Goal: Navigation & Orientation: Find specific page/section

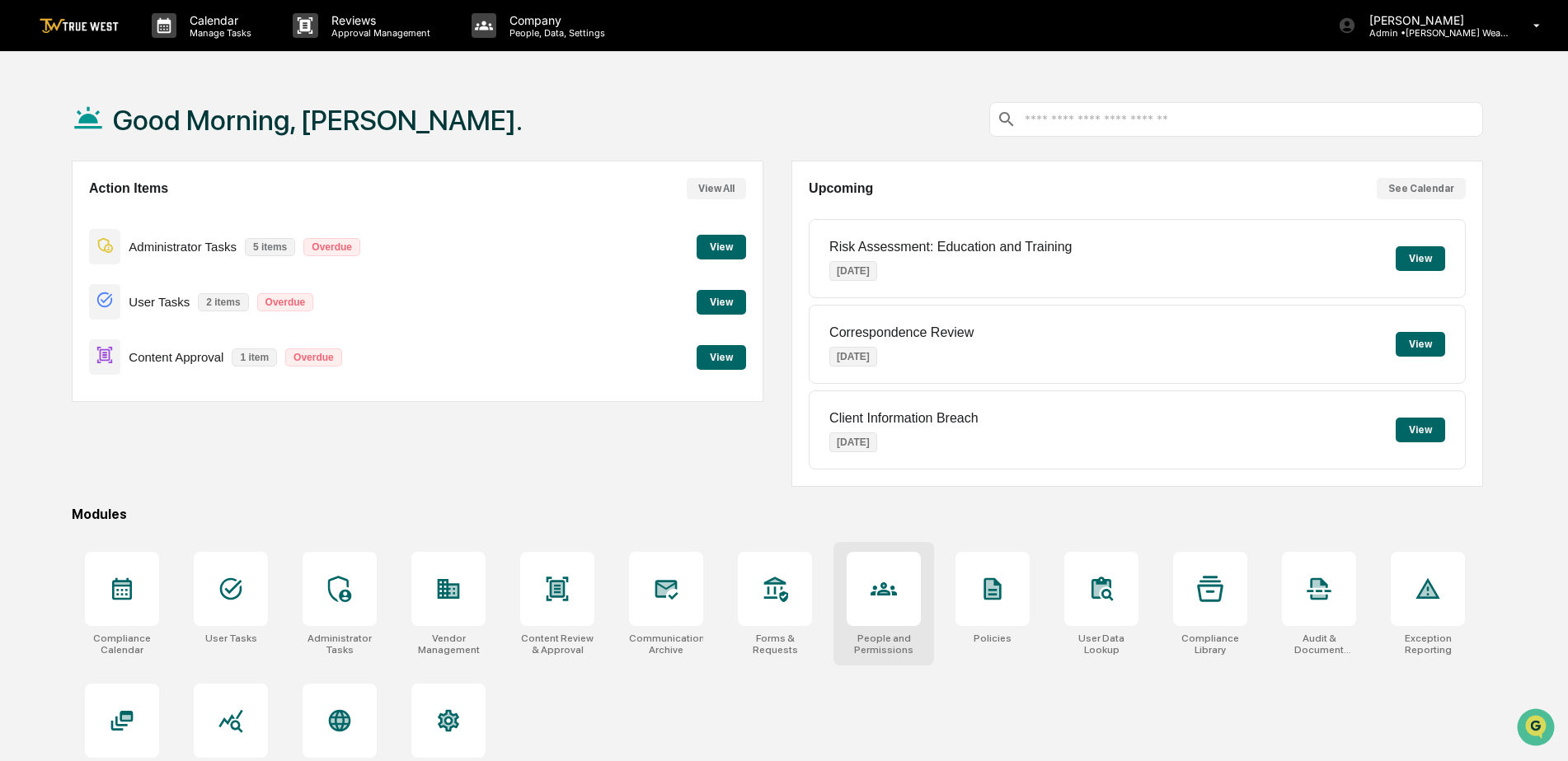
click at [879, 590] on icon at bounding box center [883, 589] width 26 height 26
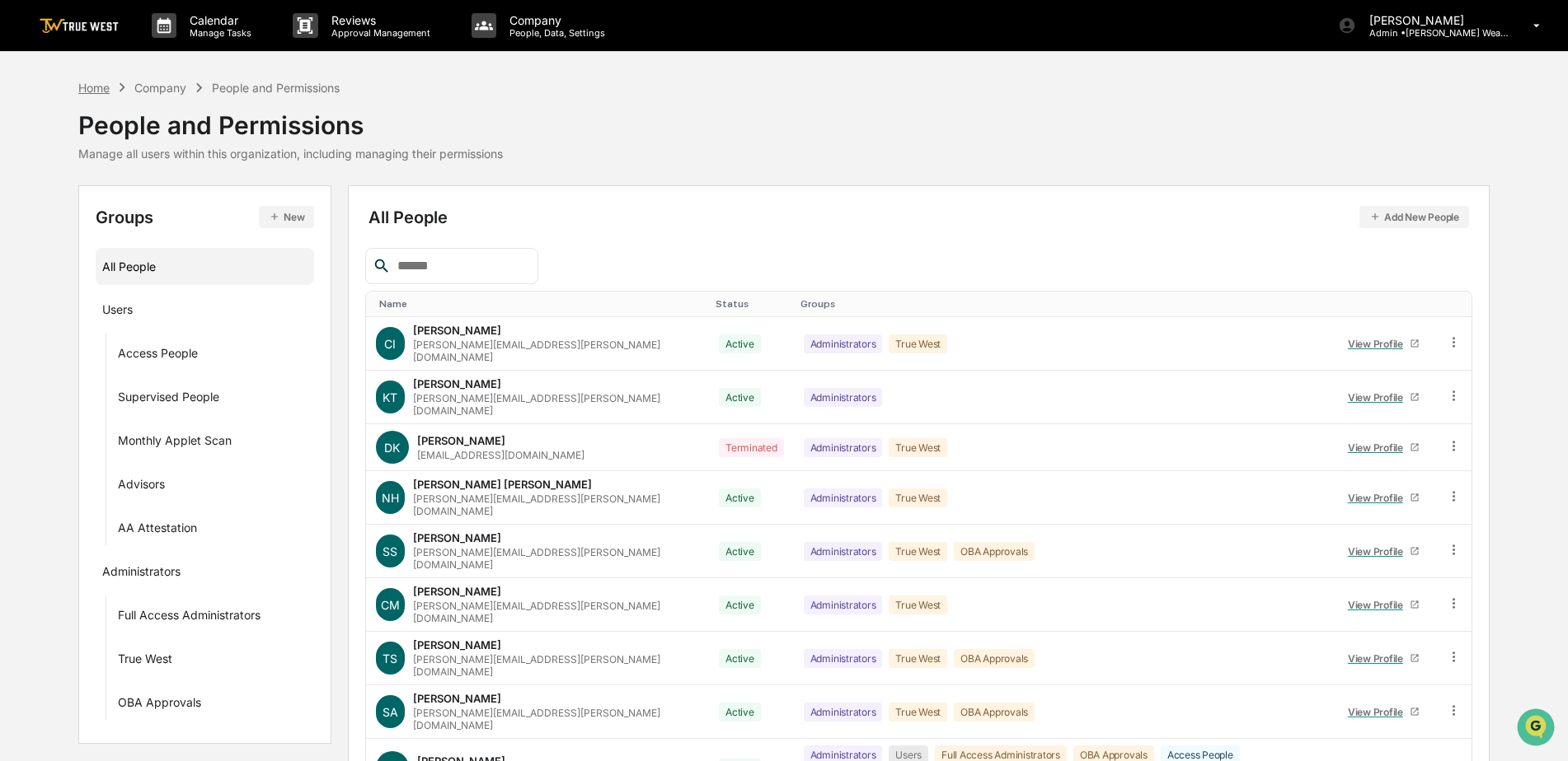
click at [89, 89] on div "Home" at bounding box center [94, 88] width 31 height 14
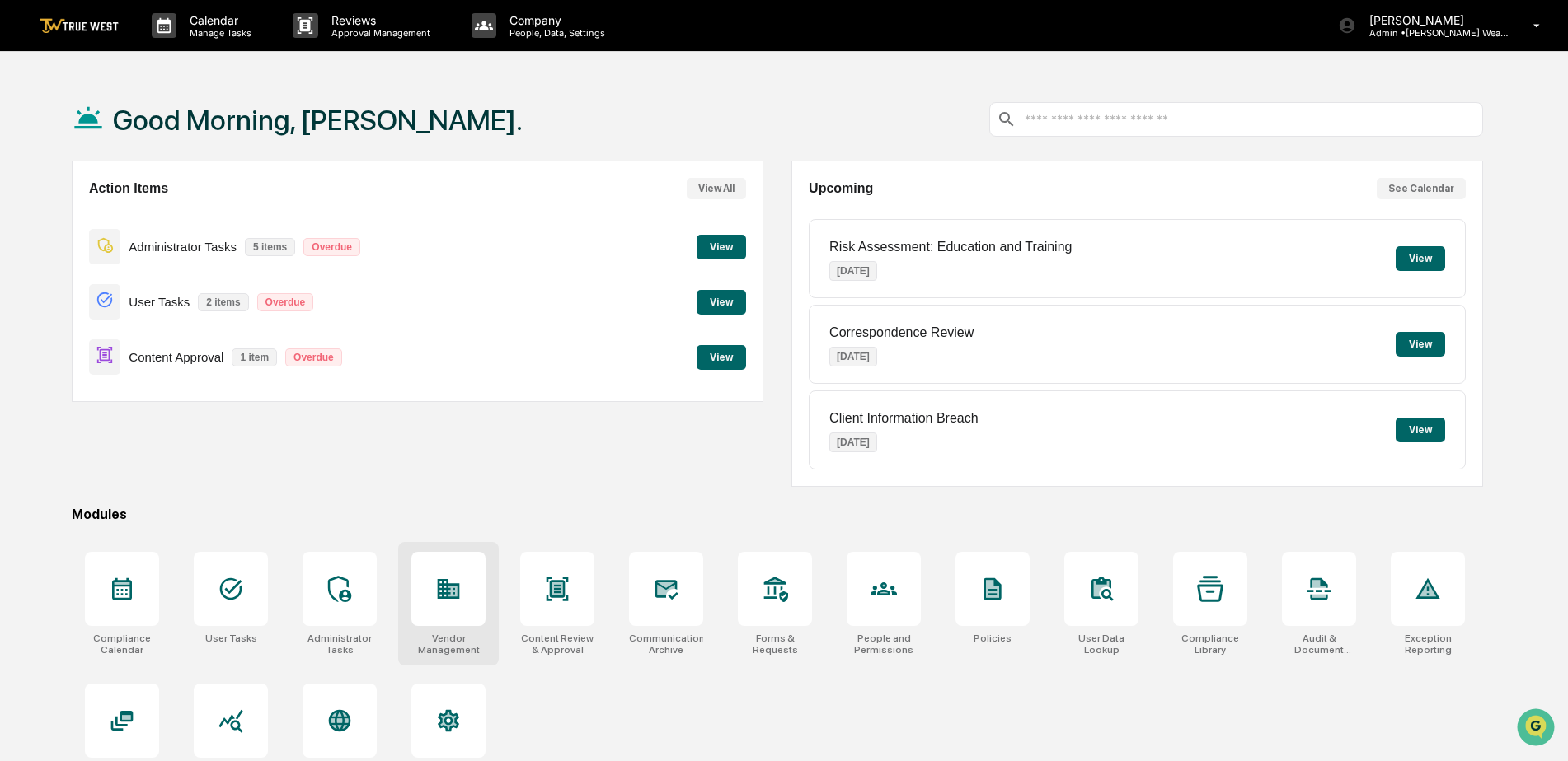
click at [435, 591] on div at bounding box center [448, 589] width 74 height 74
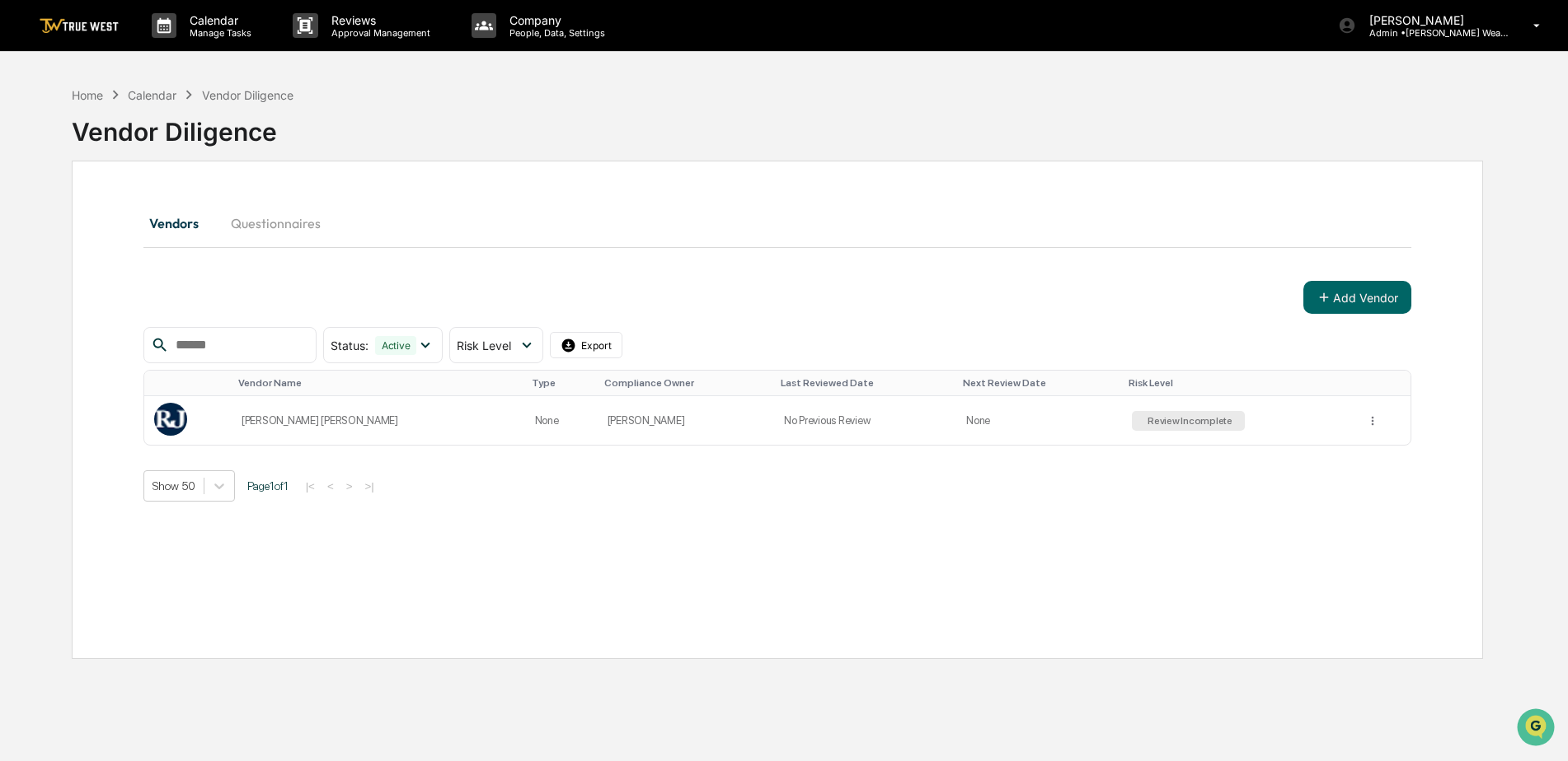
click at [89, 102] on div "Home Calendar Vendor Diligence" at bounding box center [182, 94] width 222 height 18
click at [89, 97] on div "Home" at bounding box center [87, 95] width 31 height 14
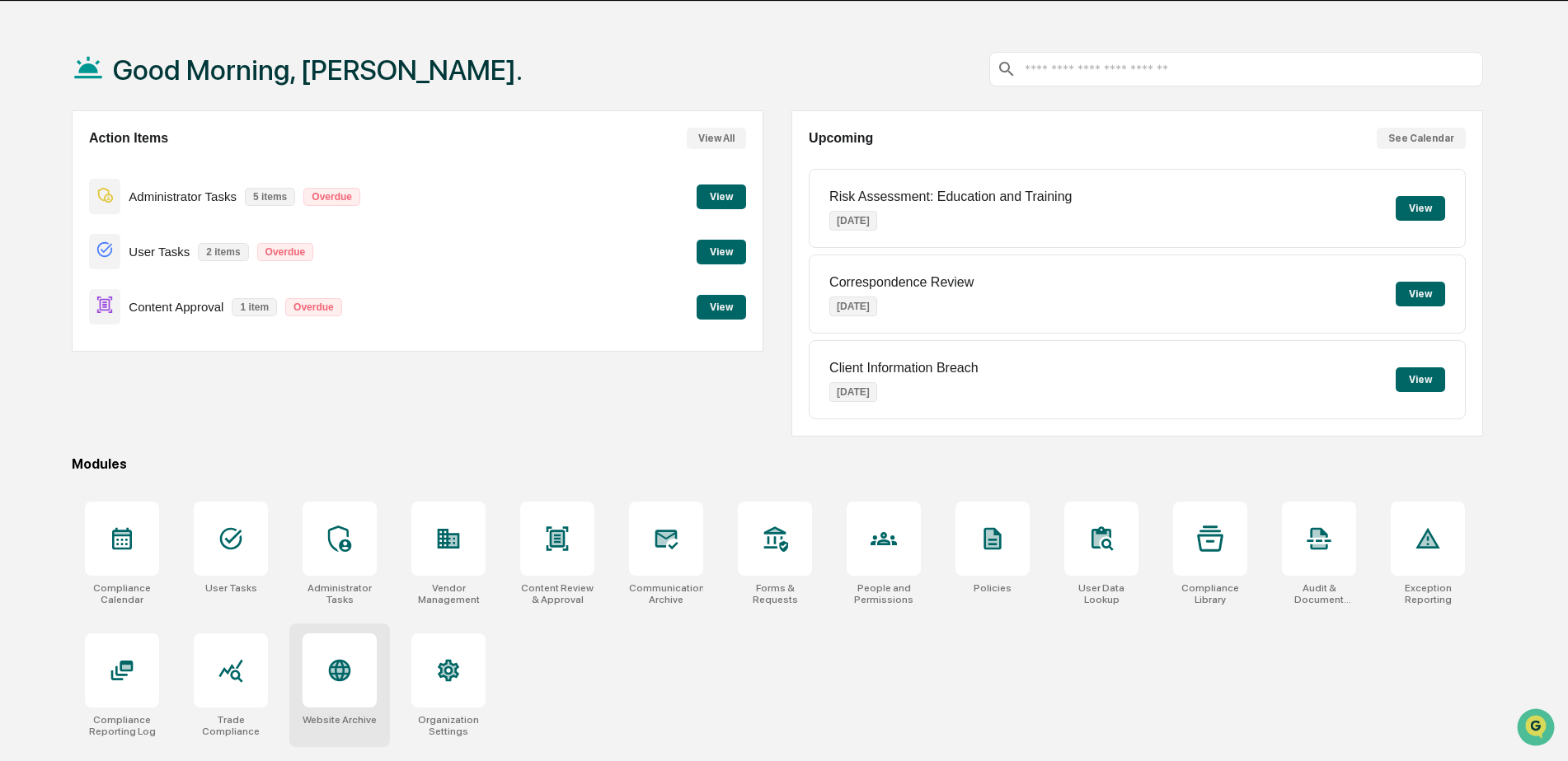
scroll to position [78, 0]
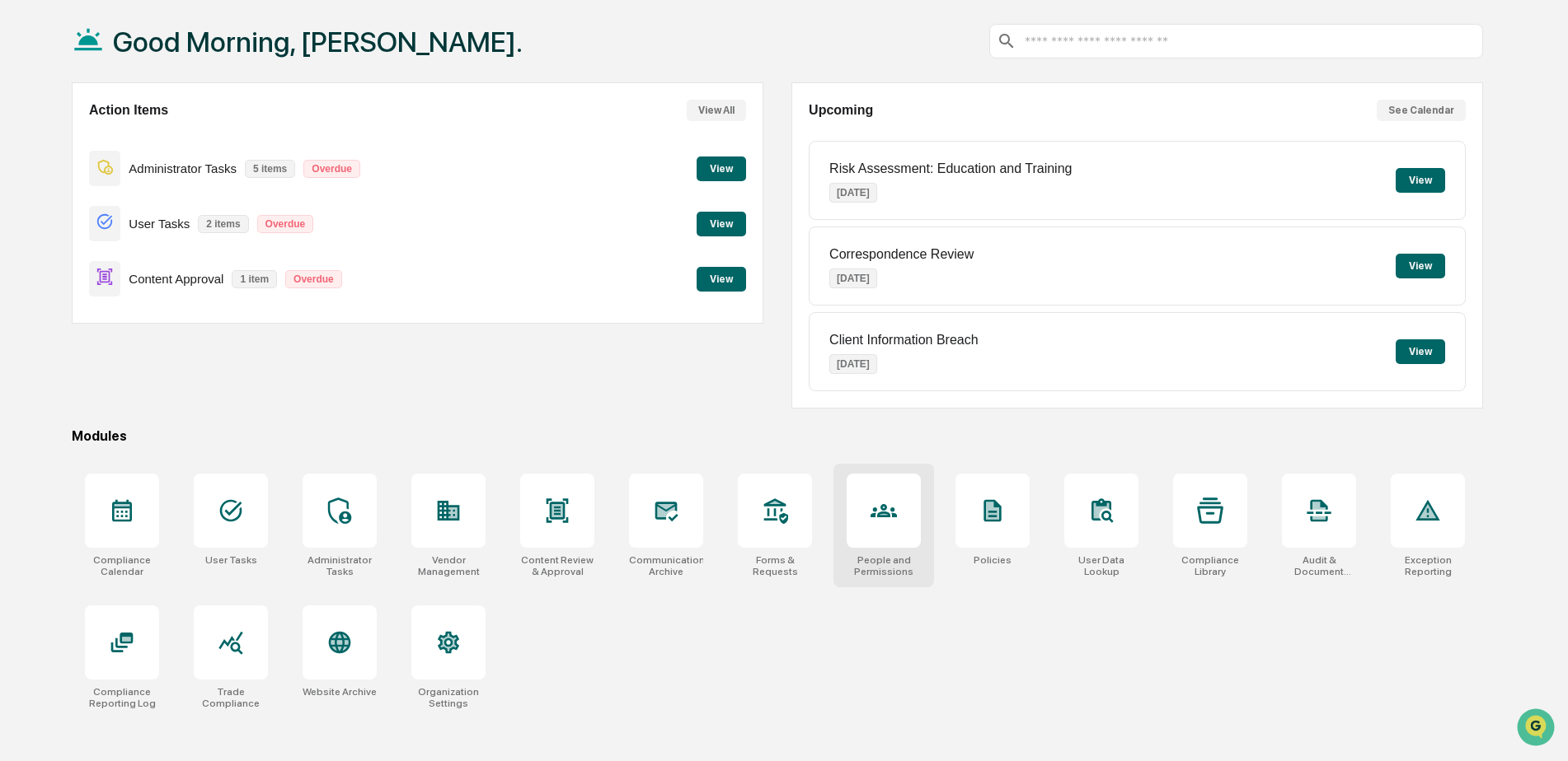
click at [911, 532] on div at bounding box center [884, 511] width 74 height 74
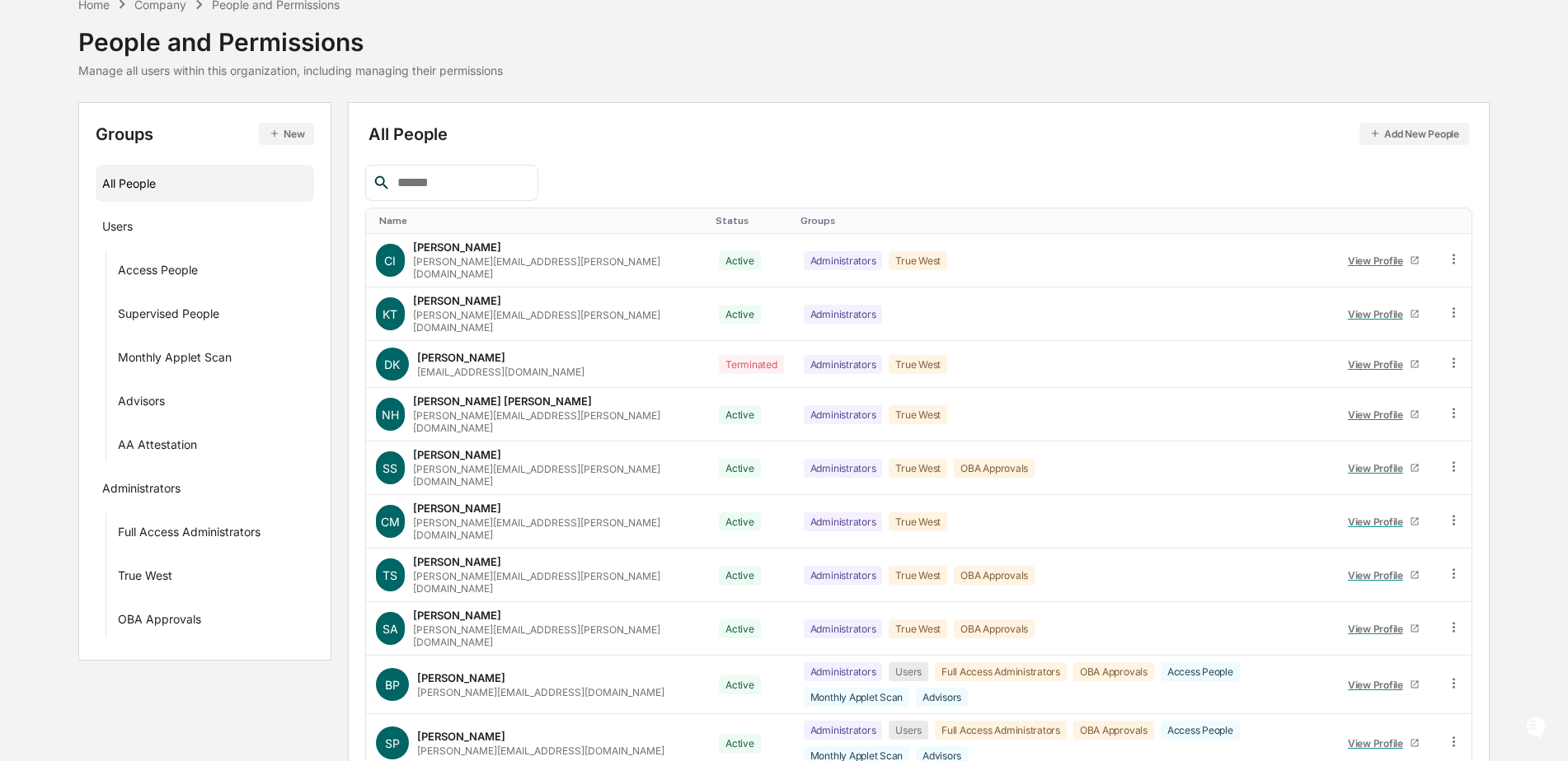
scroll to position [128, 0]
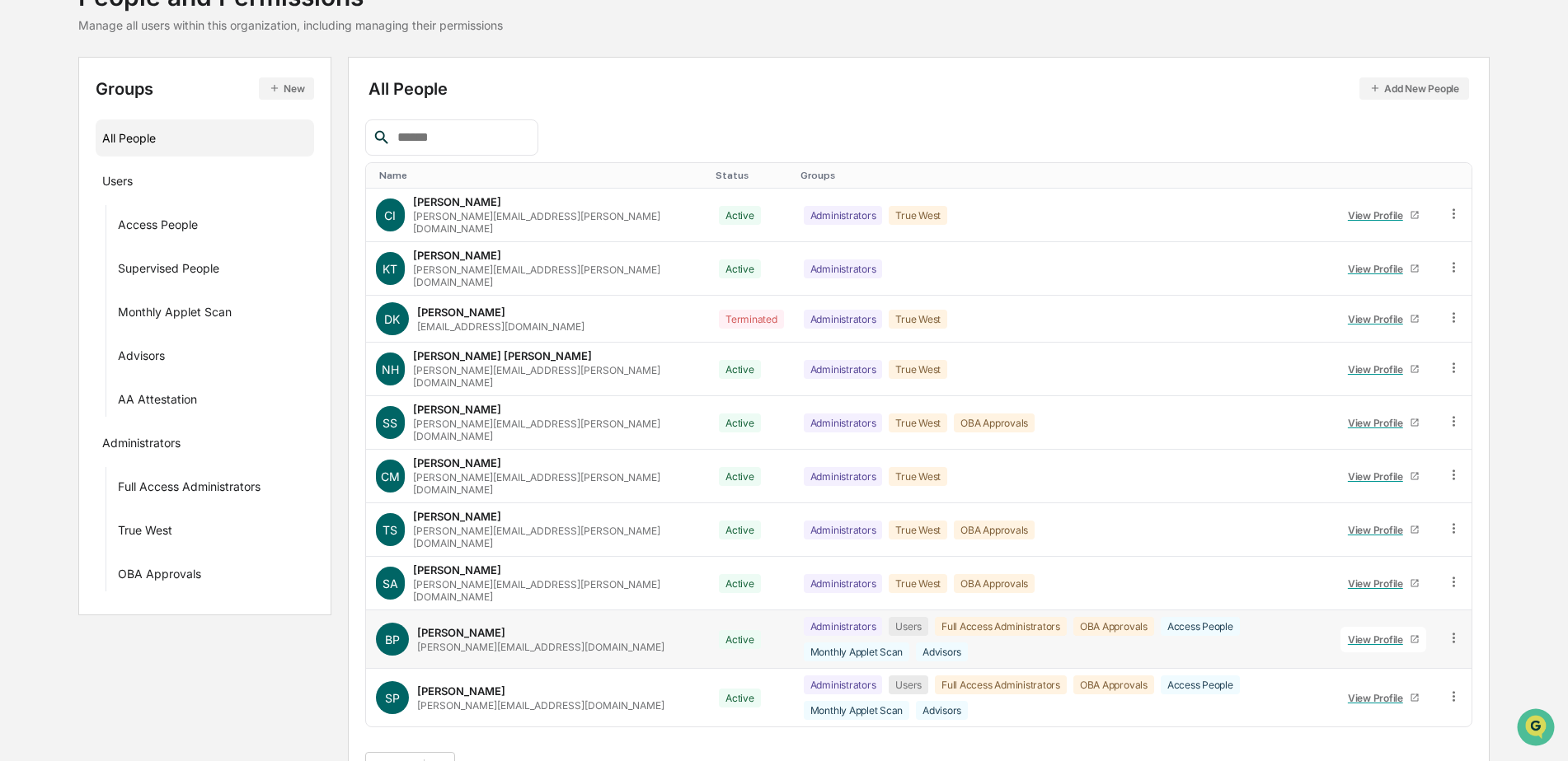
click at [1356, 634] on div "View Profile" at bounding box center [1378, 640] width 62 height 13
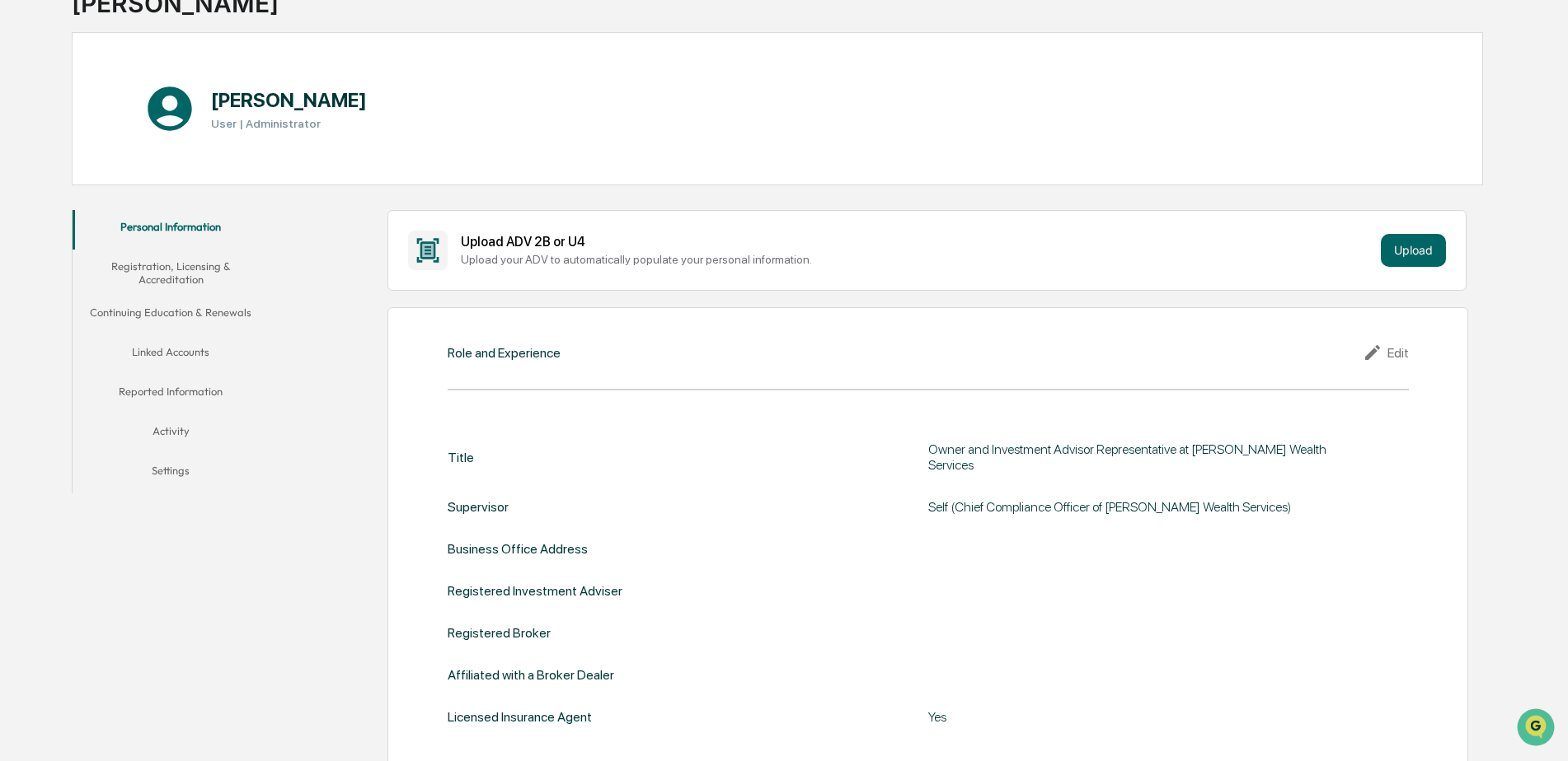
click at [146, 348] on button "Linked Accounts" at bounding box center [170, 355] width 197 height 40
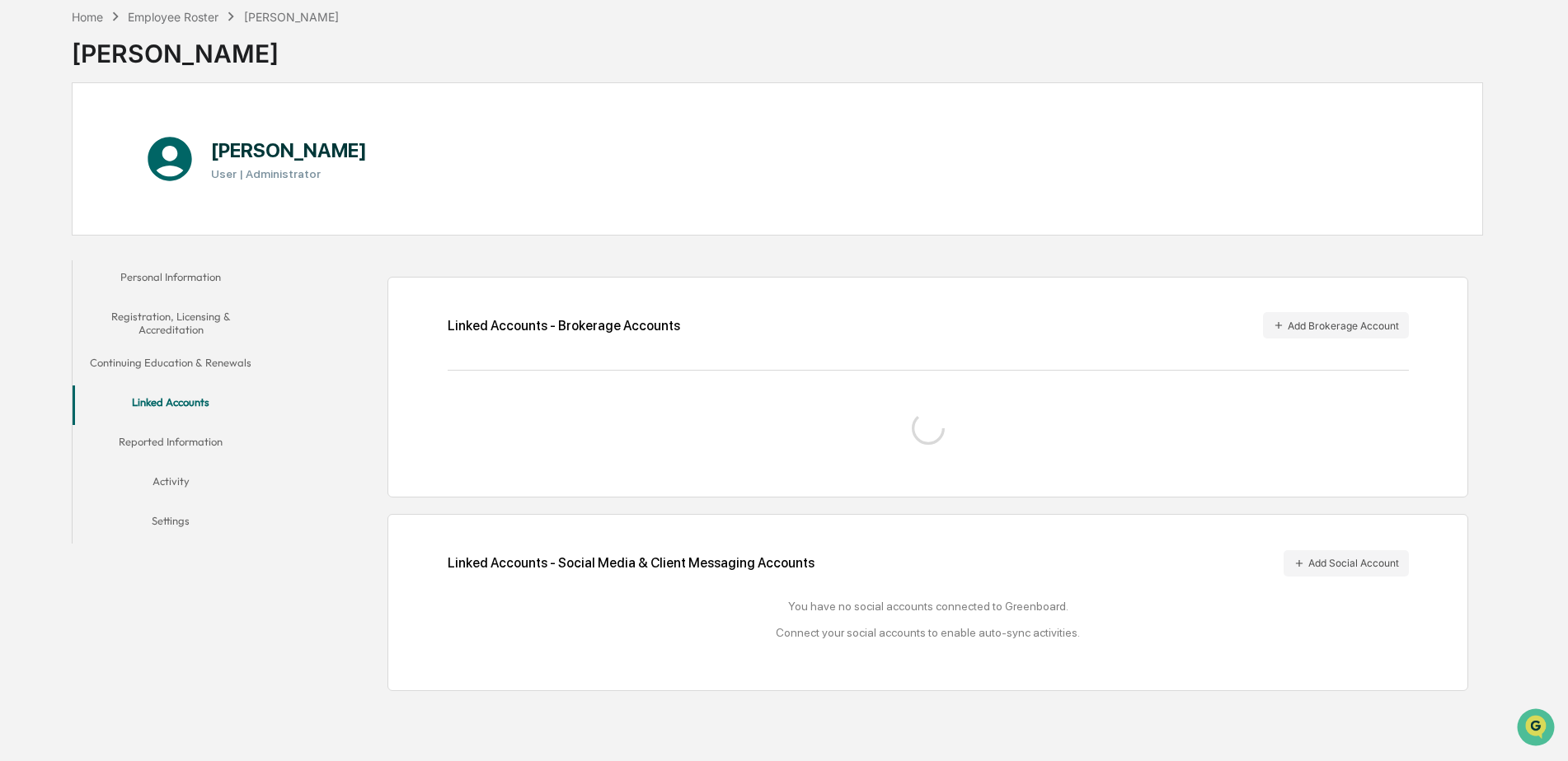
scroll to position [80, 0]
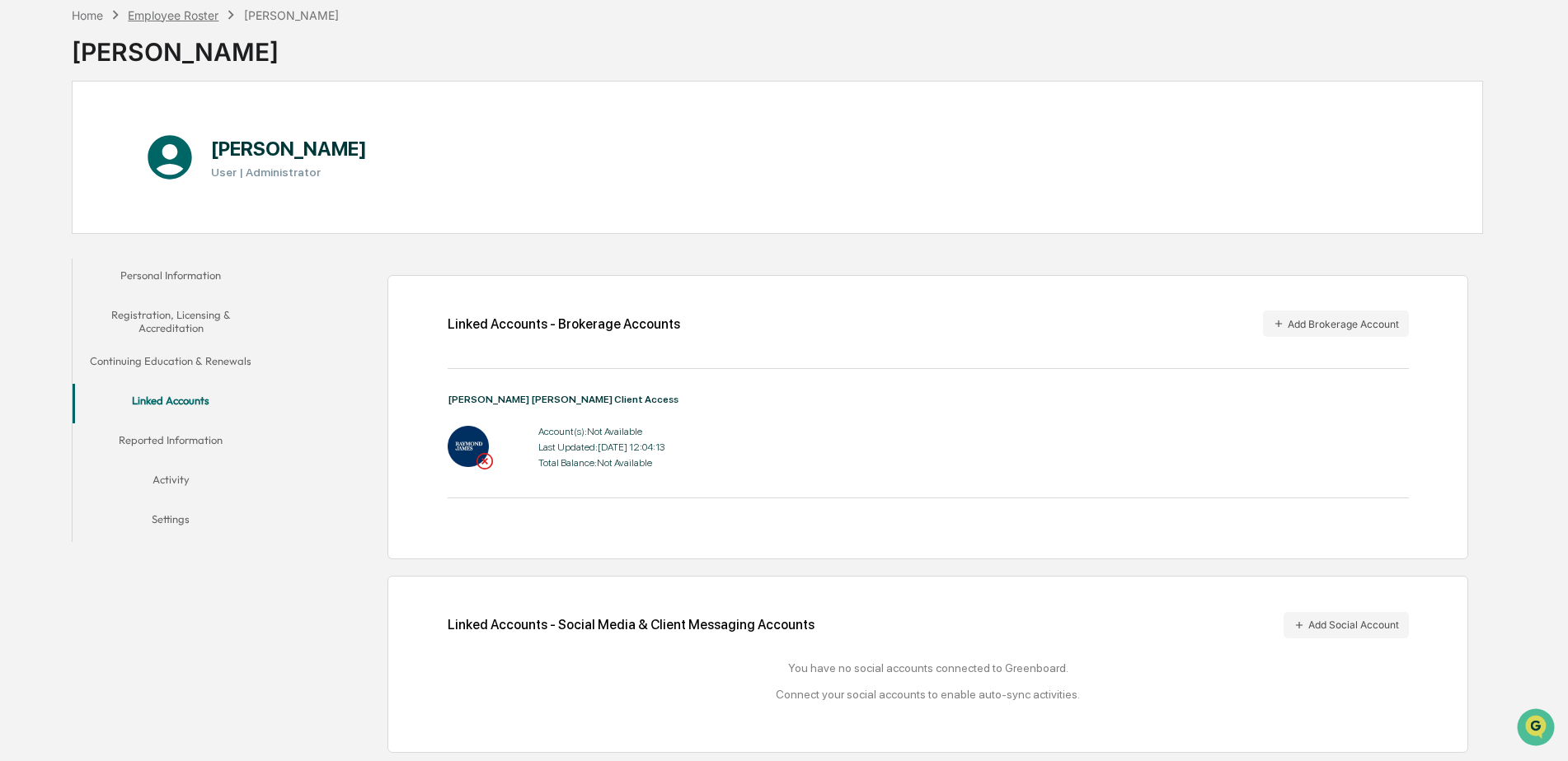
click at [165, 16] on div "Employee Roster" at bounding box center [172, 15] width 90 height 14
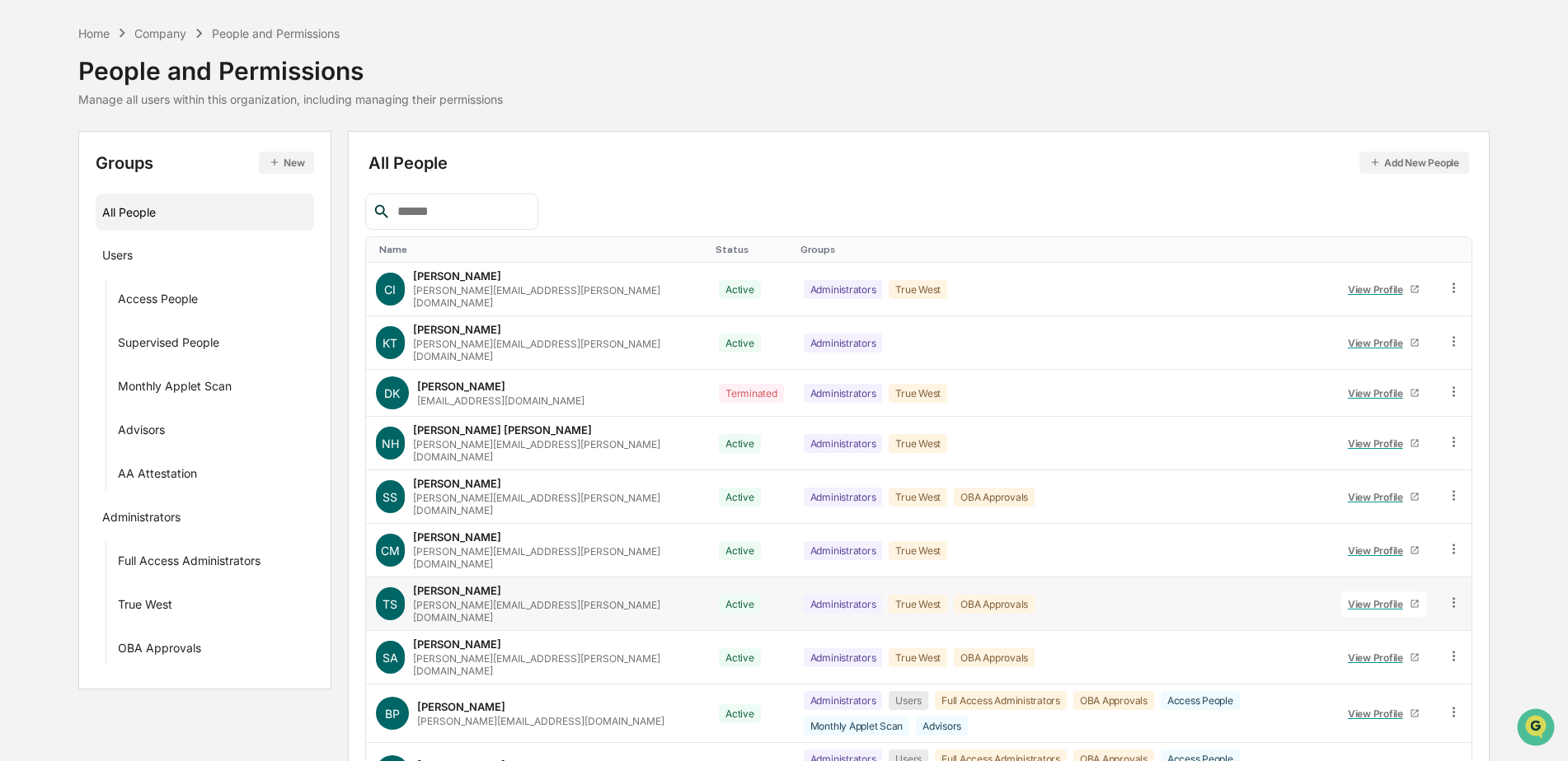
scroll to position [128, 0]
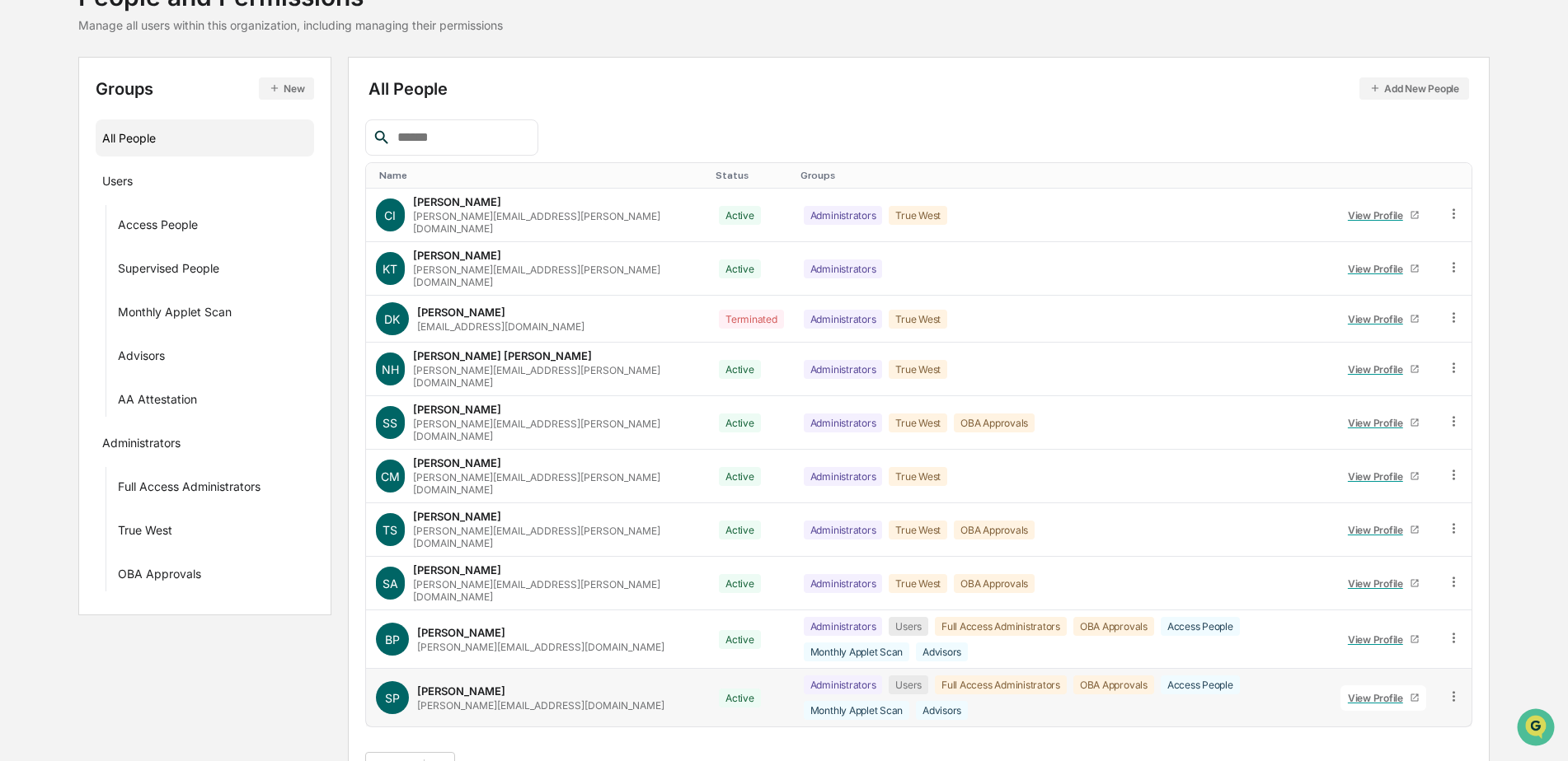
click at [1361, 692] on div "View Profile" at bounding box center [1378, 698] width 62 height 13
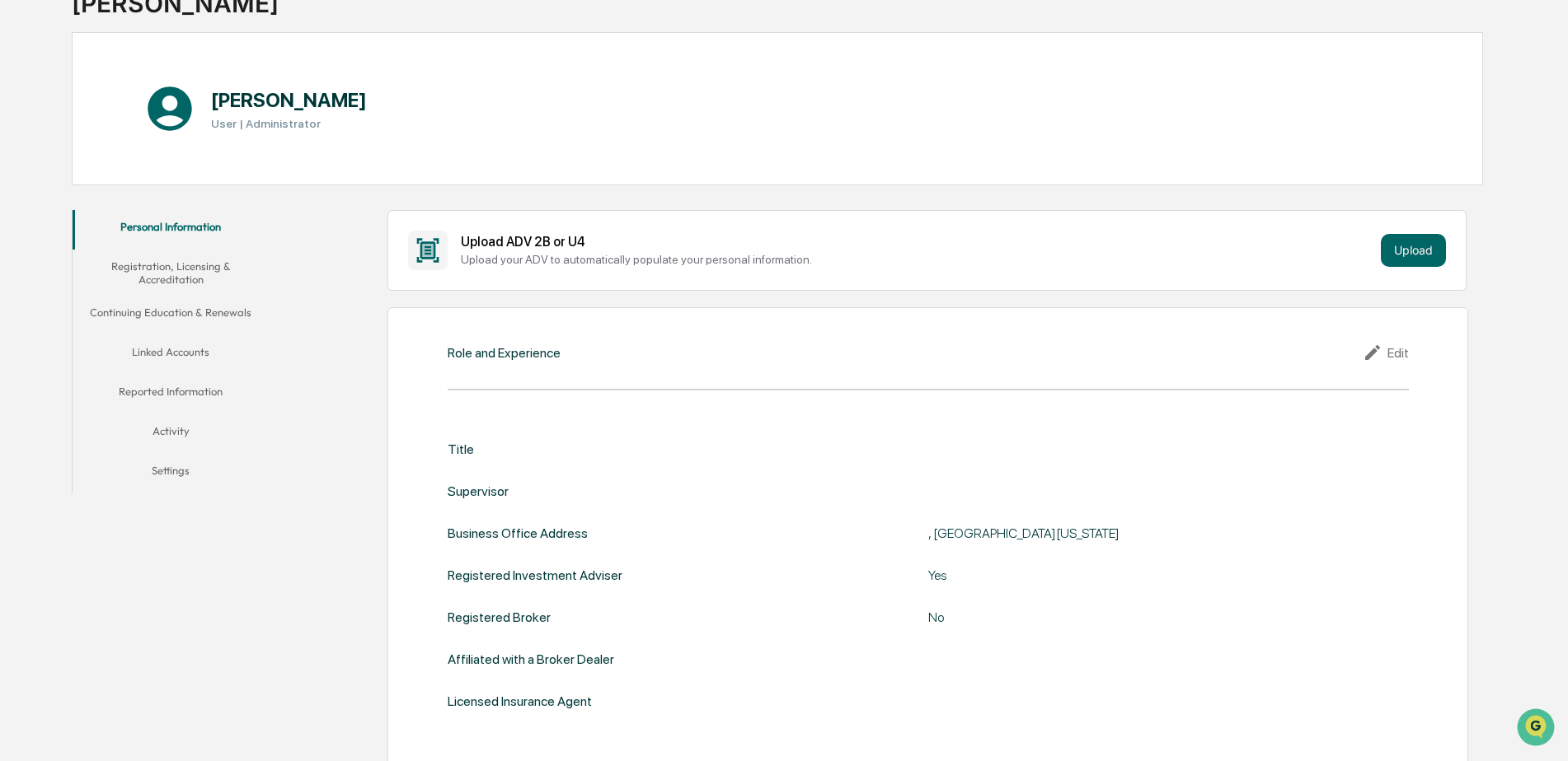
click at [178, 349] on button "Linked Accounts" at bounding box center [170, 355] width 197 height 40
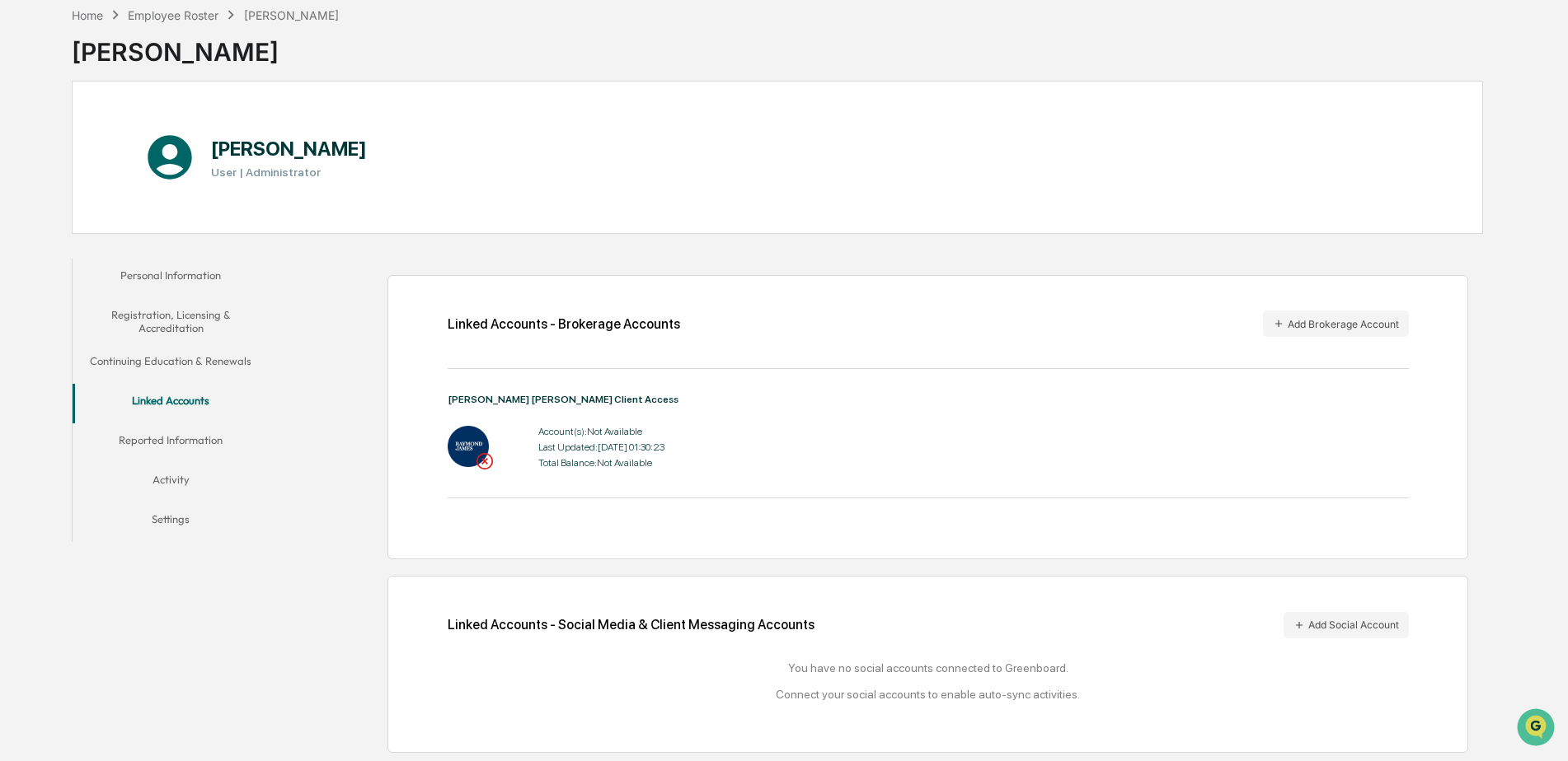
scroll to position [78, 0]
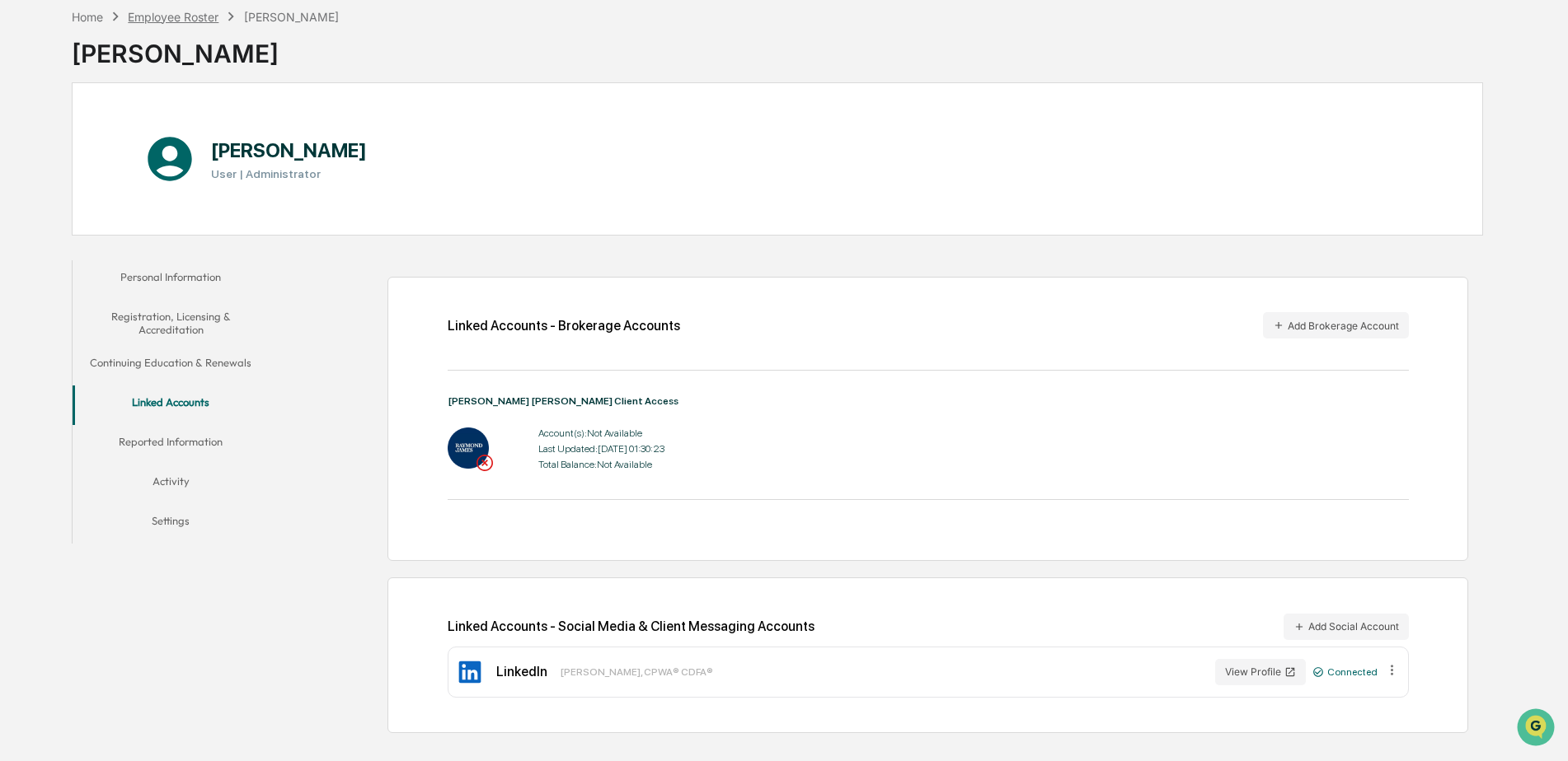
click at [178, 15] on div "Employee Roster" at bounding box center [172, 17] width 90 height 14
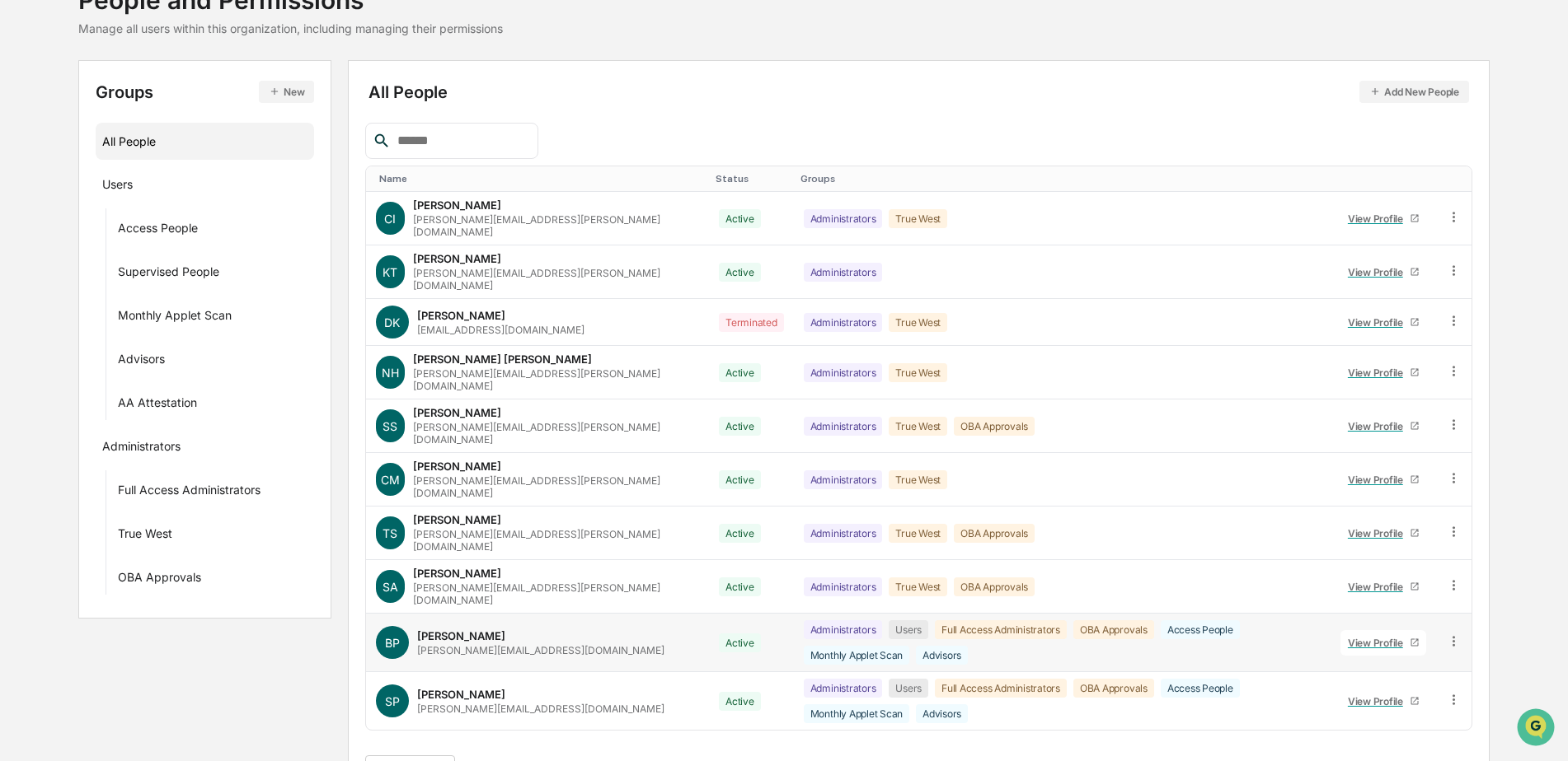
scroll to position [128, 0]
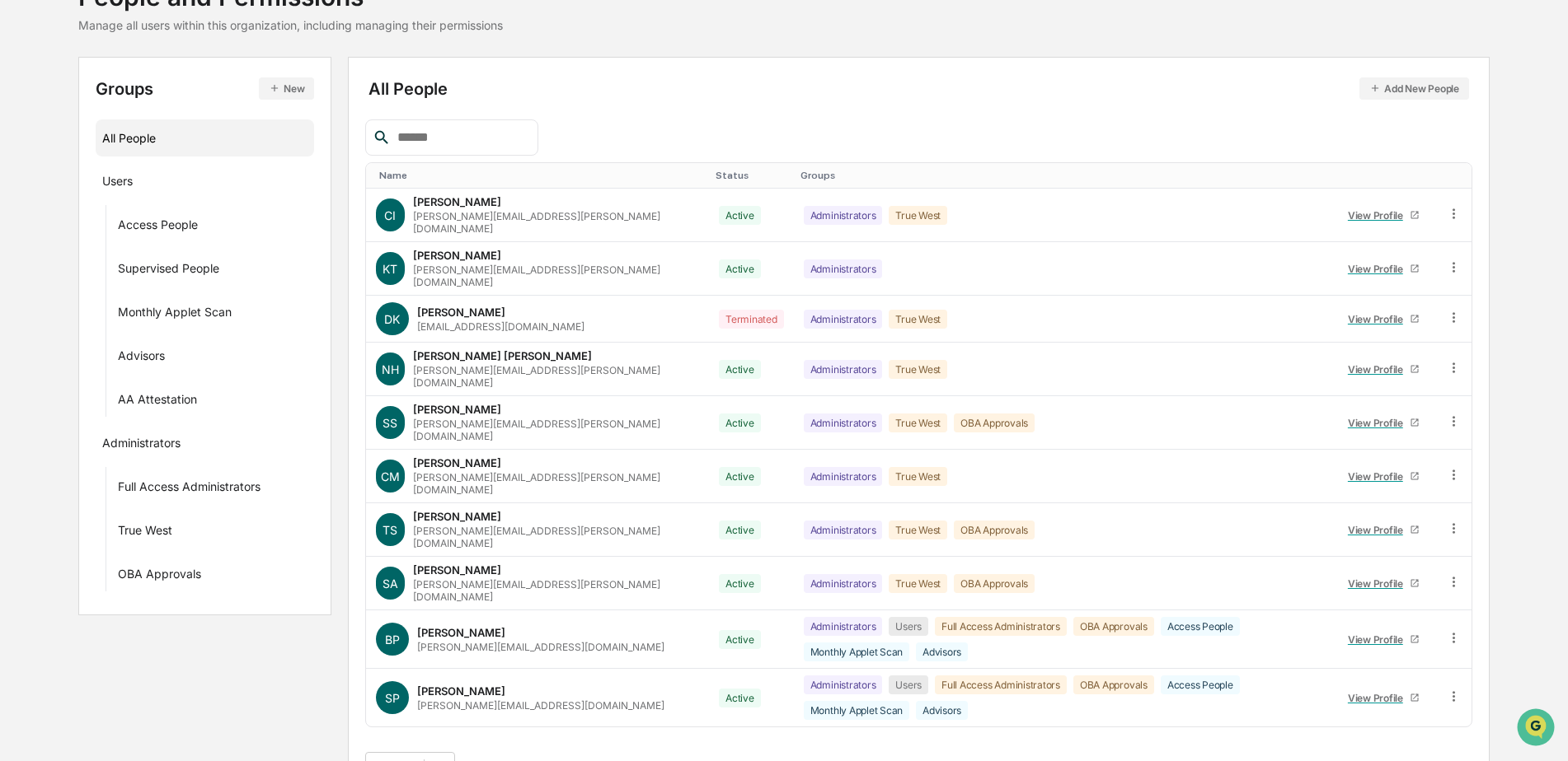
click at [576, 760] on button ">" at bounding box center [571, 768] width 17 height 14
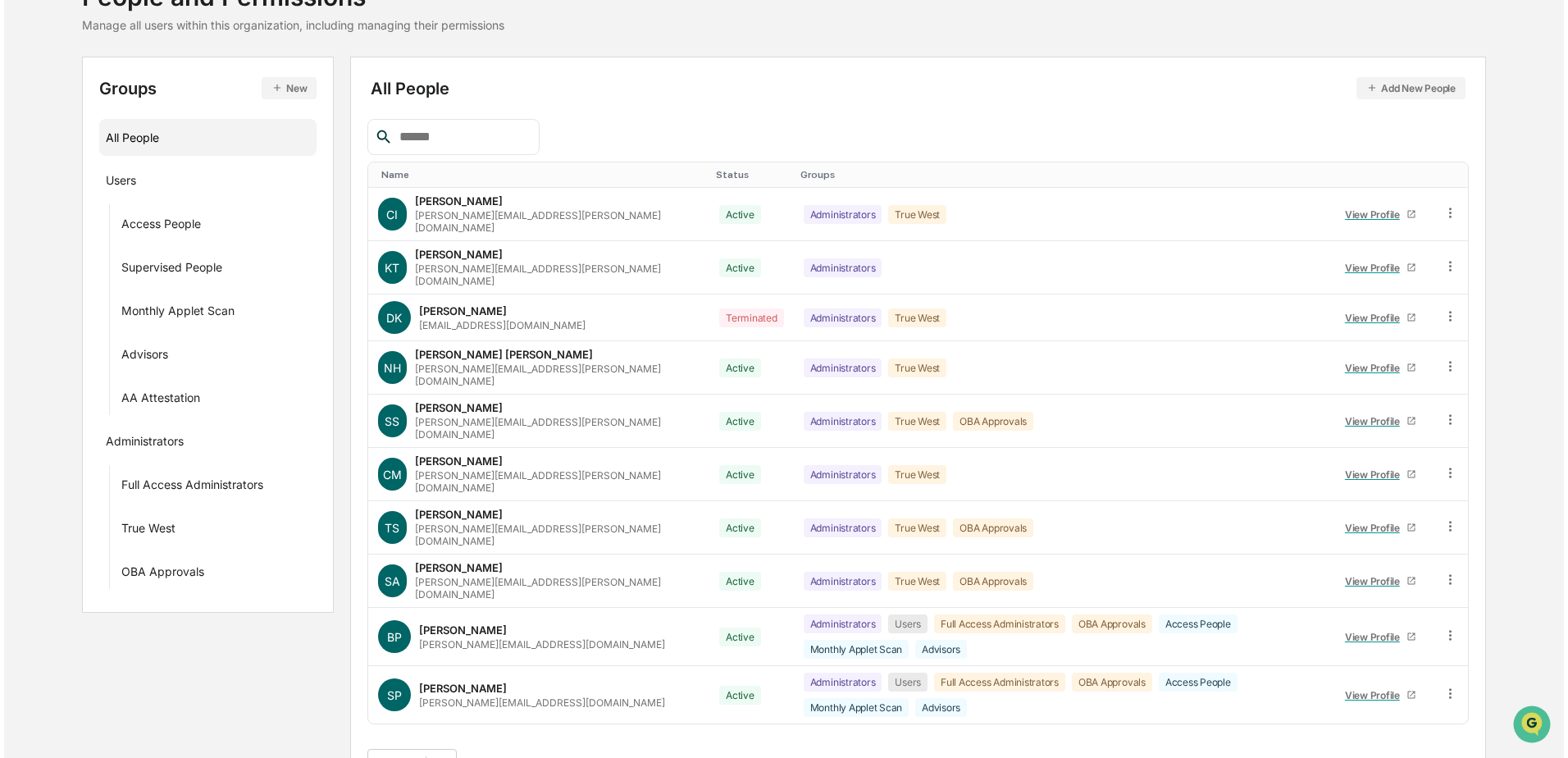
scroll to position [0, 0]
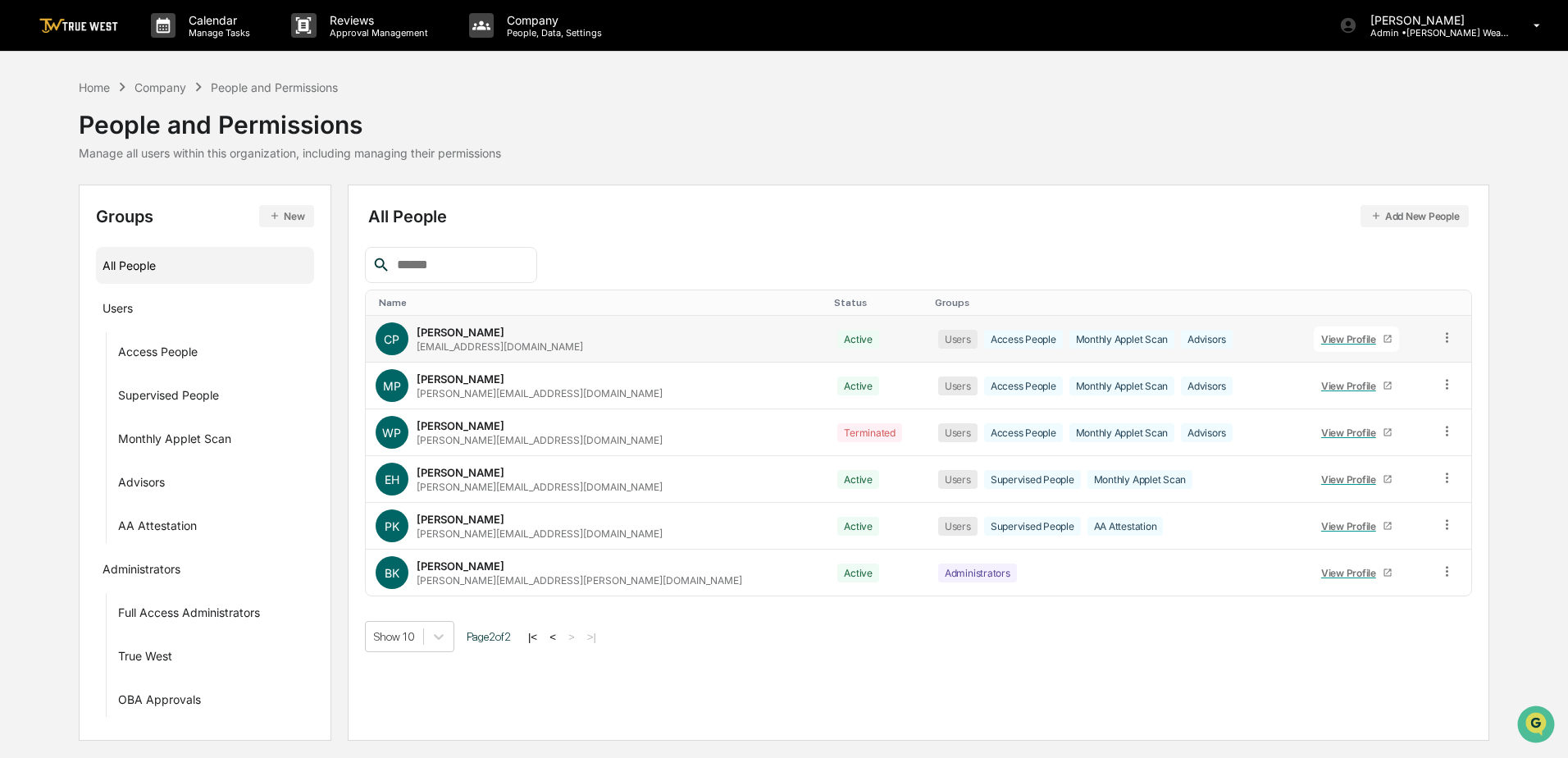
click at [1335, 337] on div "View Profile" at bounding box center [1351, 340] width 61 height 13
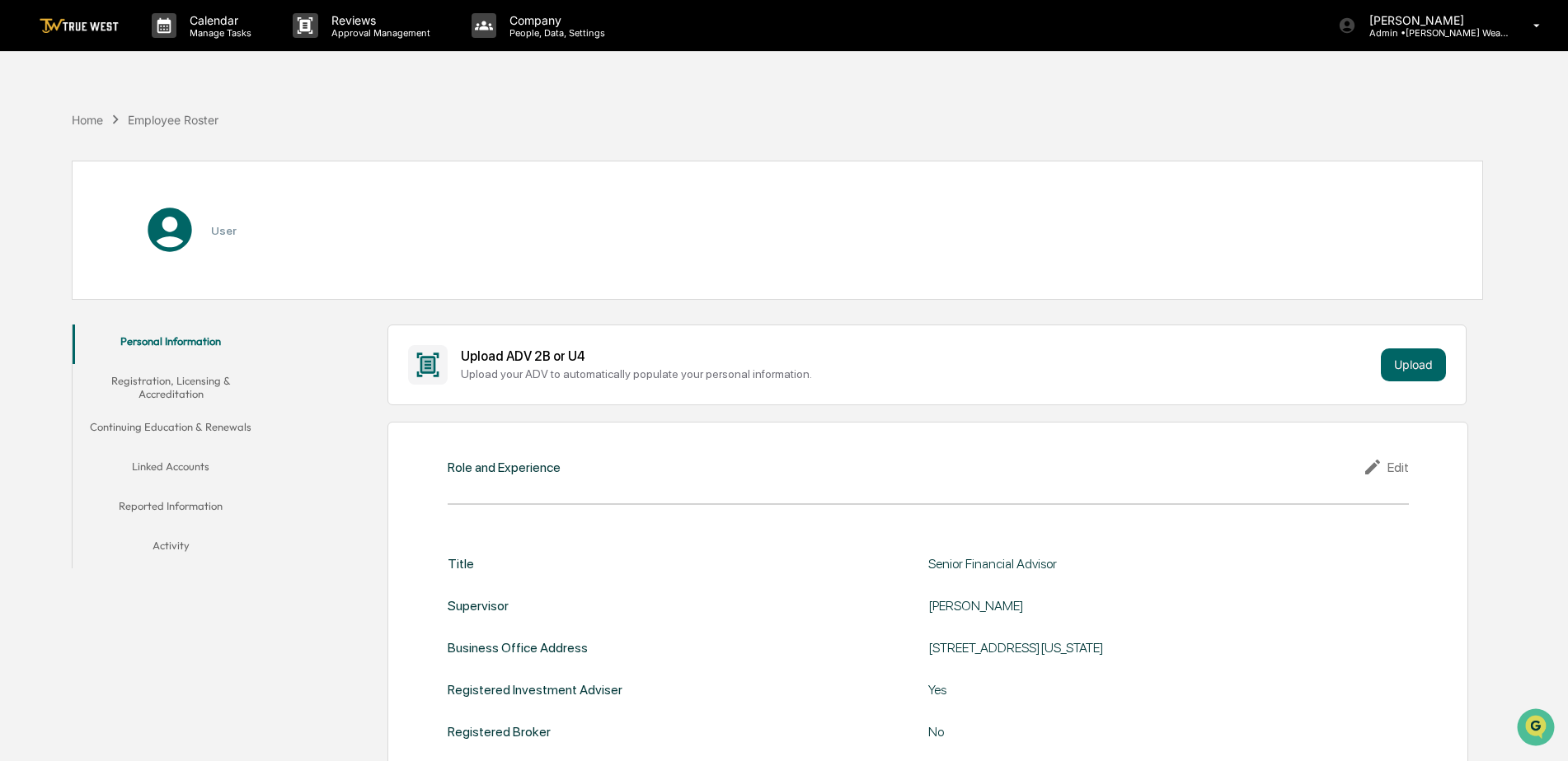
click at [176, 456] on button "Linked Accounts" at bounding box center [170, 469] width 197 height 40
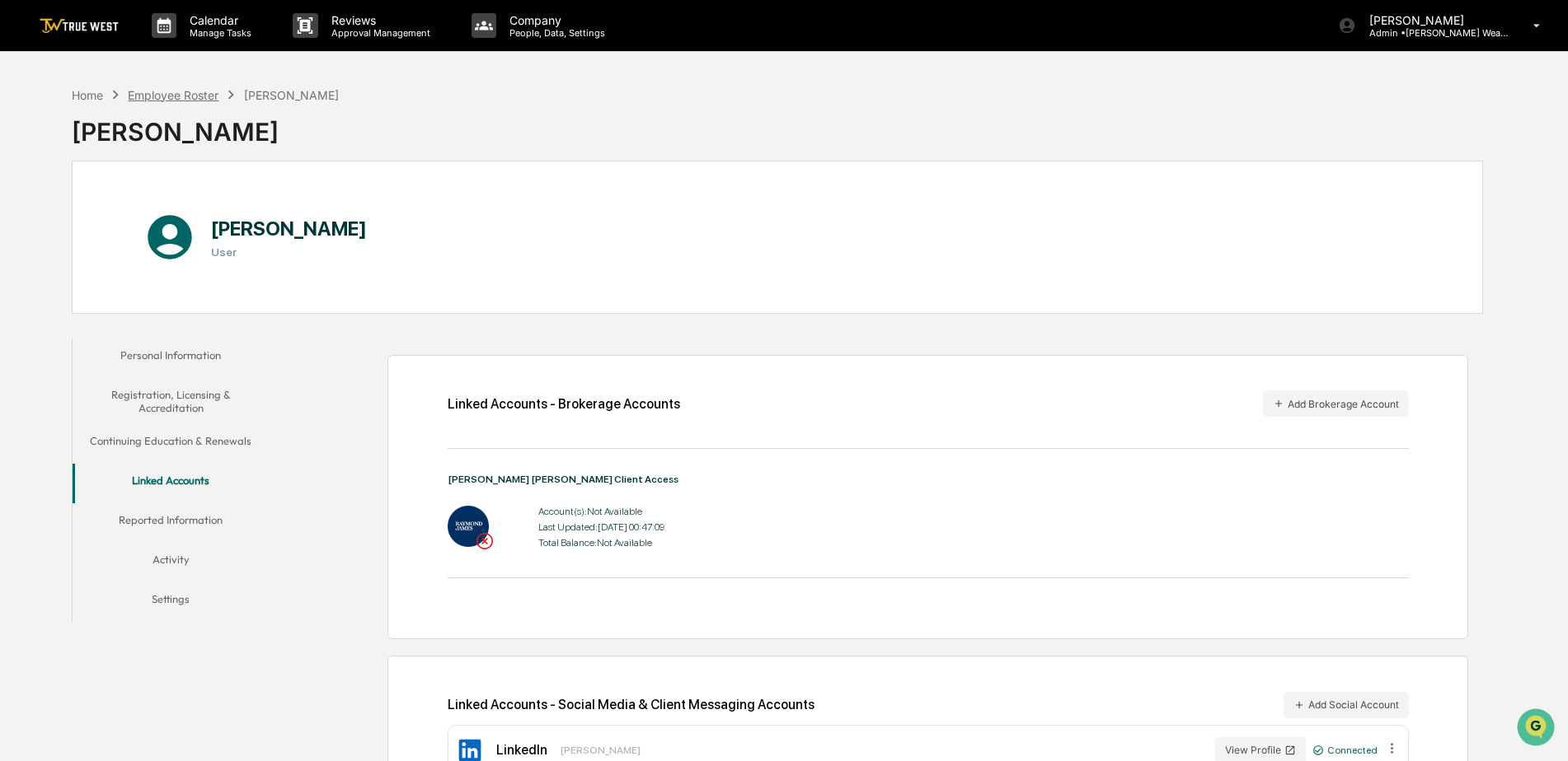
click at [187, 94] on div "Employee Roster" at bounding box center [172, 95] width 90 height 14
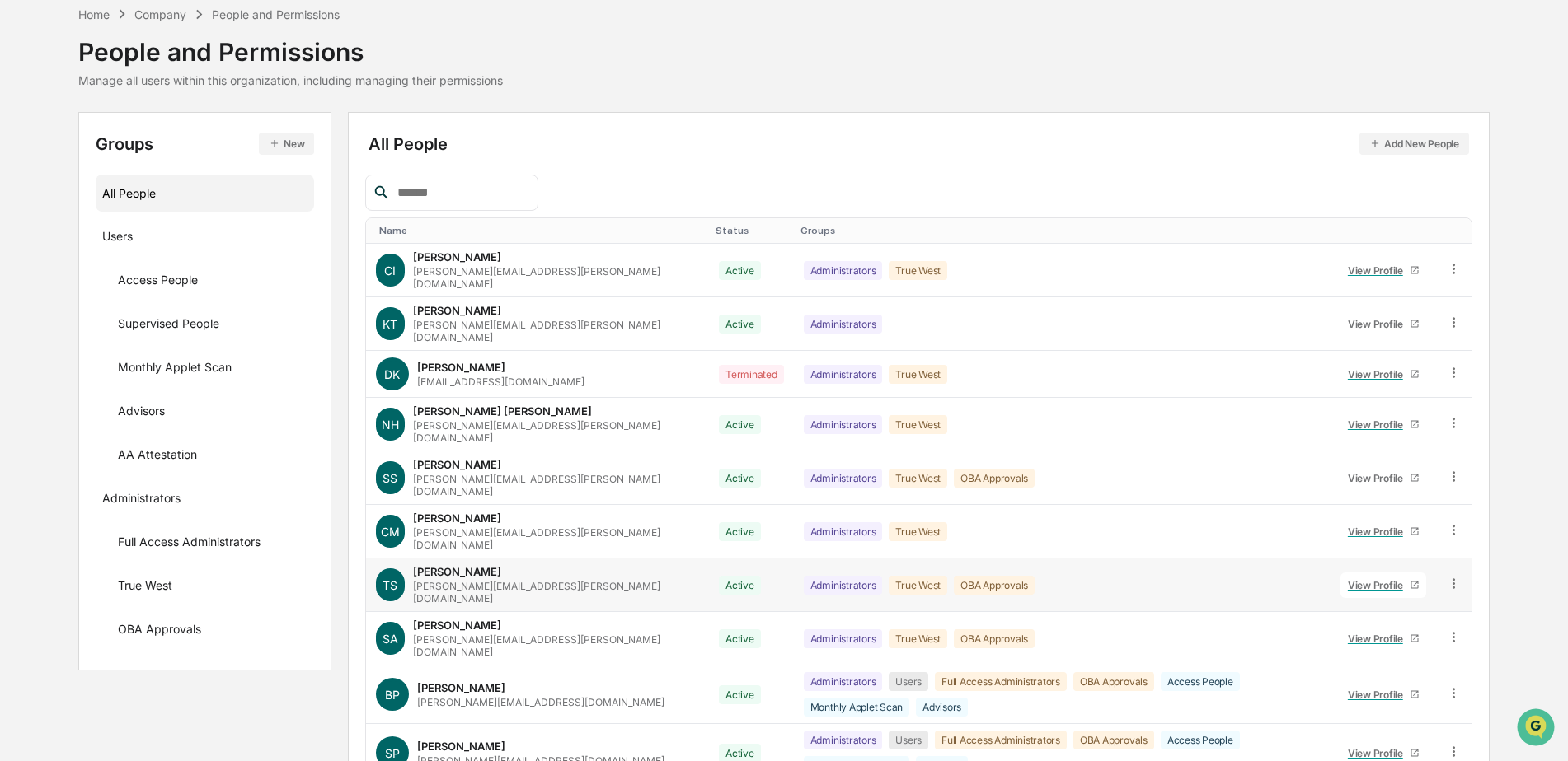
scroll to position [128, 0]
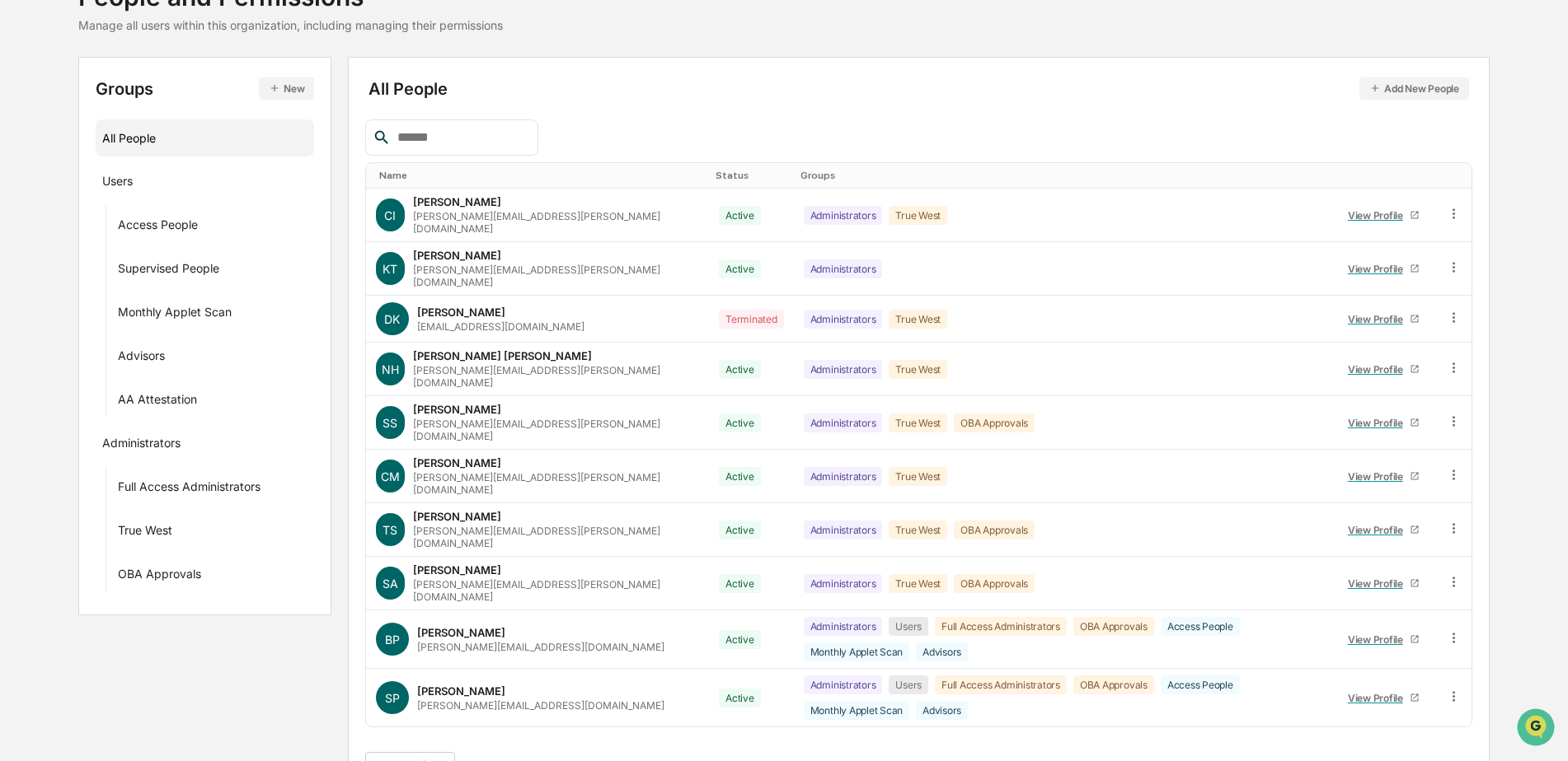
click at [576, 760] on button ">" at bounding box center [571, 768] width 17 height 14
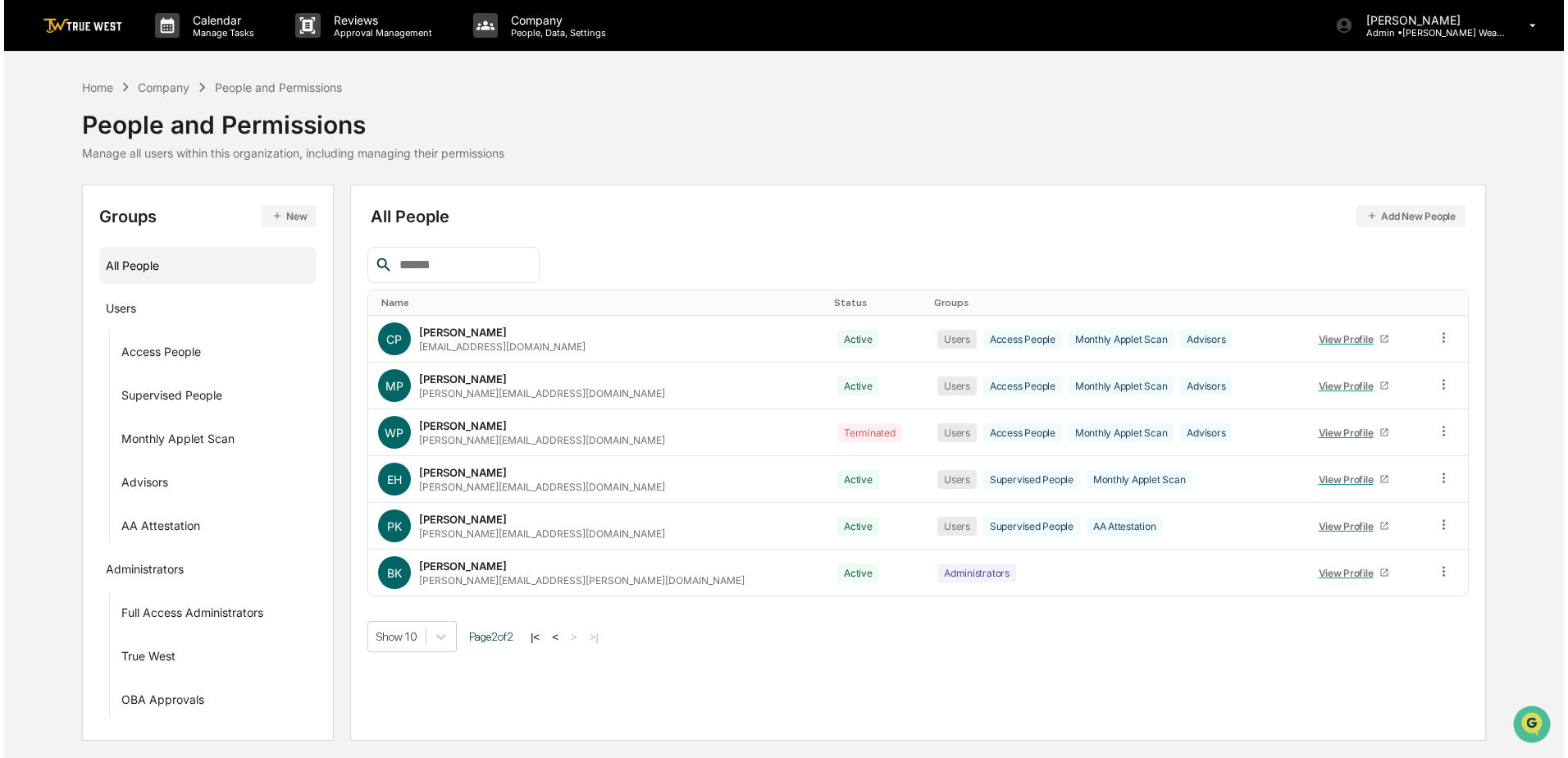
scroll to position [0, 0]
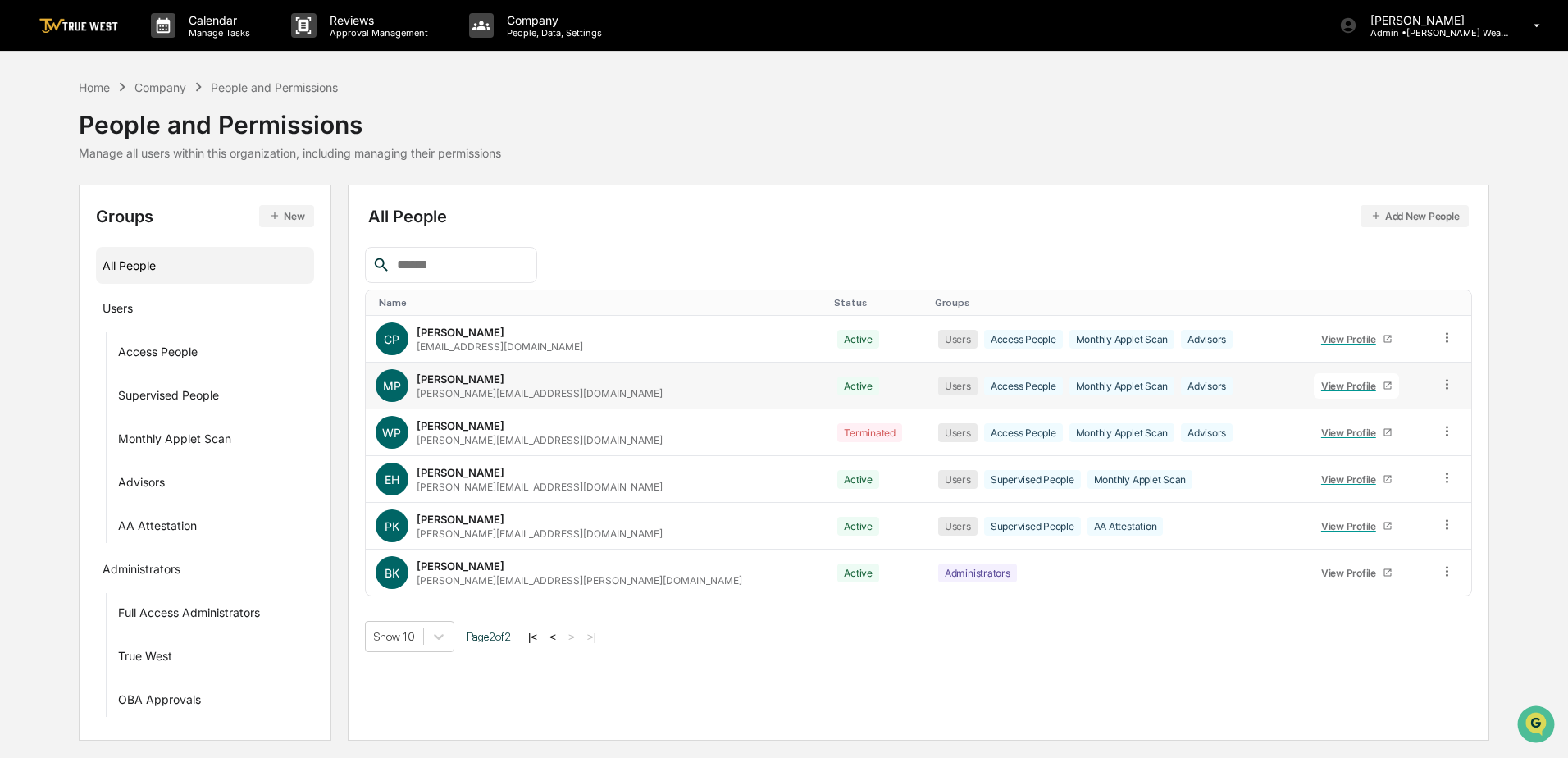
click at [1321, 380] on div "View Profile" at bounding box center [1351, 386] width 61 height 13
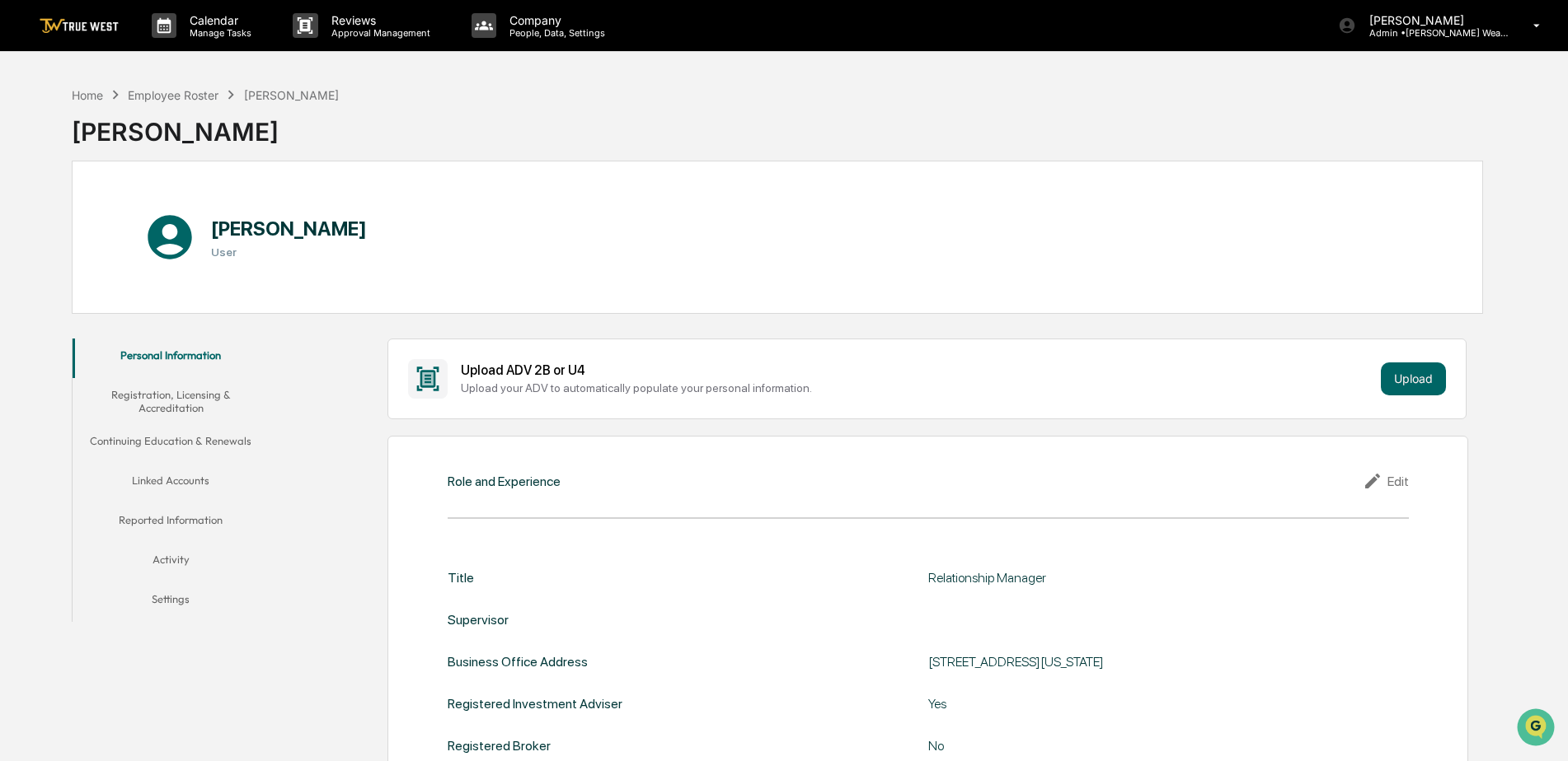
click at [200, 462] on button "Continuing Education & Renewals" at bounding box center [170, 444] width 197 height 40
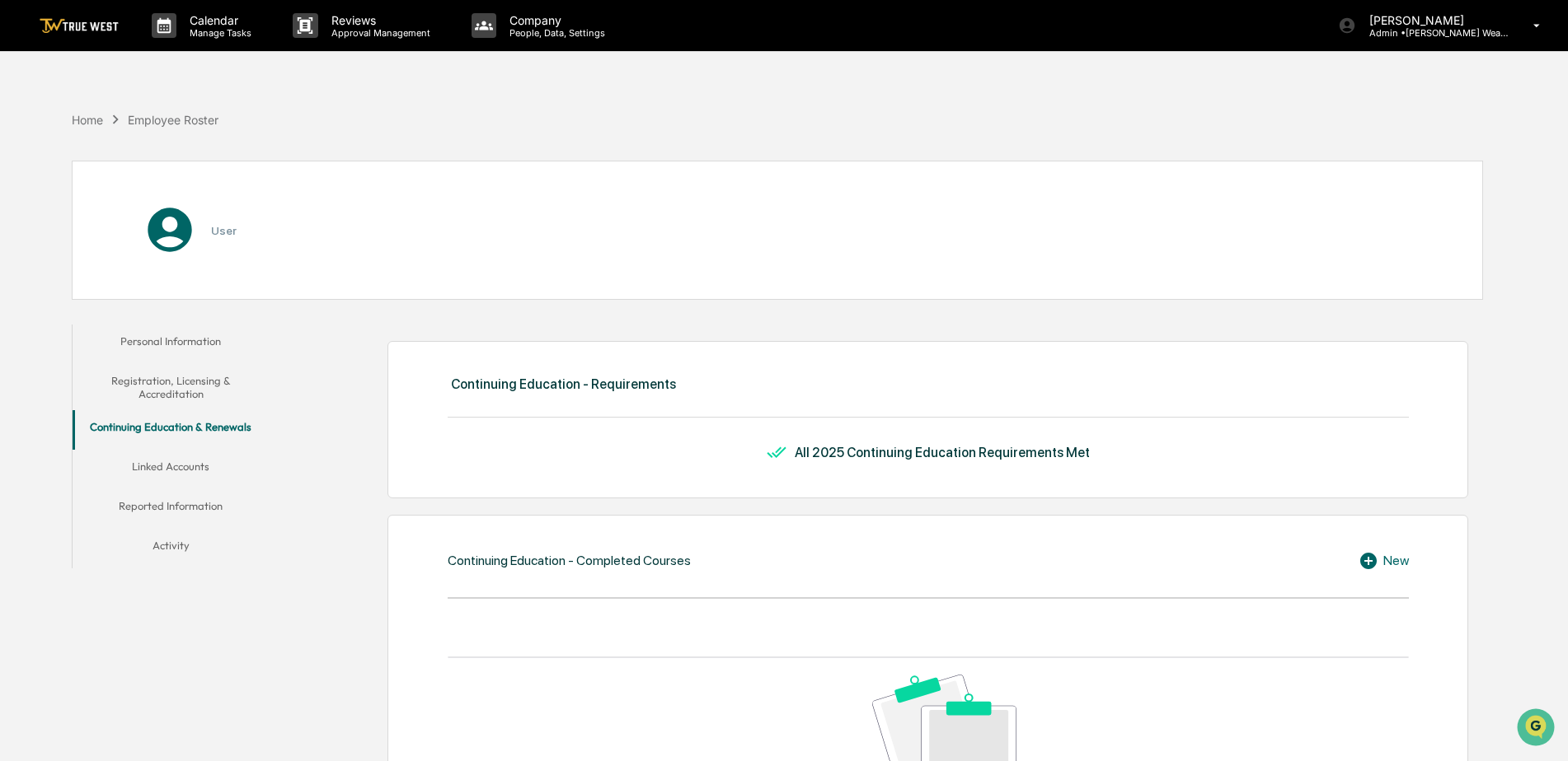
click at [184, 467] on button "Linked Accounts" at bounding box center [170, 469] width 197 height 40
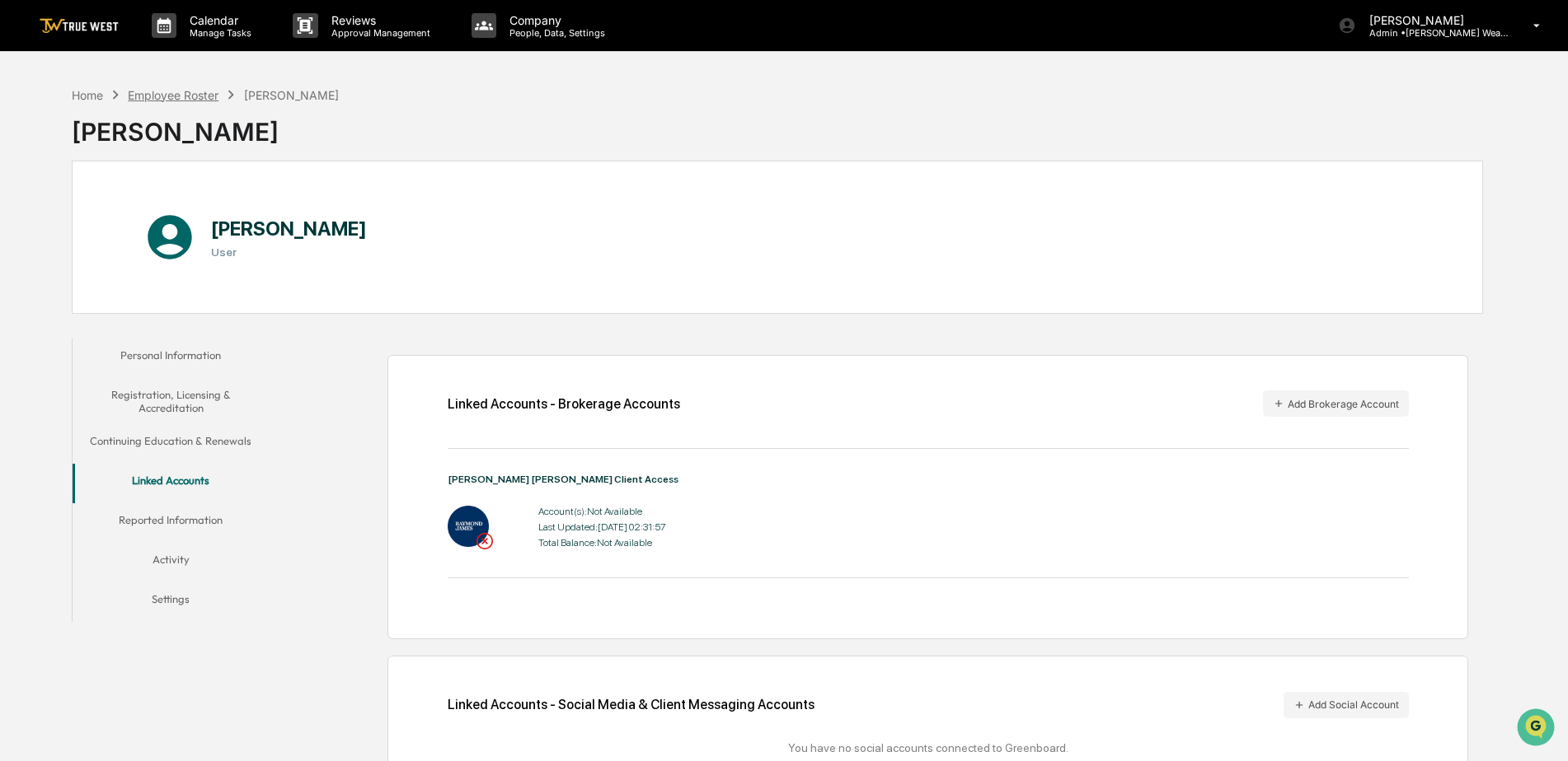
click at [181, 100] on div "Employee Roster" at bounding box center [172, 95] width 90 height 14
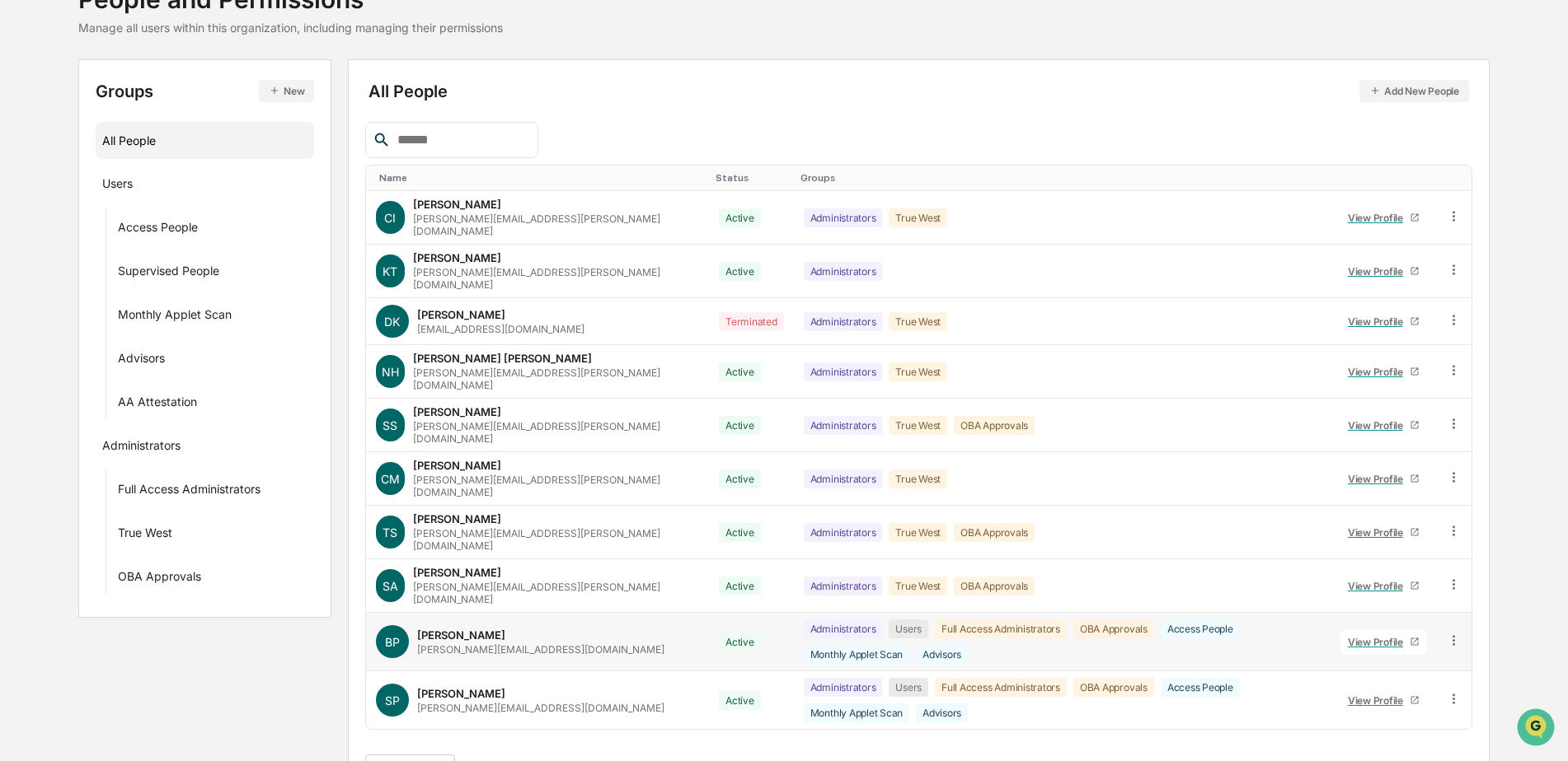
scroll to position [128, 0]
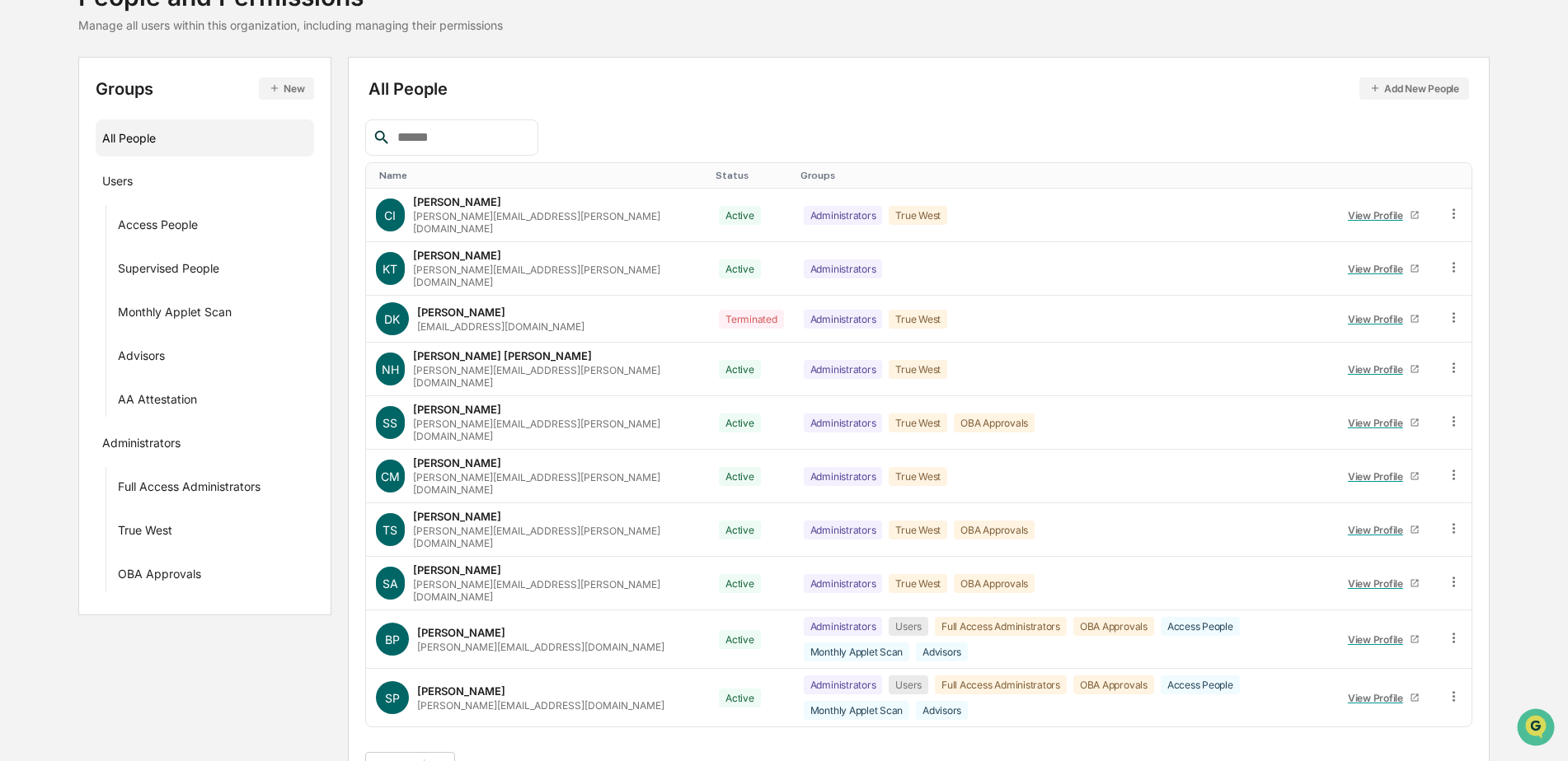
click at [577, 760] on button ">" at bounding box center [571, 768] width 17 height 14
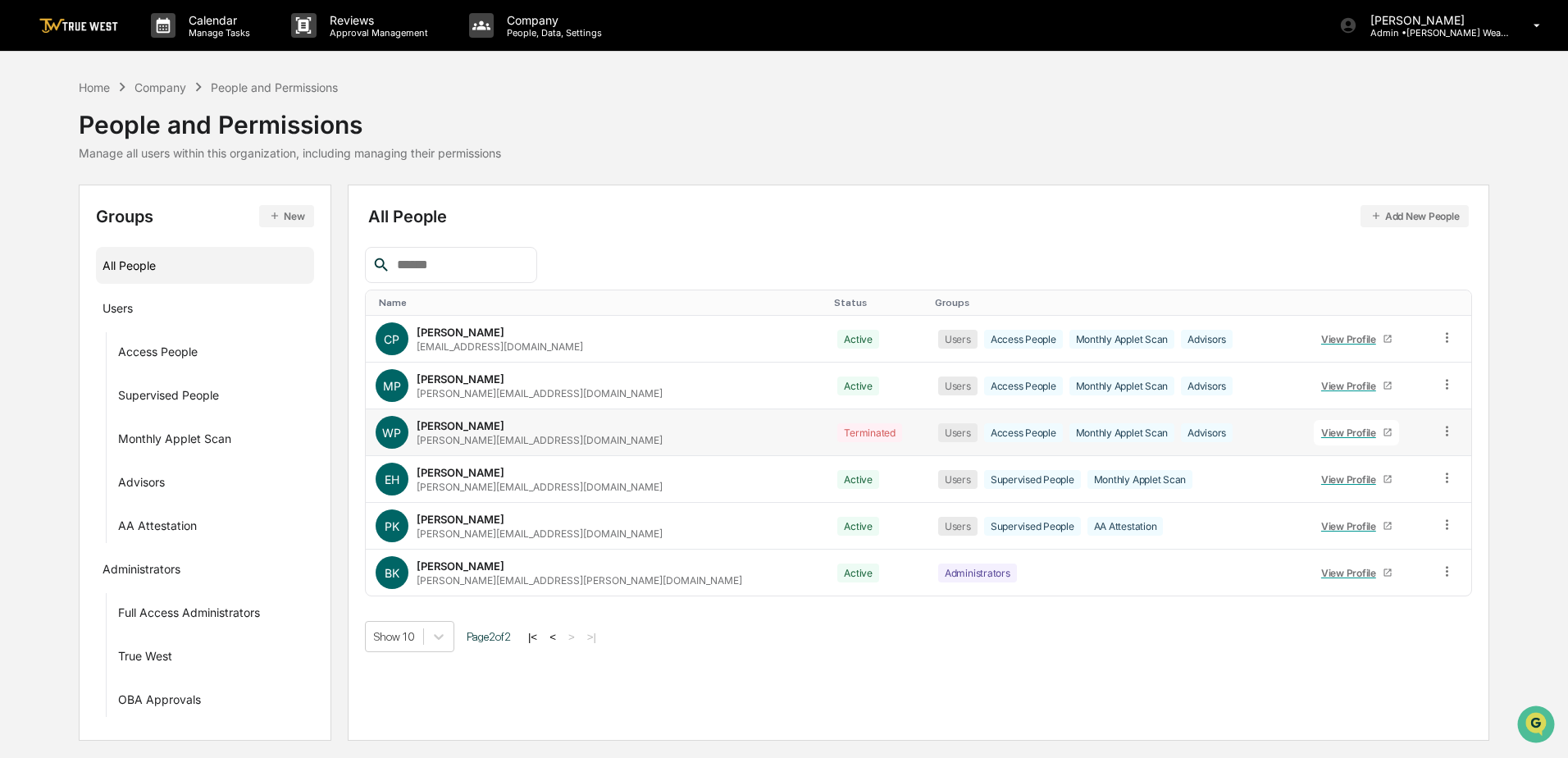
click at [1321, 429] on div "View Profile" at bounding box center [1351, 433] width 61 height 13
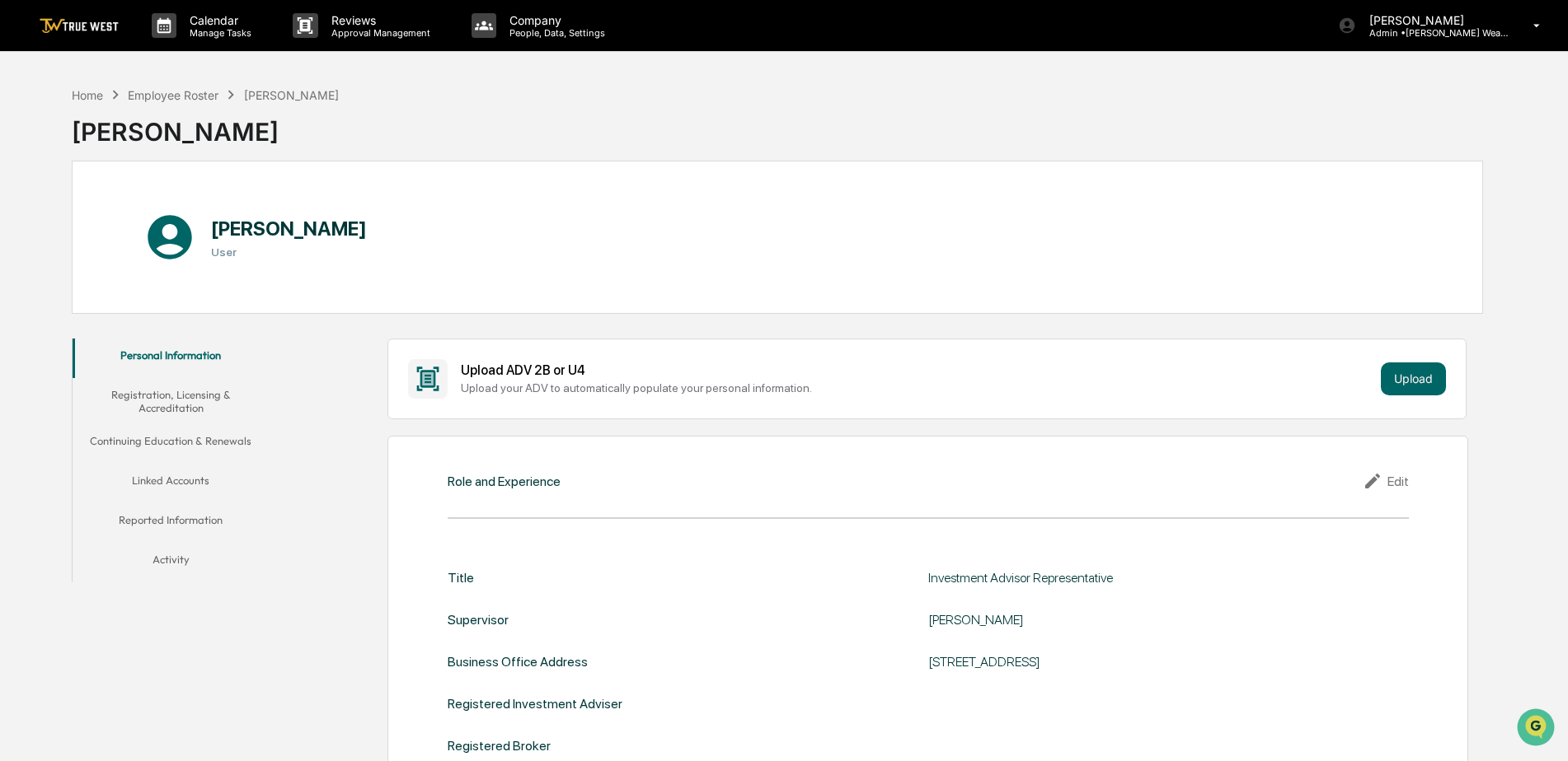
click at [185, 478] on button "Linked Accounts" at bounding box center [170, 483] width 197 height 40
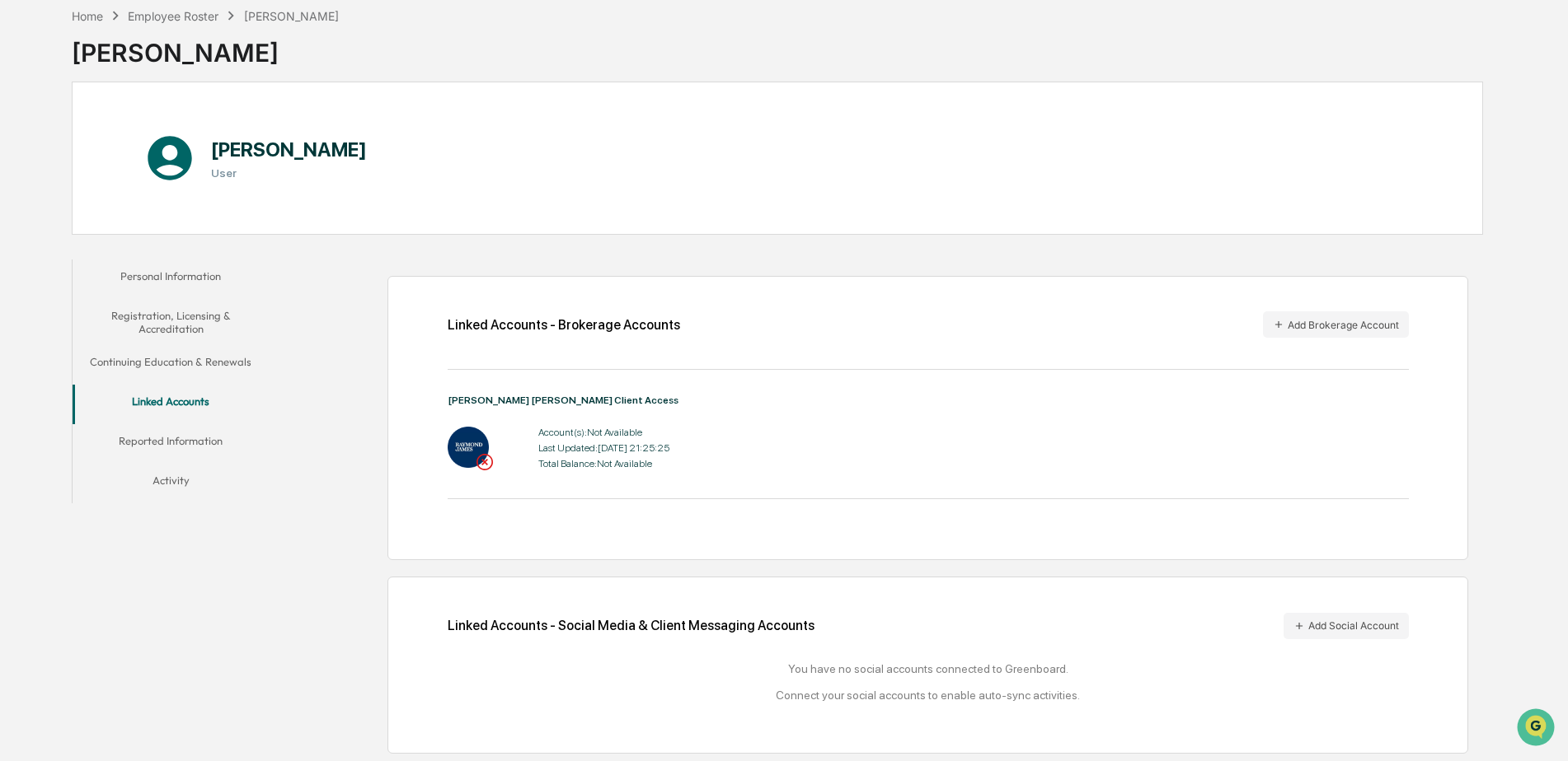
scroll to position [80, 0]
click at [197, 14] on div "Employee Roster" at bounding box center [172, 15] width 90 height 14
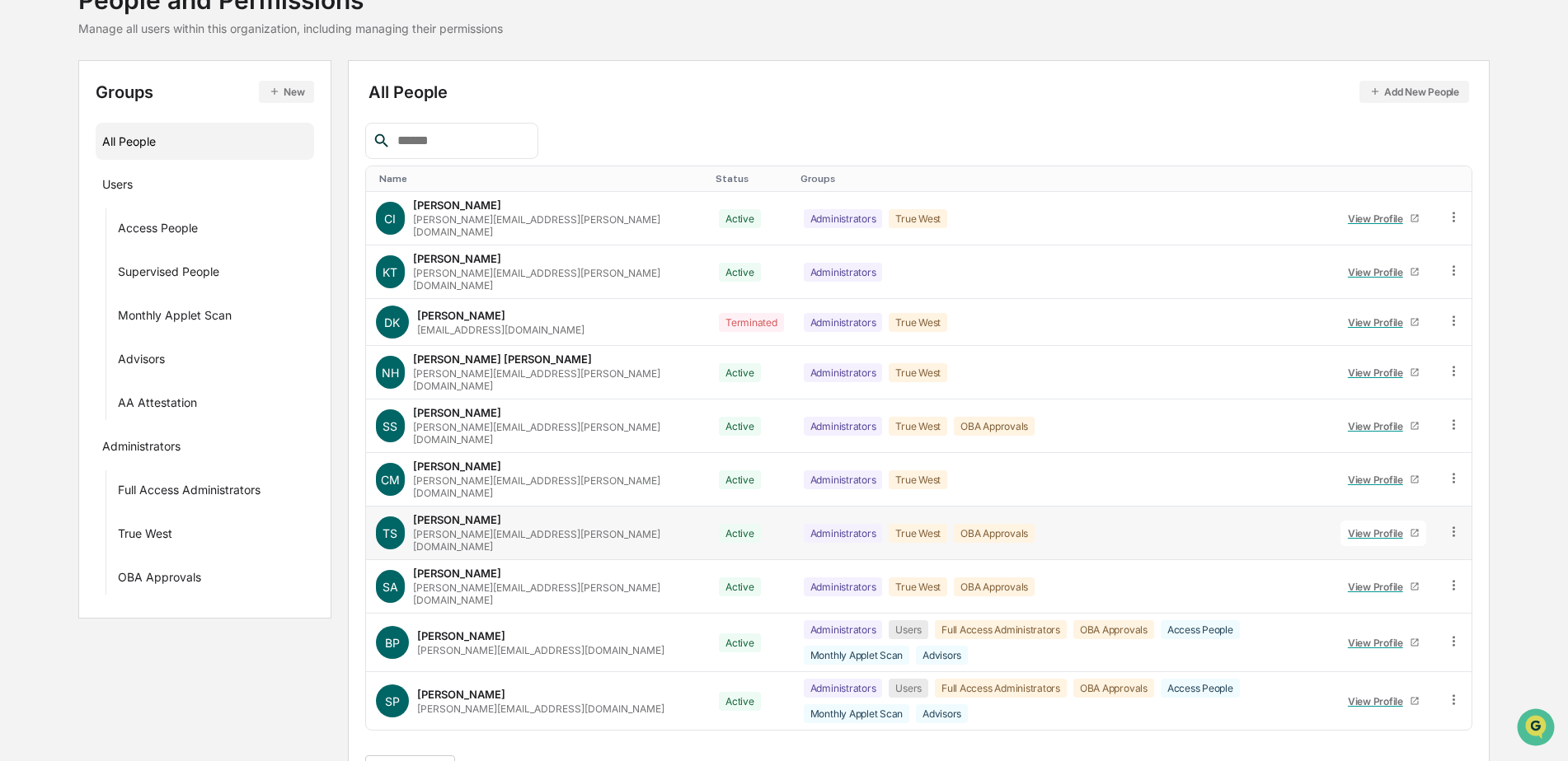
scroll to position [128, 0]
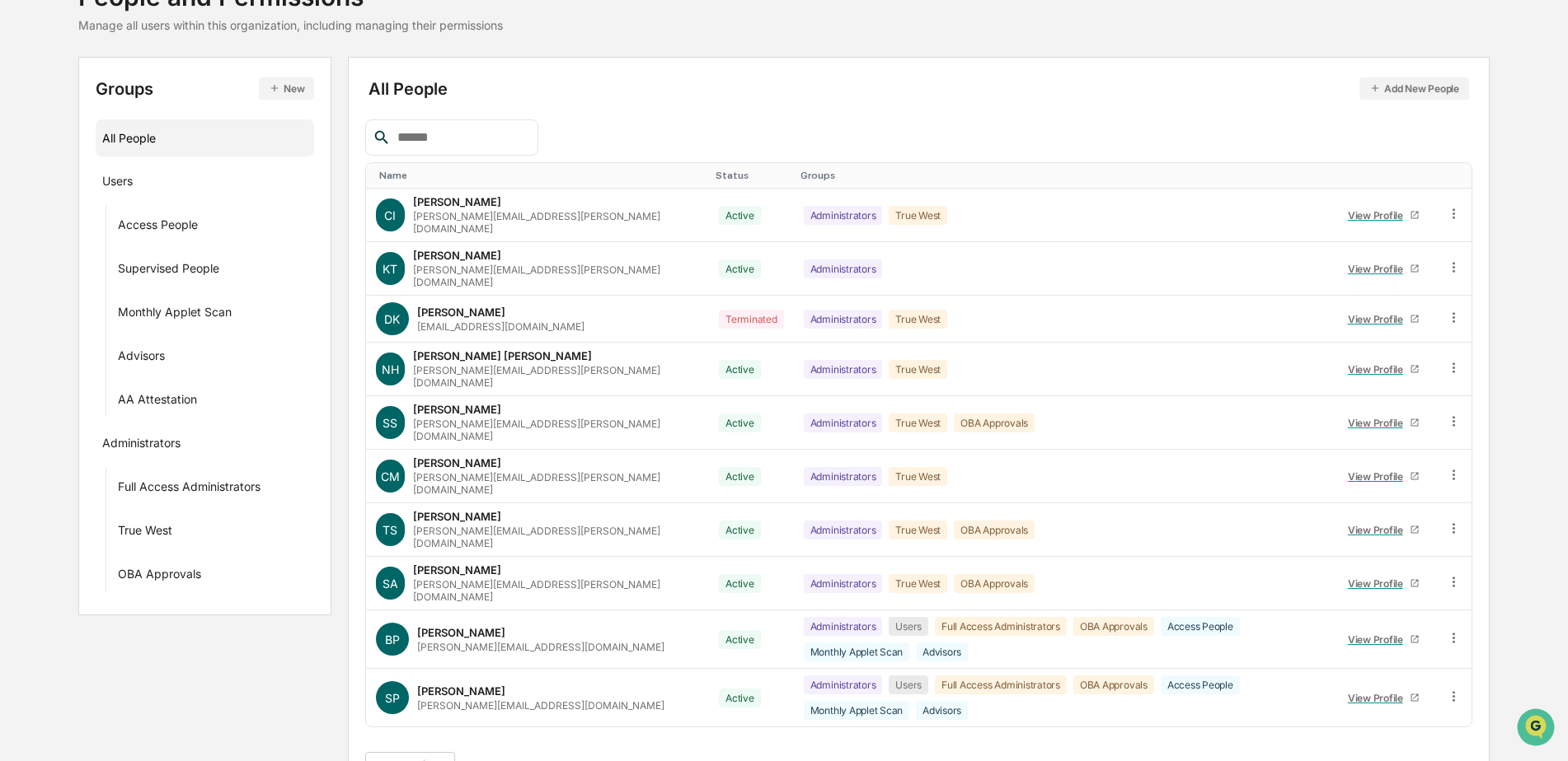
click at [580, 760] on button ">" at bounding box center [571, 768] width 17 height 14
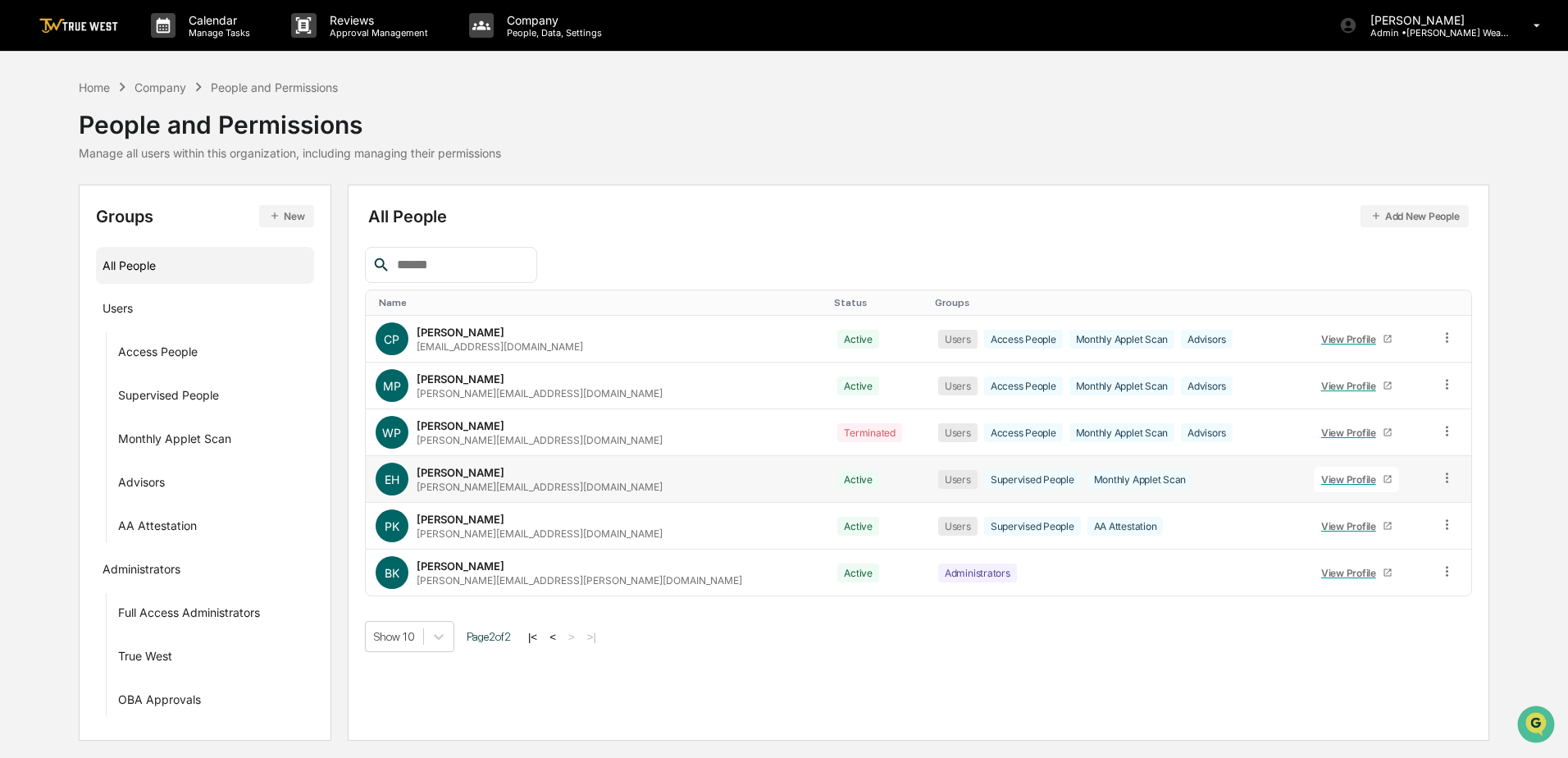
click at [1321, 483] on div "View Profile" at bounding box center [1351, 480] width 61 height 13
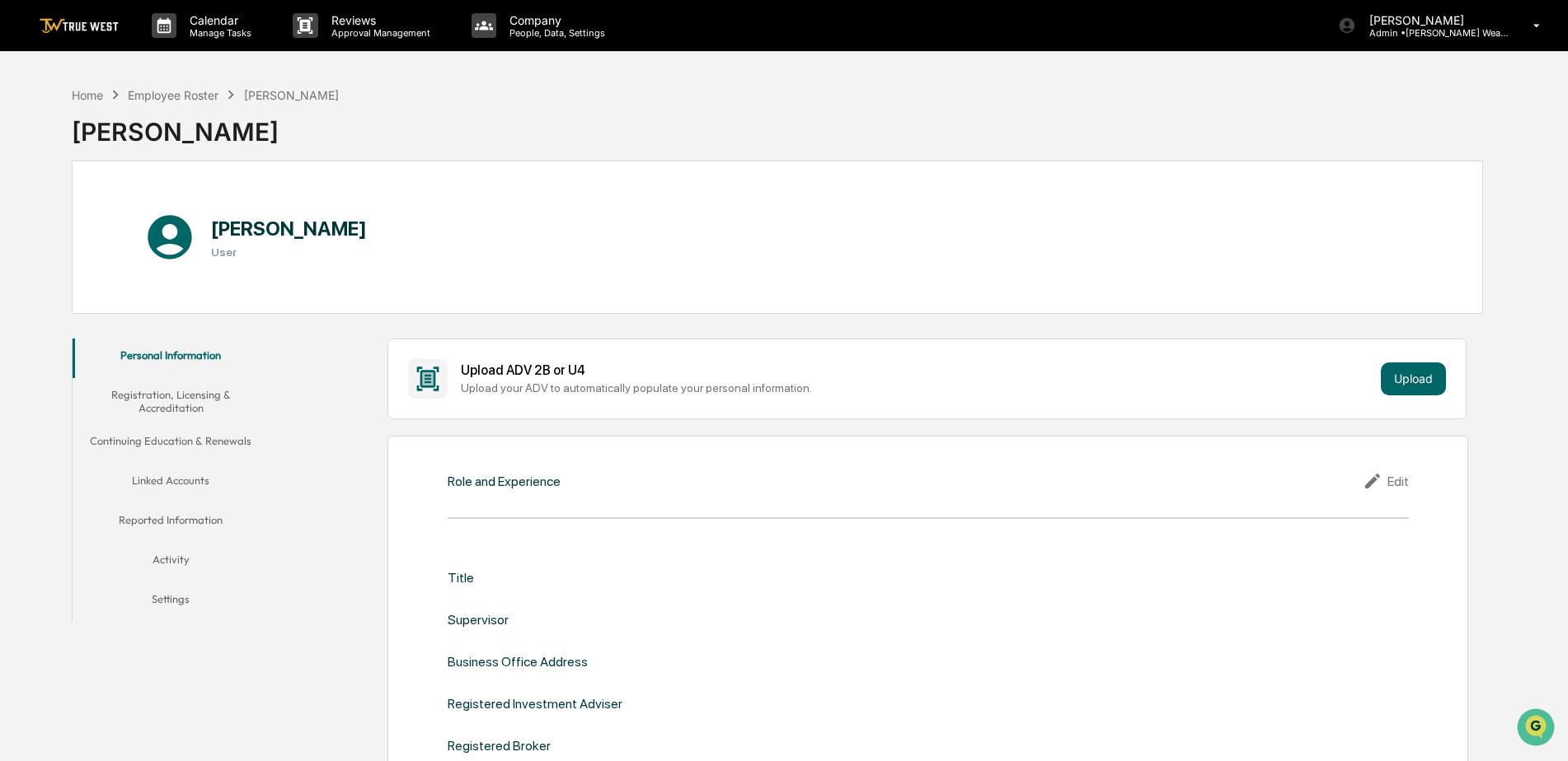
click at [143, 480] on button "Linked Accounts" at bounding box center [170, 483] width 197 height 40
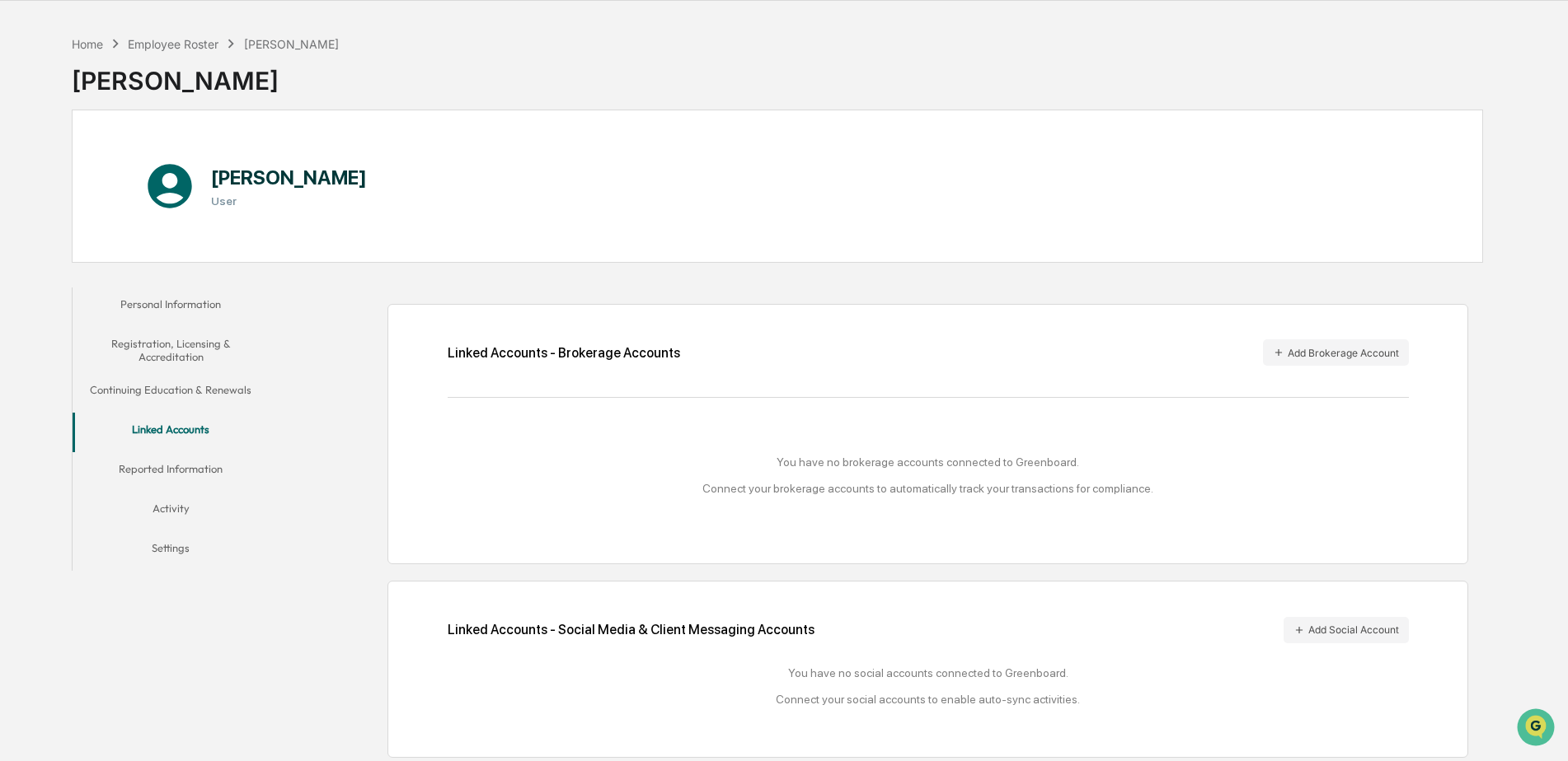
scroll to position [78, 0]
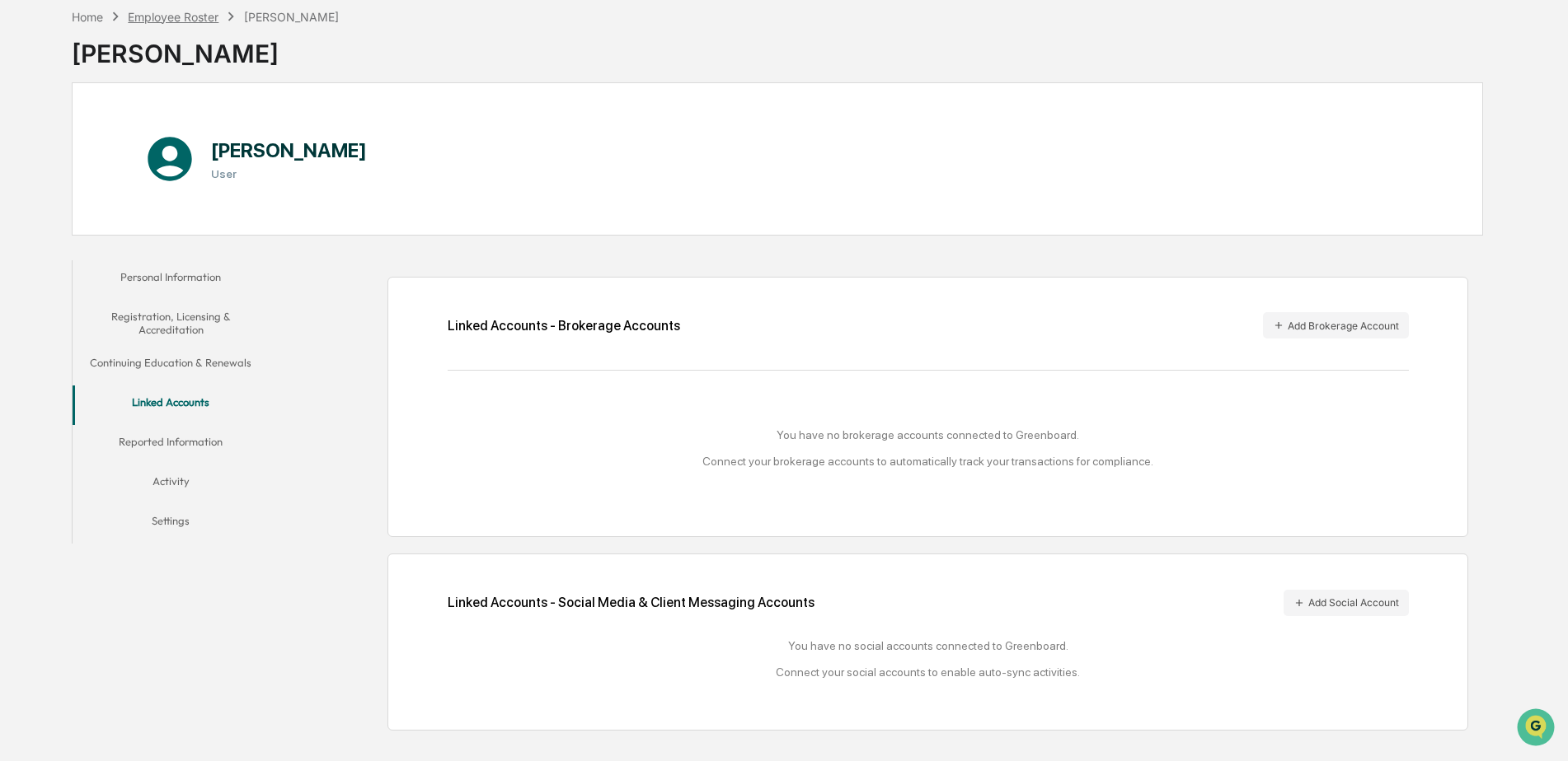
click at [195, 18] on div "Employee Roster" at bounding box center [172, 17] width 90 height 14
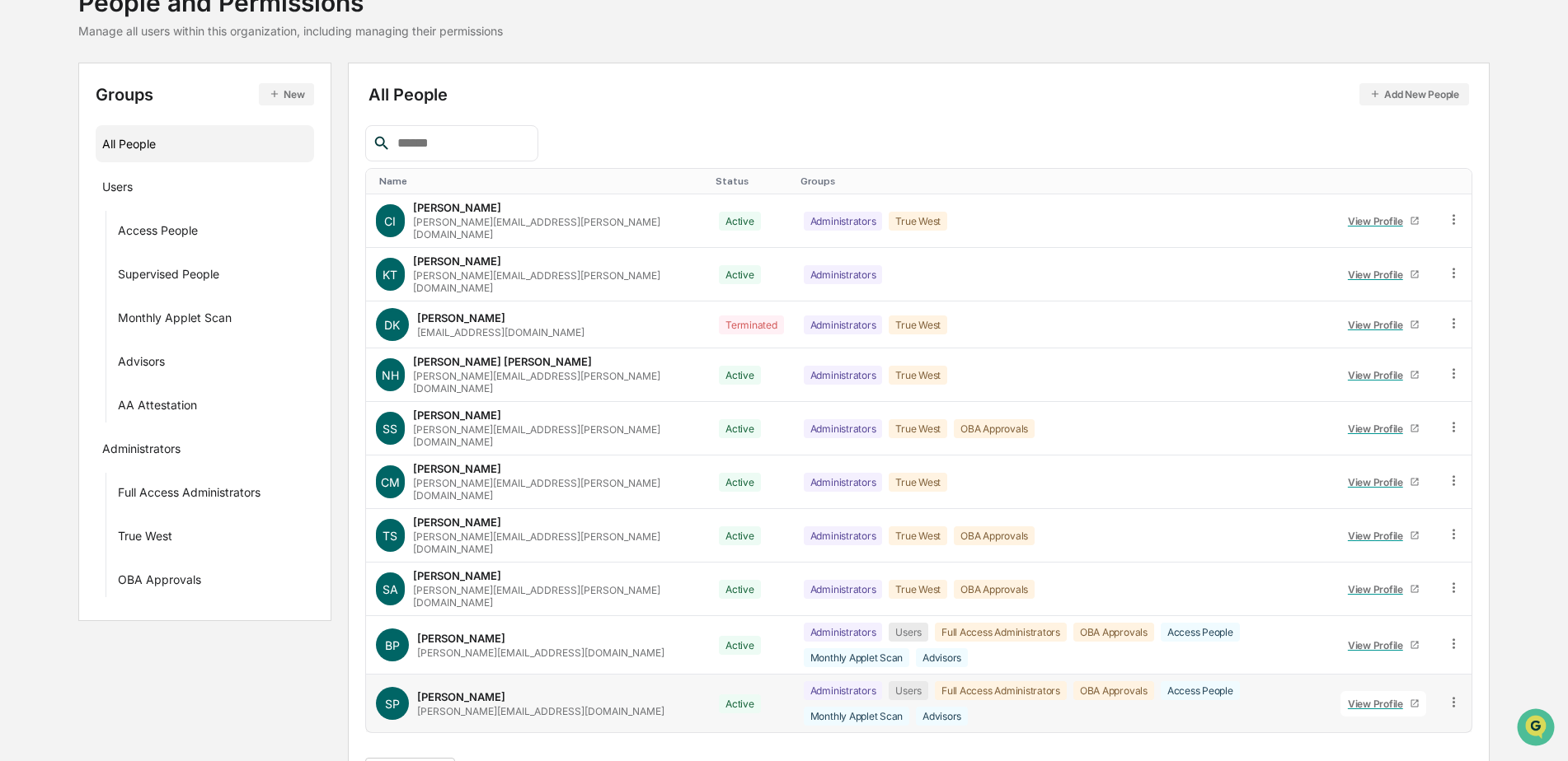
scroll to position [128, 0]
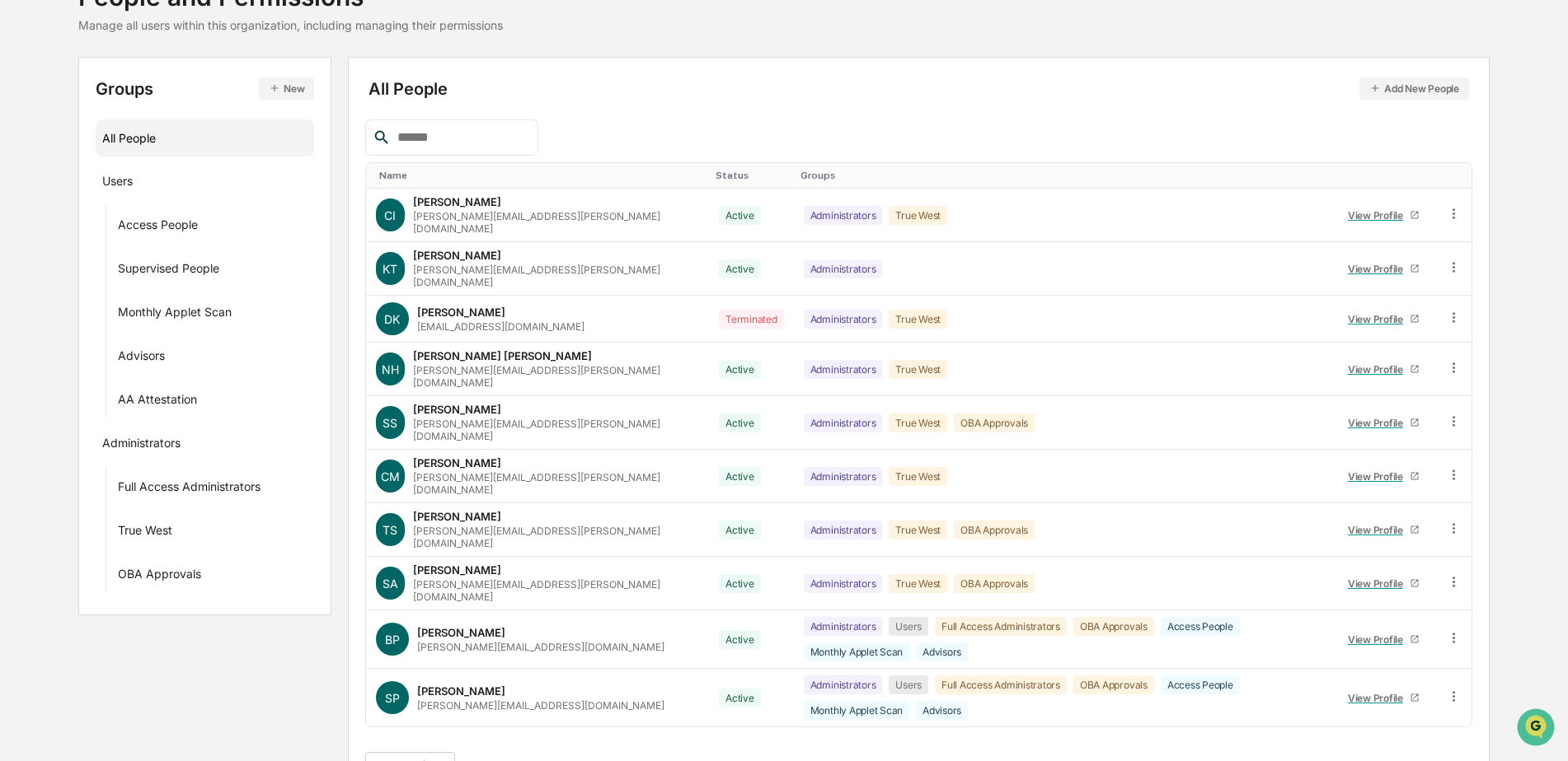
click at [576, 760] on button ">" at bounding box center [571, 768] width 17 height 14
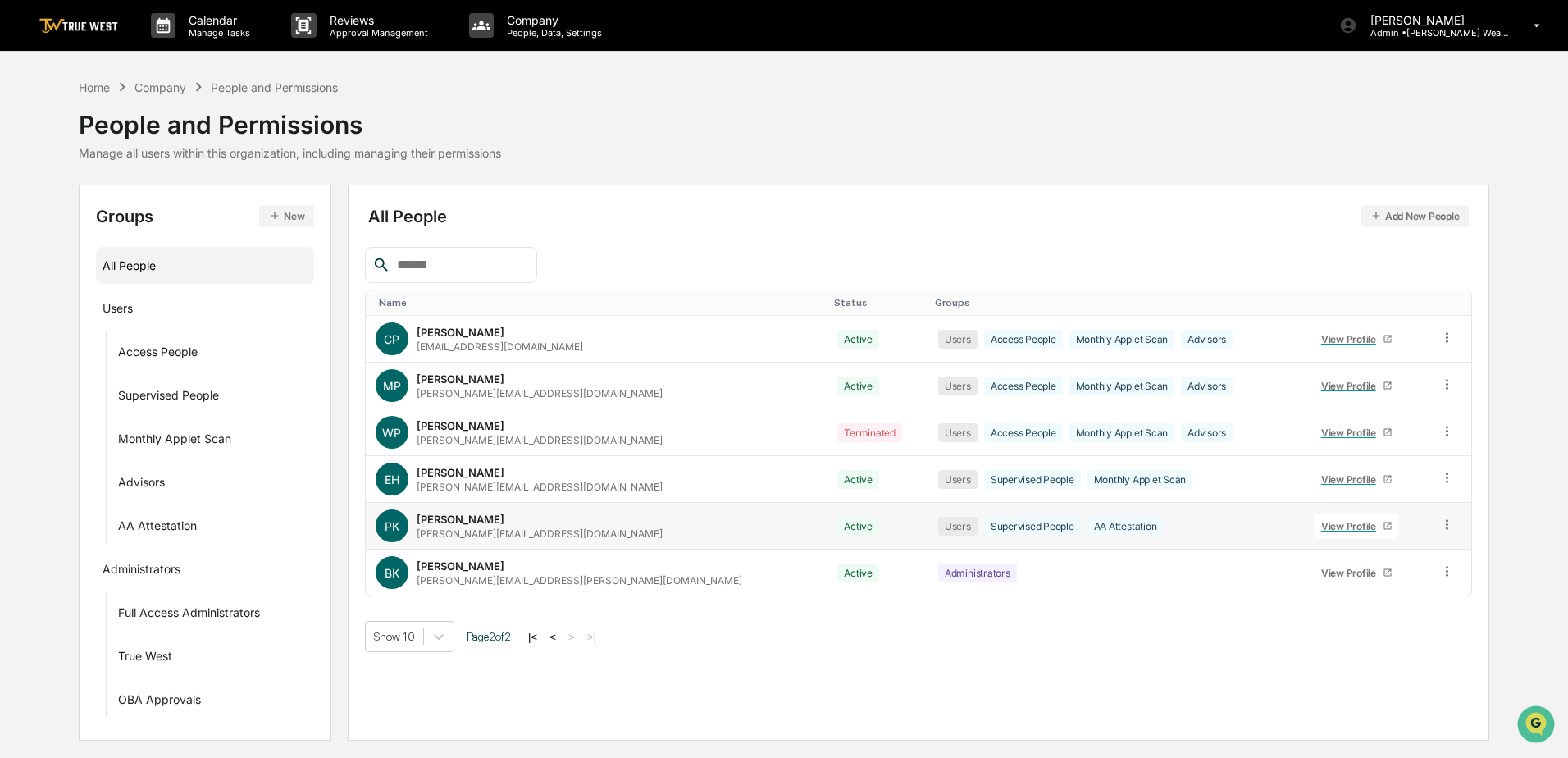
click at [1339, 531] on div "View Profile" at bounding box center [1351, 526] width 61 height 13
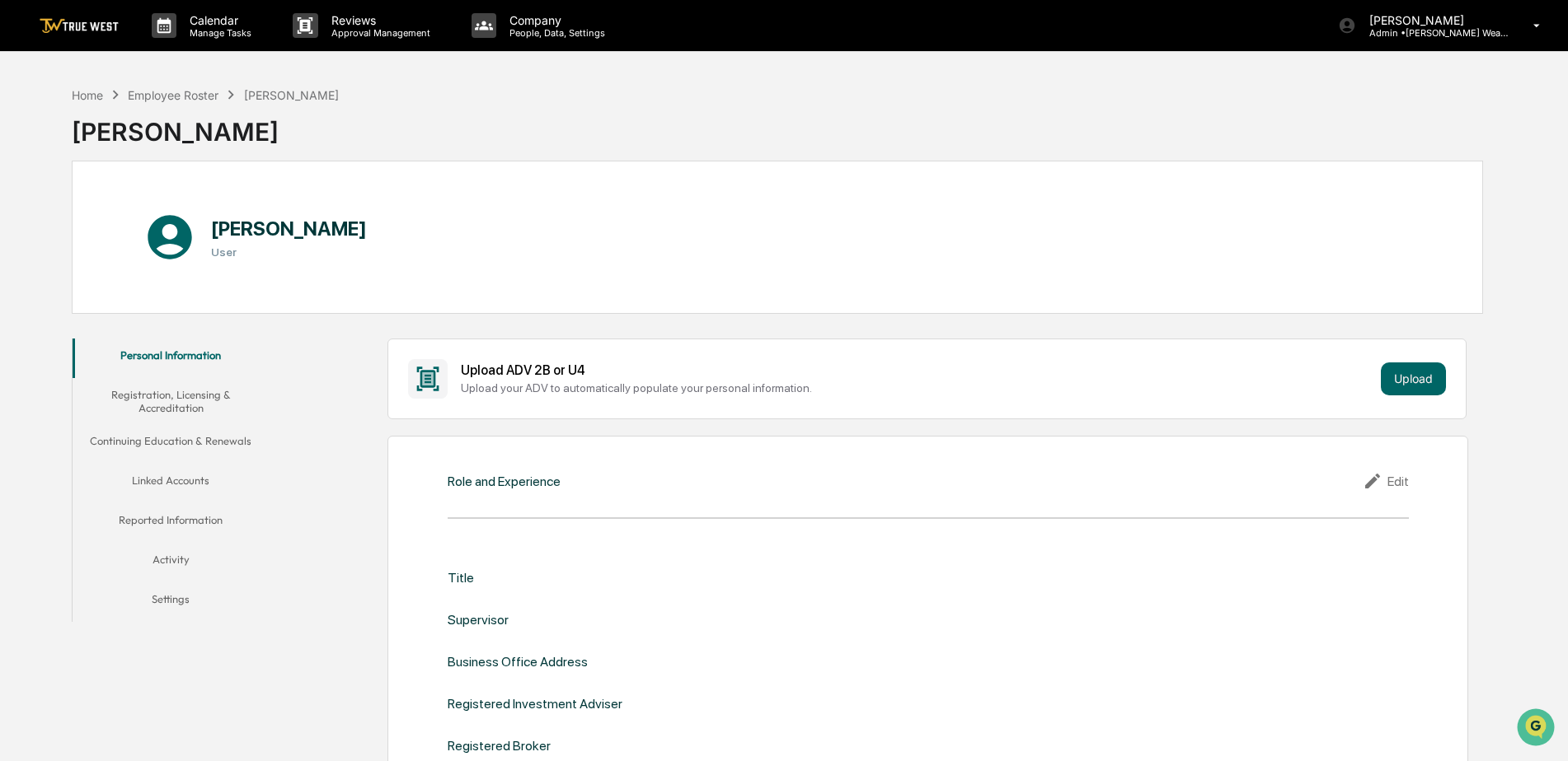
click at [176, 484] on button "Linked Accounts" at bounding box center [170, 483] width 197 height 40
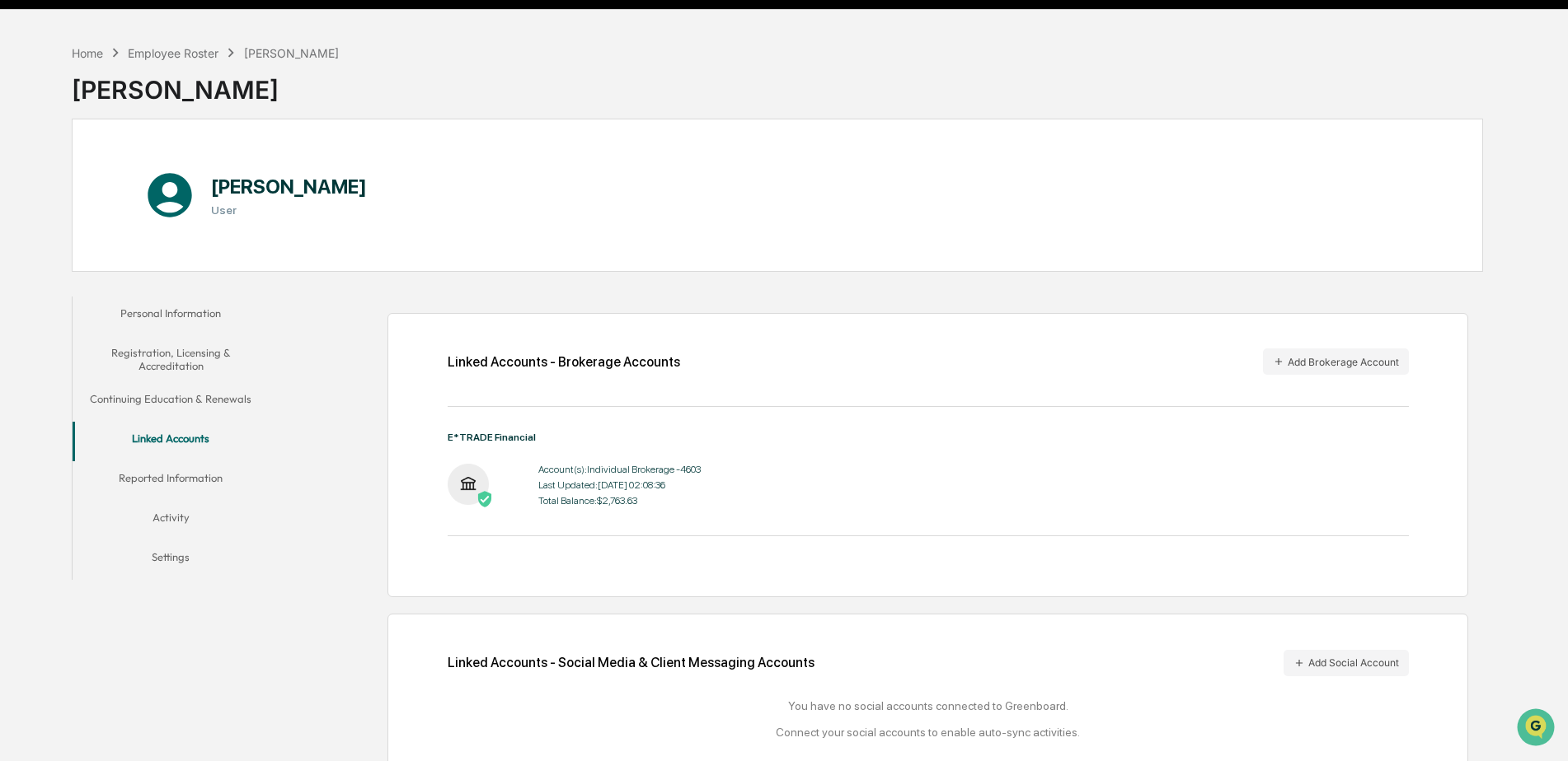
scroll to position [80, 0]
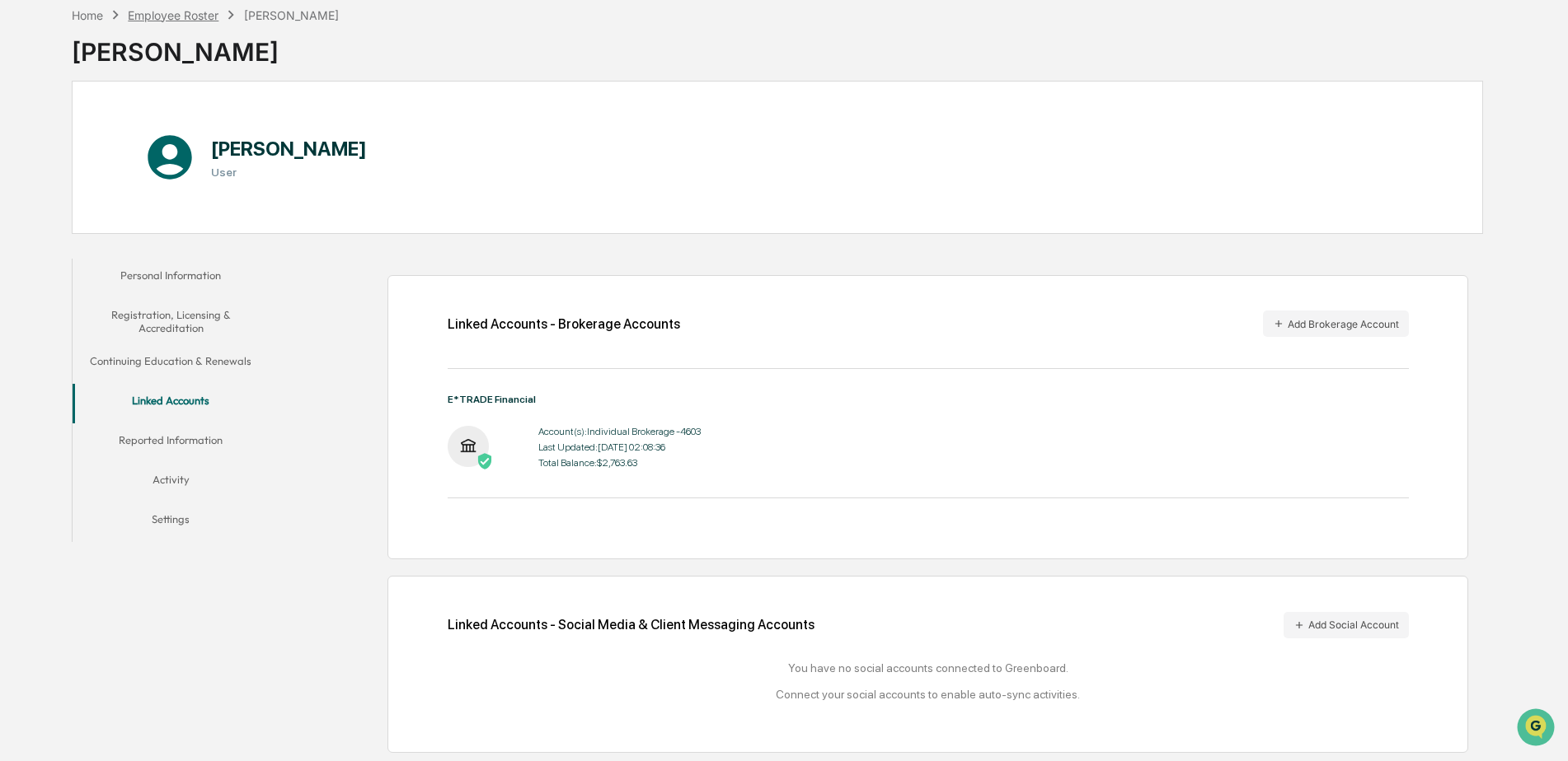
click at [157, 19] on div "Employee Roster" at bounding box center [172, 15] width 90 height 14
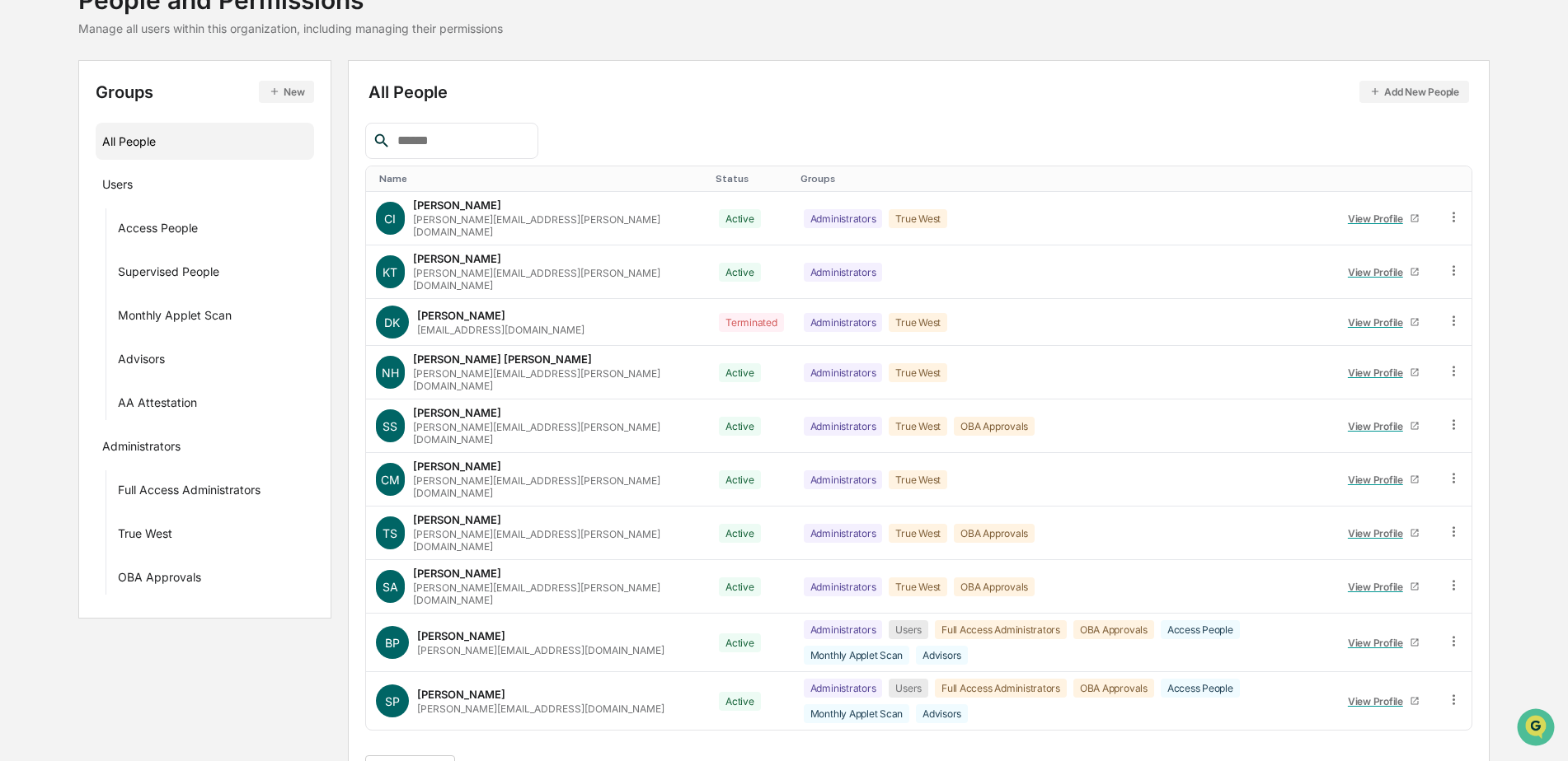
scroll to position [128, 0]
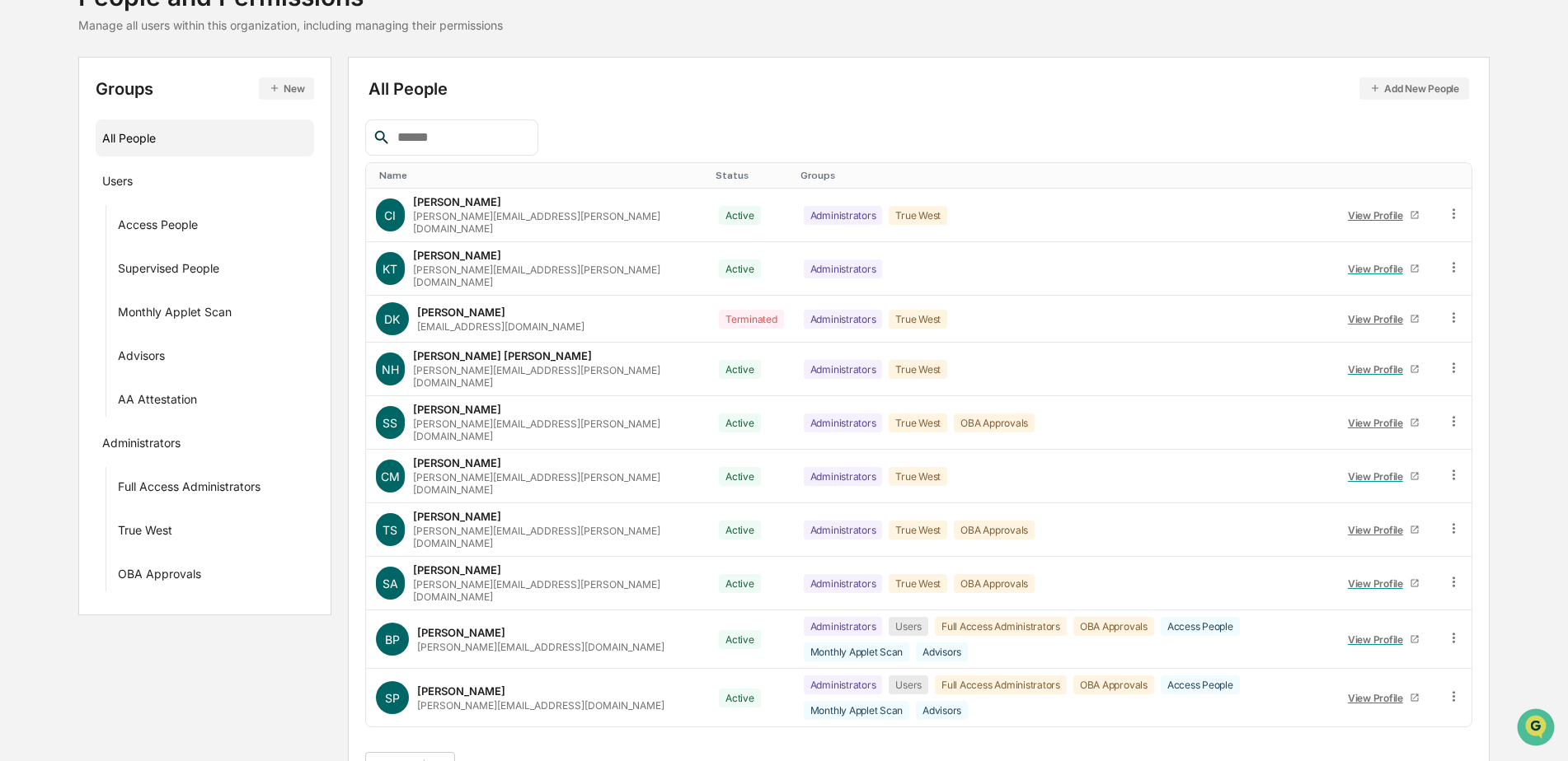
click at [580, 760] on button ">" at bounding box center [571, 768] width 17 height 14
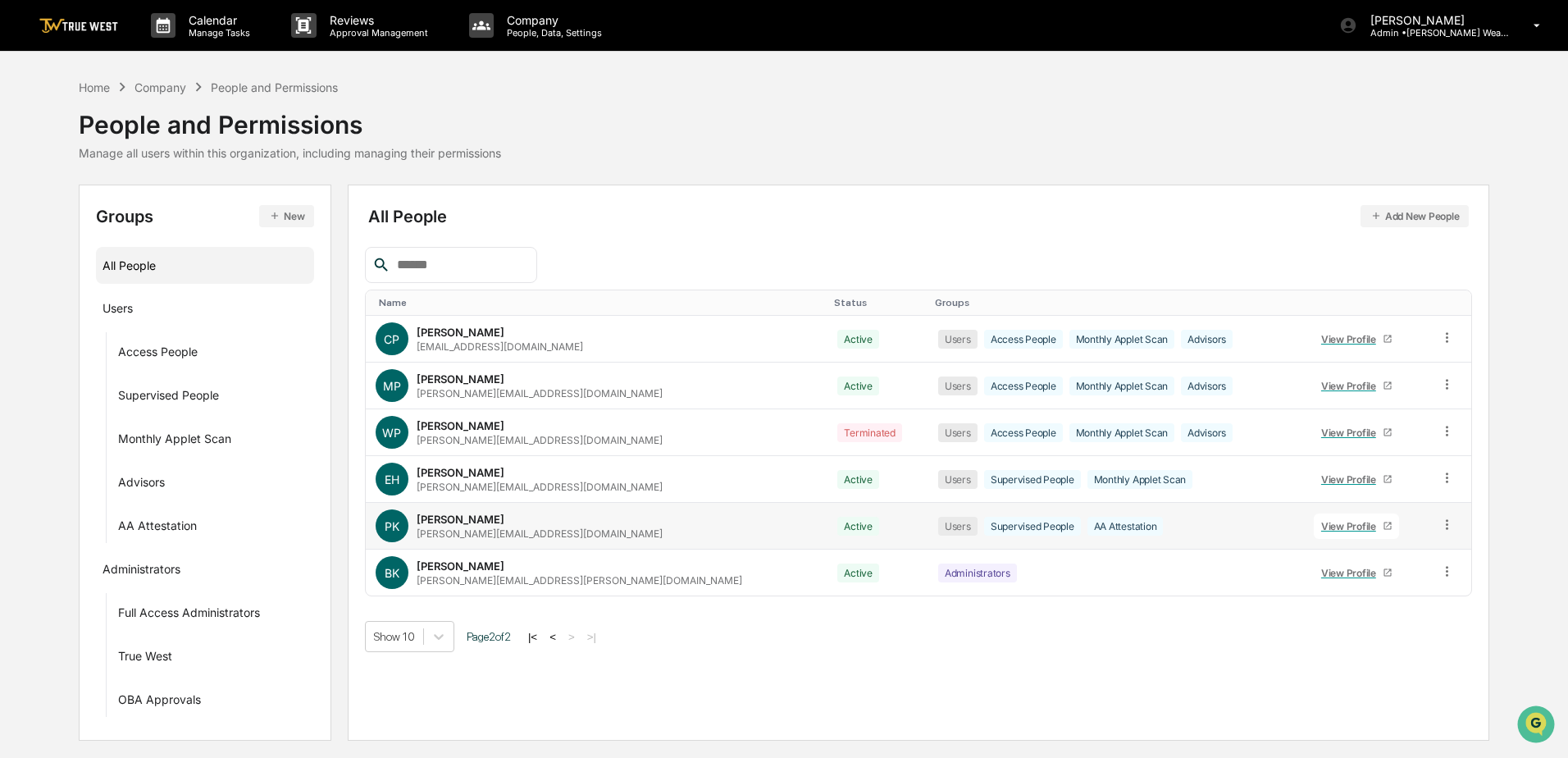
click at [1326, 526] on div "View Profile" at bounding box center [1351, 526] width 61 height 13
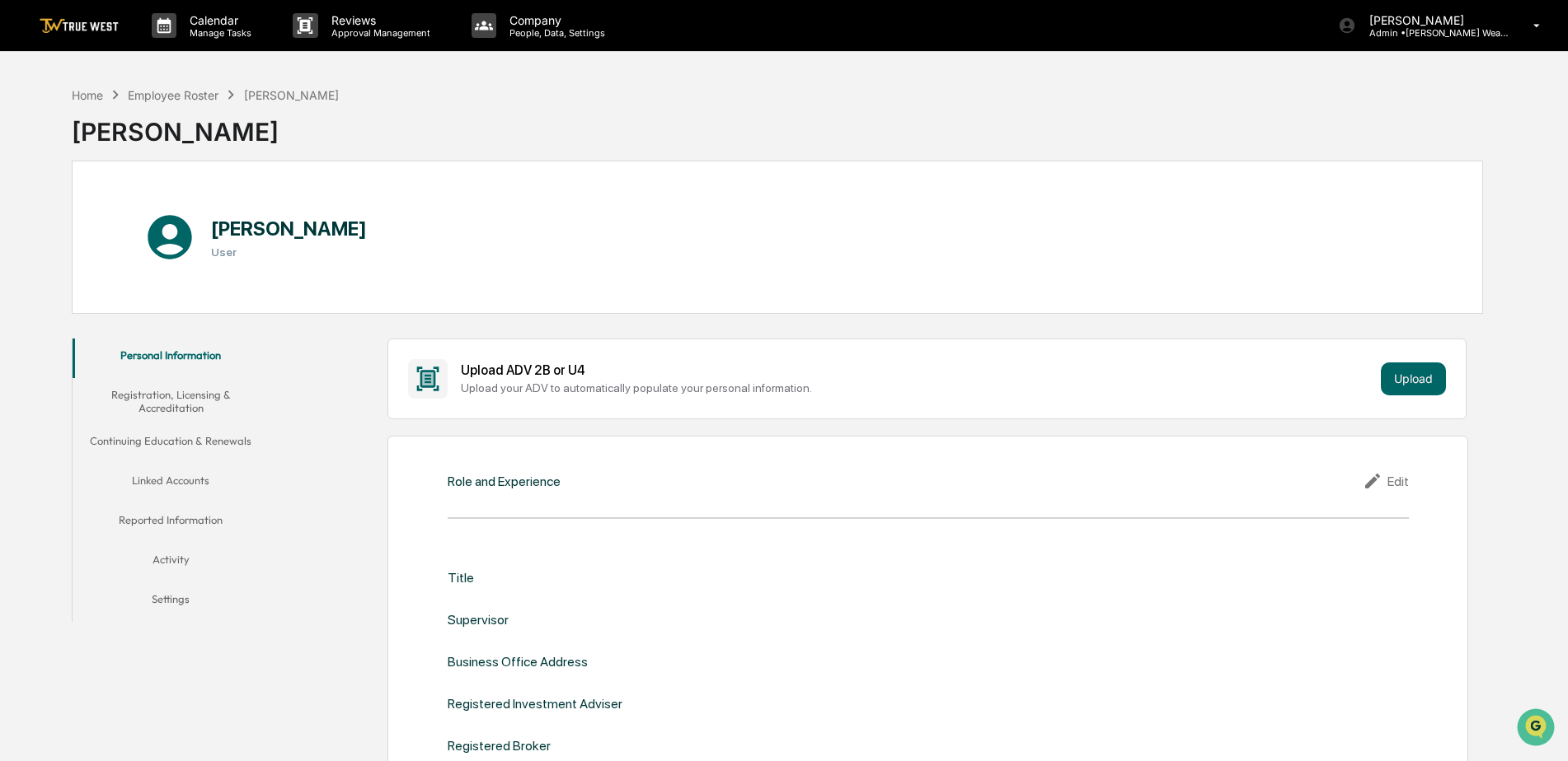
click at [152, 483] on button "Linked Accounts" at bounding box center [170, 483] width 197 height 40
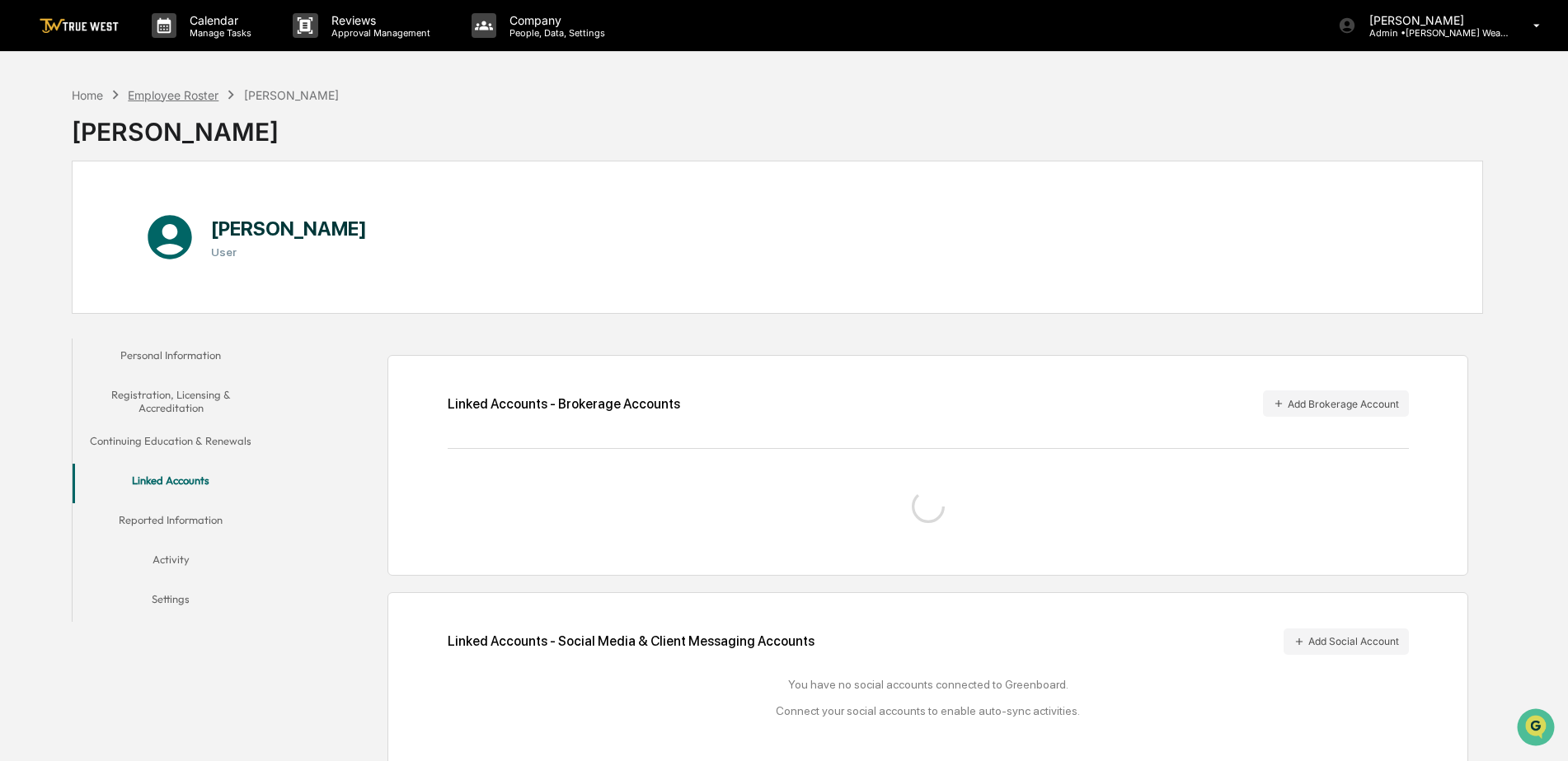
click at [161, 89] on div "Employee Roster" at bounding box center [172, 95] width 90 height 14
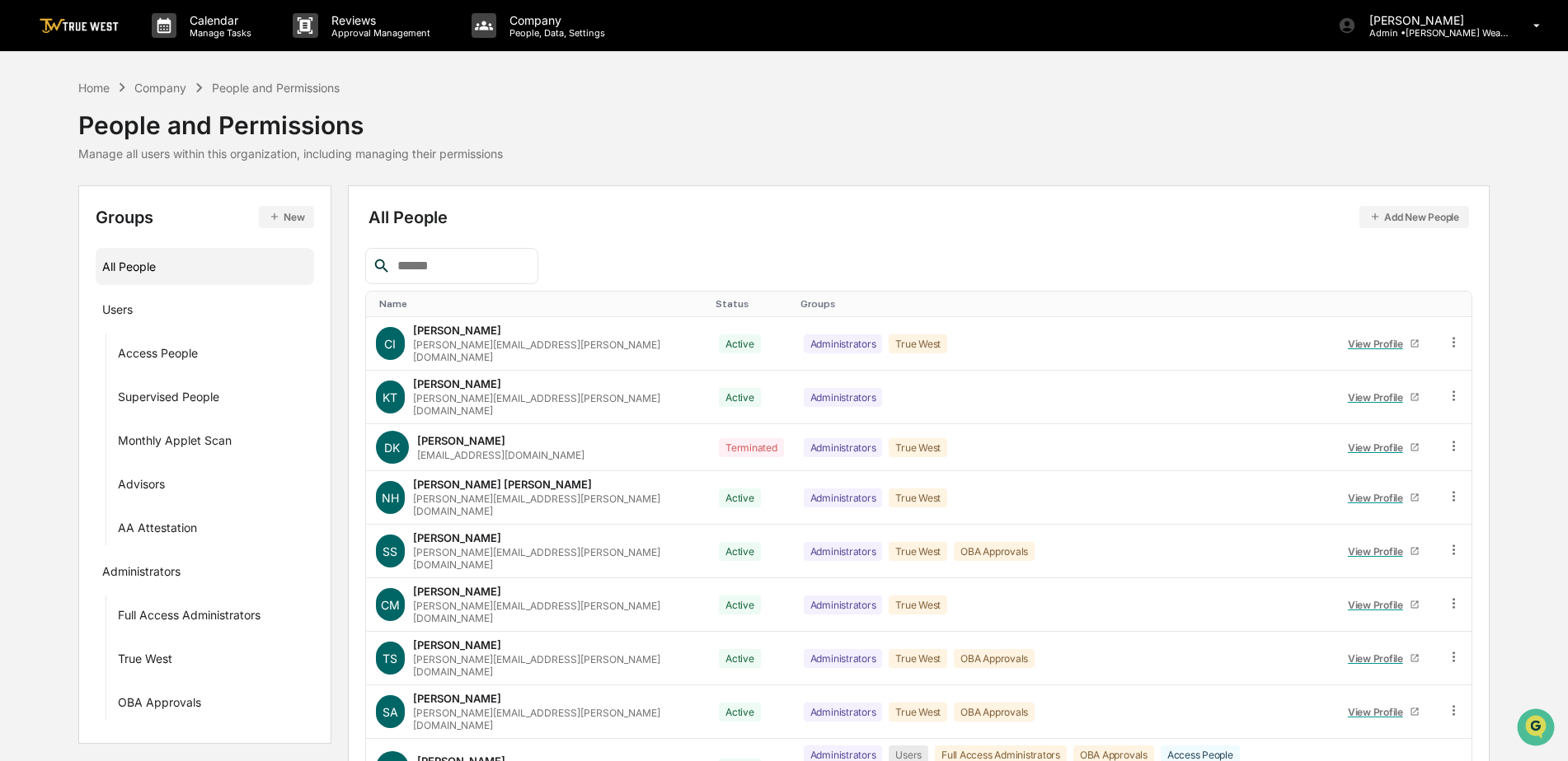
scroll to position [128, 0]
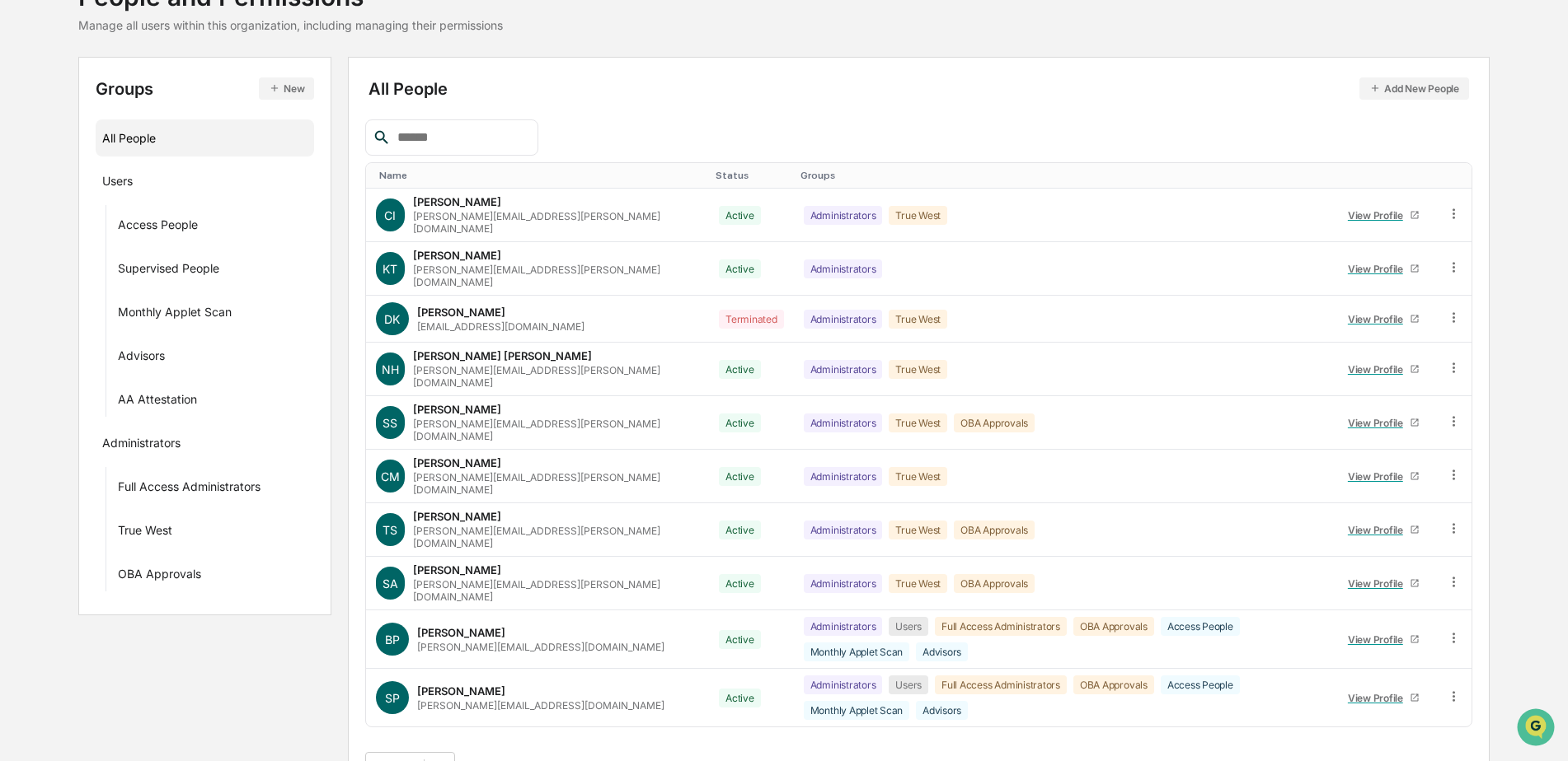
click at [580, 760] on button ">" at bounding box center [571, 768] width 17 height 14
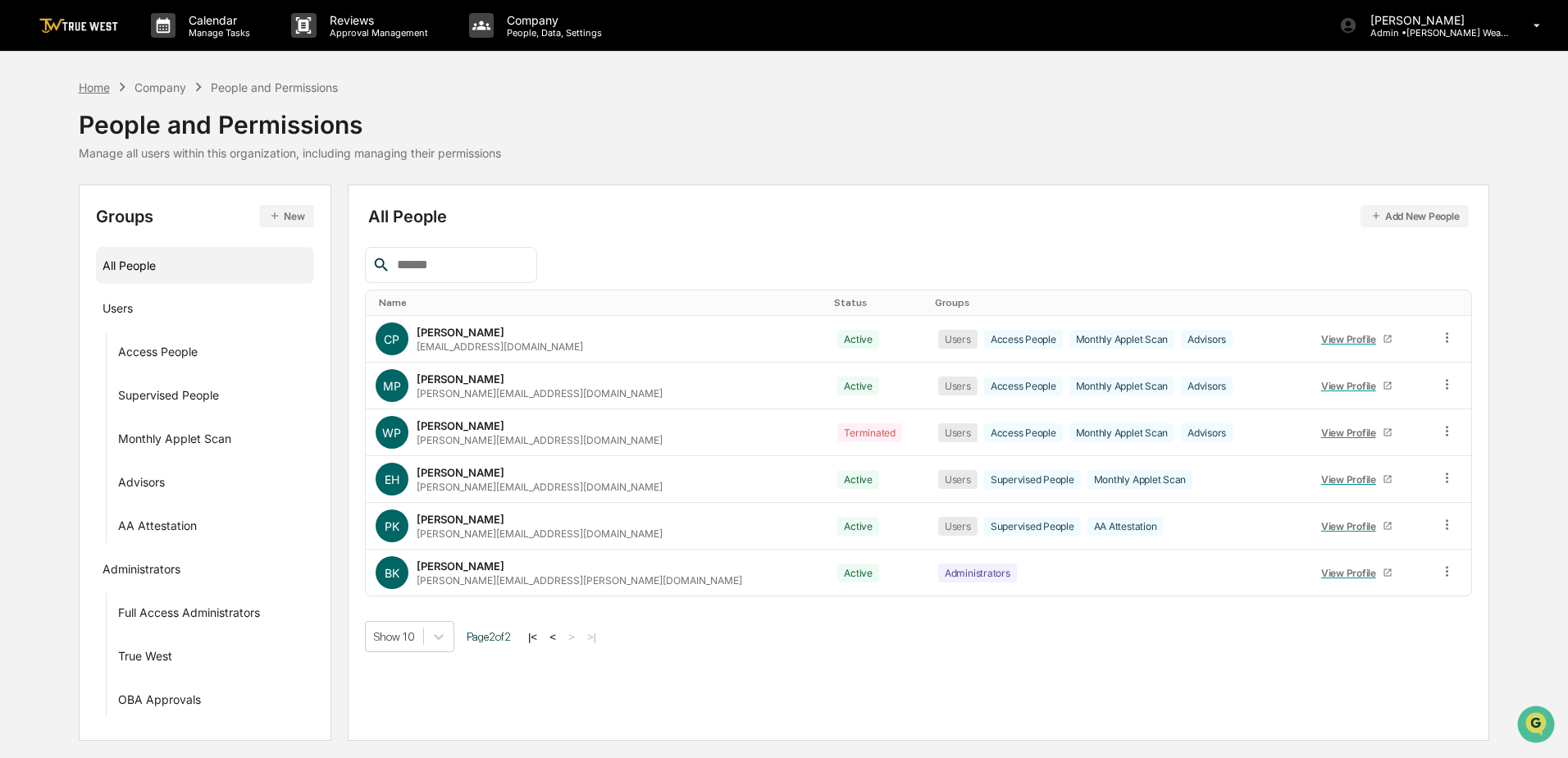
click at [95, 87] on div "Home" at bounding box center [94, 87] width 31 height 14
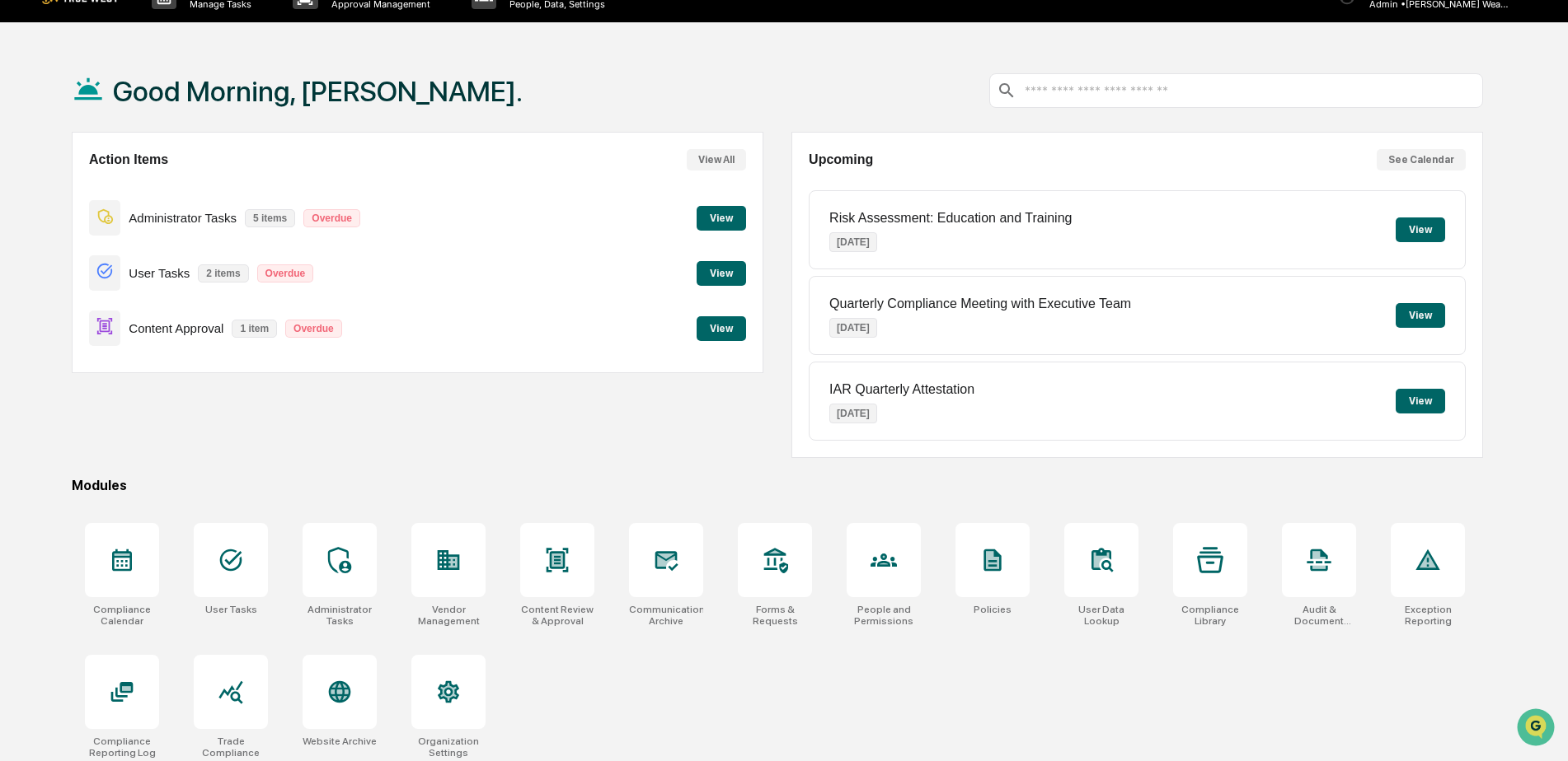
scroll to position [78, 0]
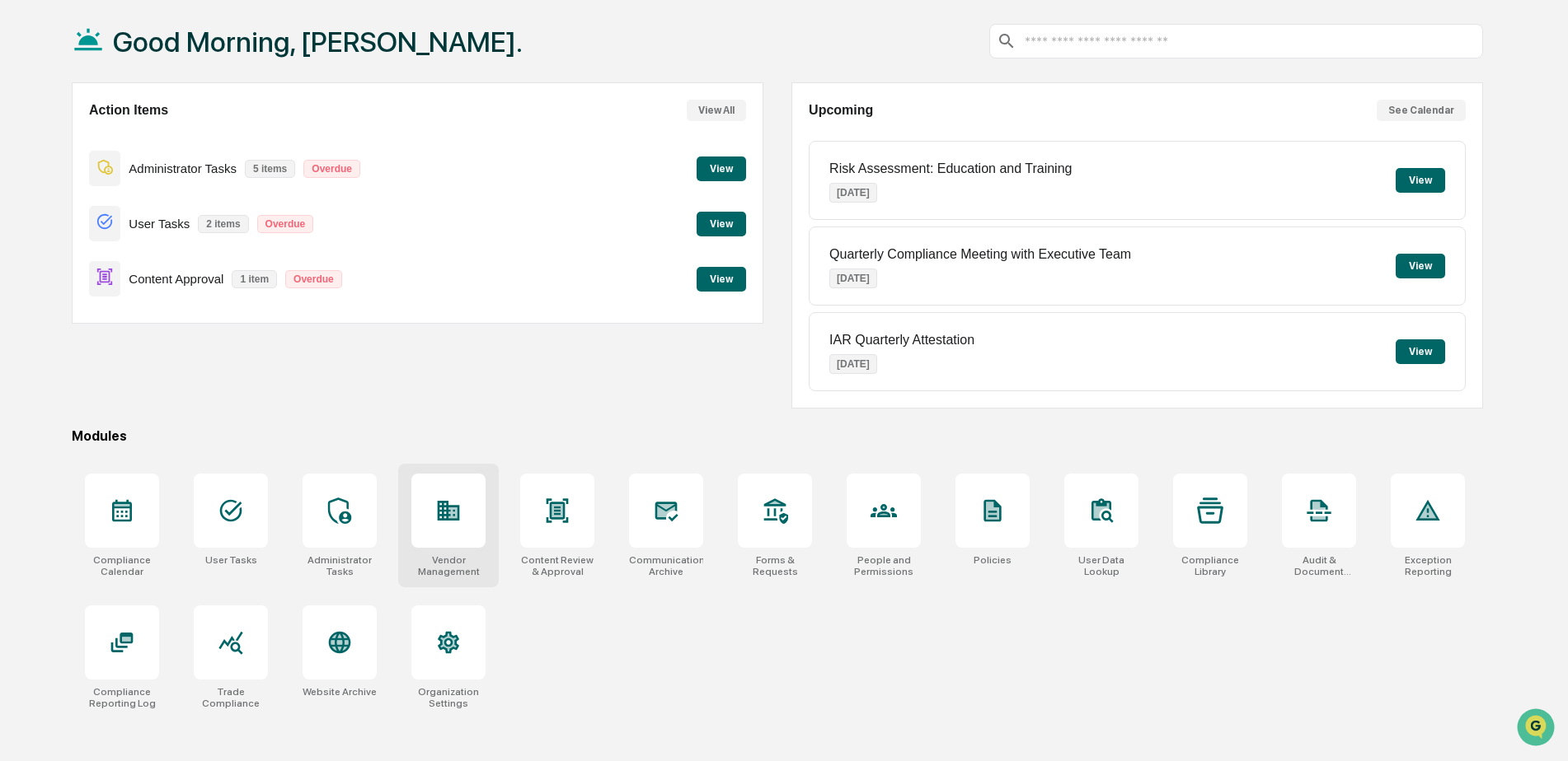
click at [476, 511] on div at bounding box center [448, 511] width 74 height 74
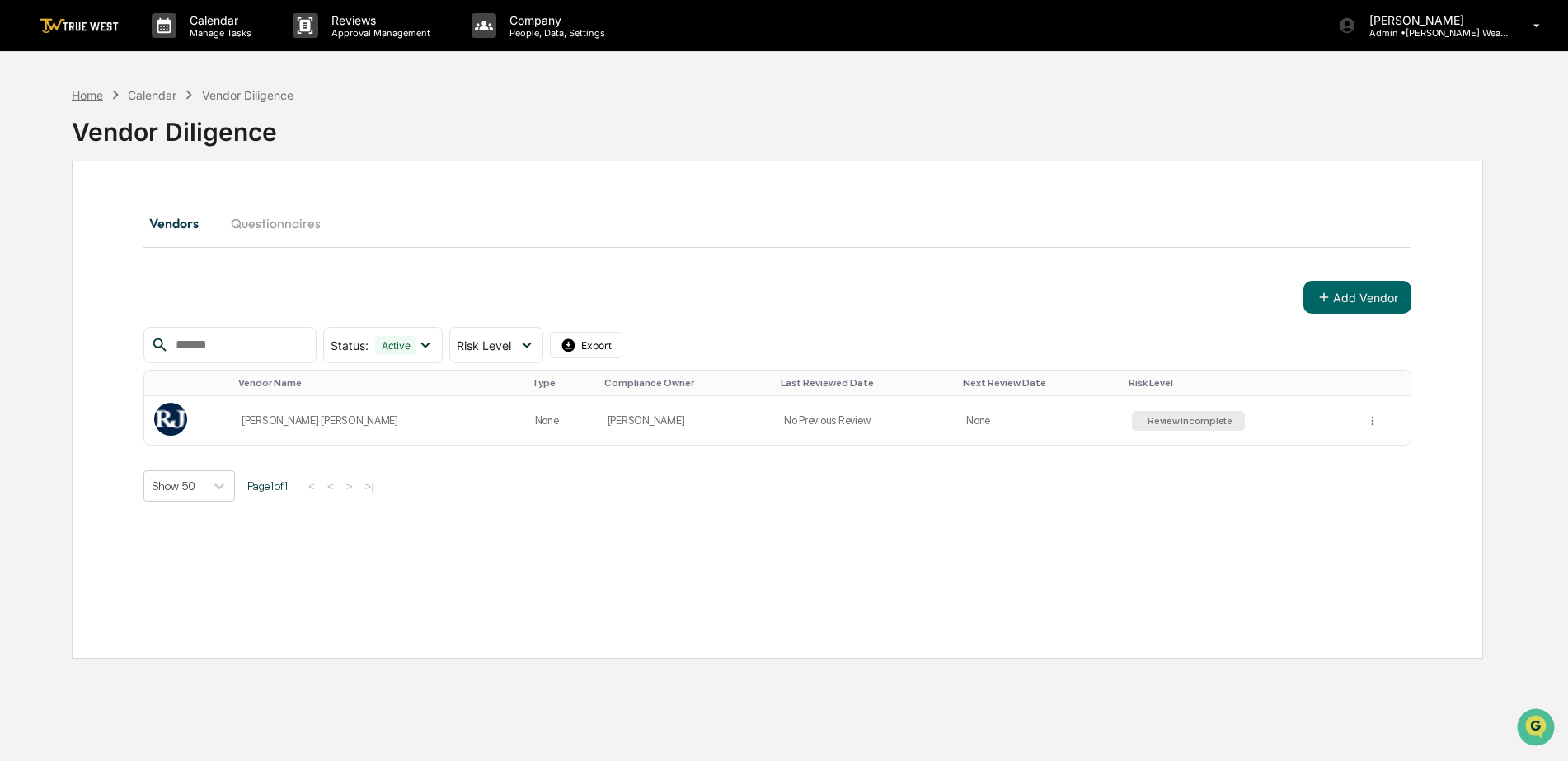
click at [97, 100] on div "Home" at bounding box center [87, 95] width 31 height 14
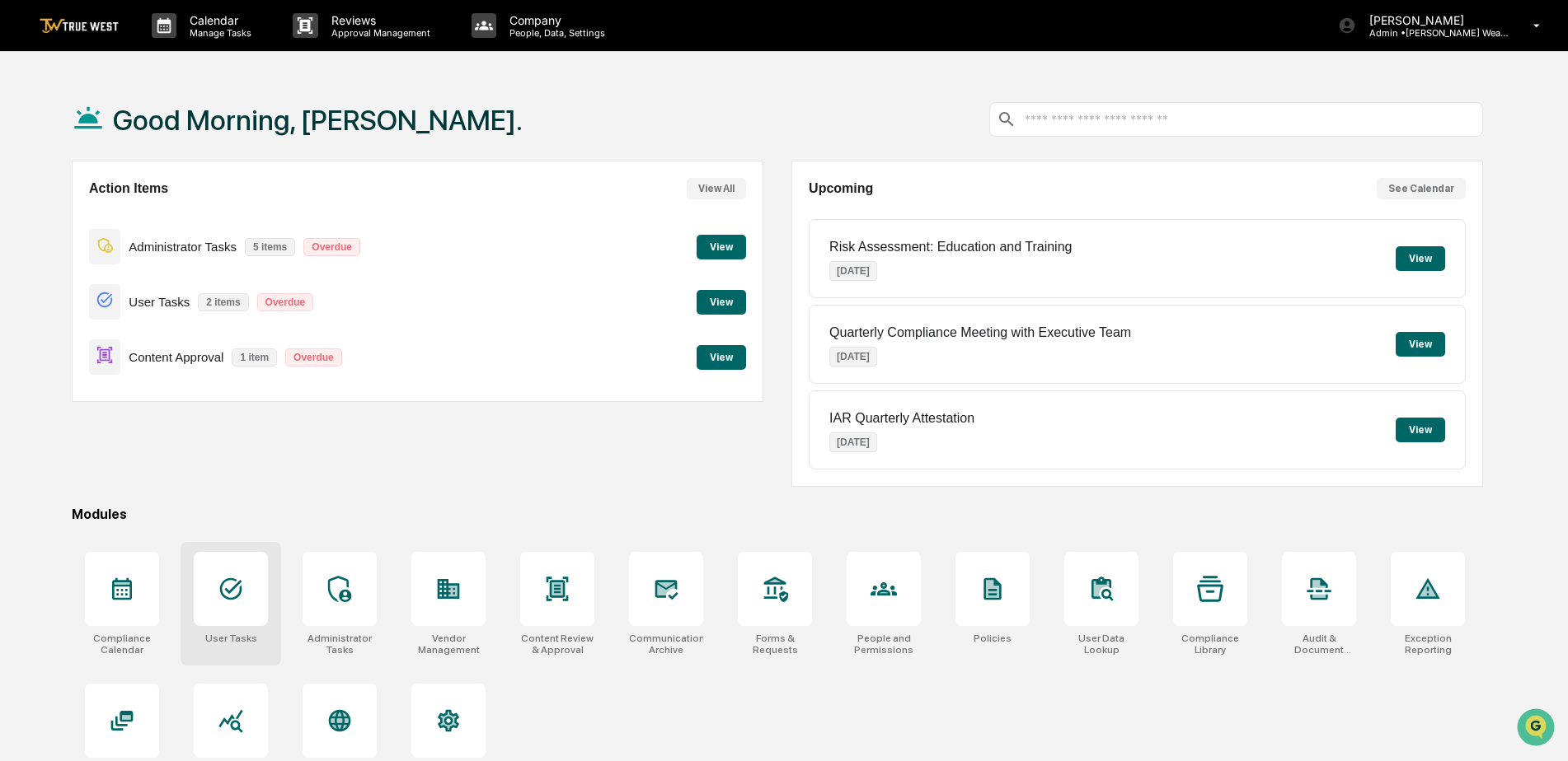
click at [238, 591] on icon at bounding box center [230, 589] width 26 height 26
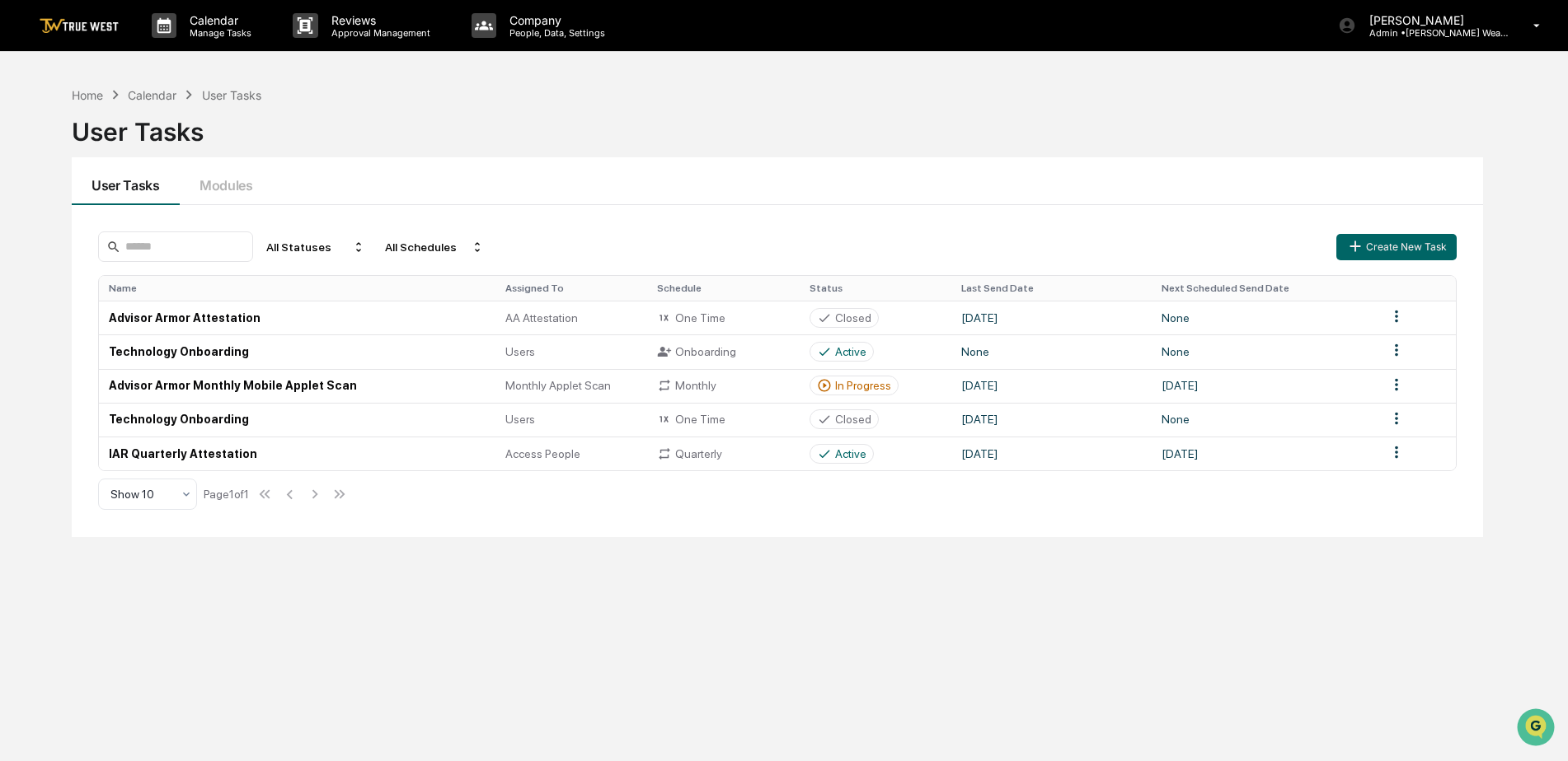
click at [431, 124] on div "User Tasks" at bounding box center [777, 125] width 1411 height 43
